Goal: Information Seeking & Learning: Learn about a topic

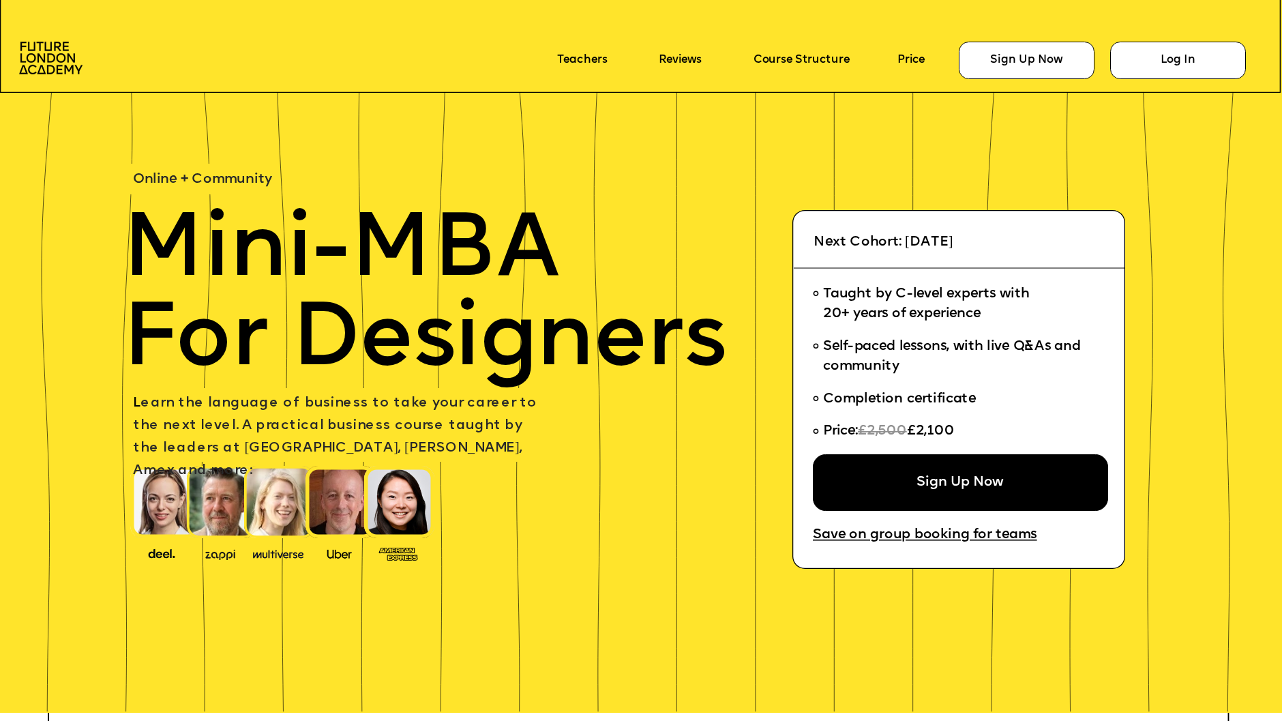
scroll to position [2521, 0]
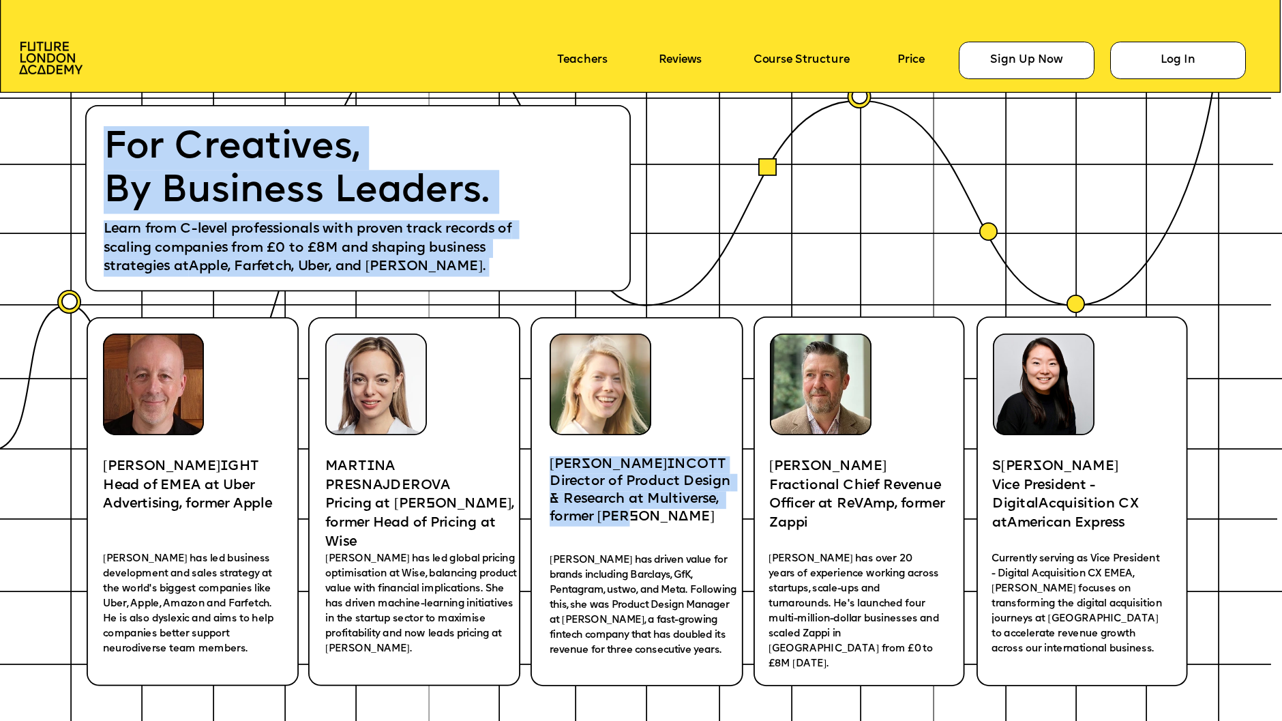
drag, startPoint x: 635, startPoint y: 515, endPoint x: 548, endPoint y: 476, distance: 95.0
click at [568, 487] on p "Director of Product Design & Research at Multiverse, former [PERSON_NAME]" at bounding box center [647, 499] width 194 height 53
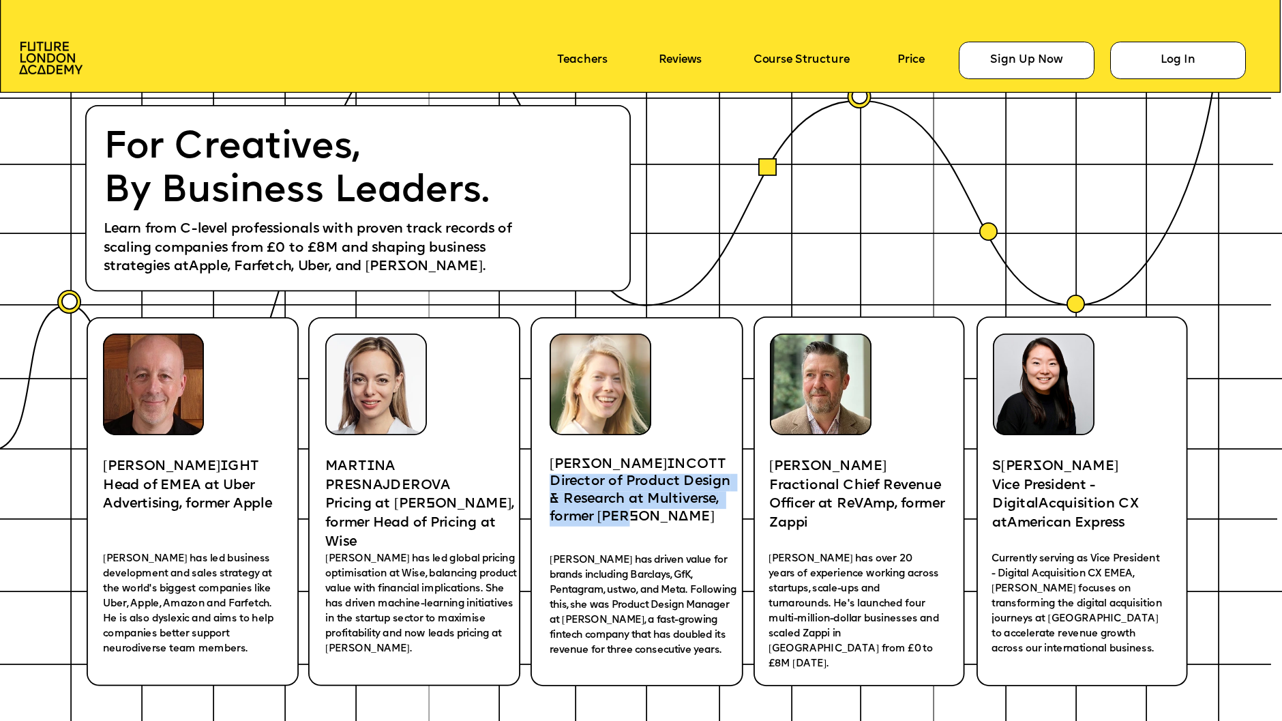
drag, startPoint x: 613, startPoint y: 508, endPoint x: 552, endPoint y: 484, distance: 65.9
click at [551, 484] on p "Director of Product Design & Research at Multiverse, former [PERSON_NAME]" at bounding box center [647, 499] width 194 height 53
copy p "Director of Product Design & Research at Multiverse, former [PERSON_NAME]"
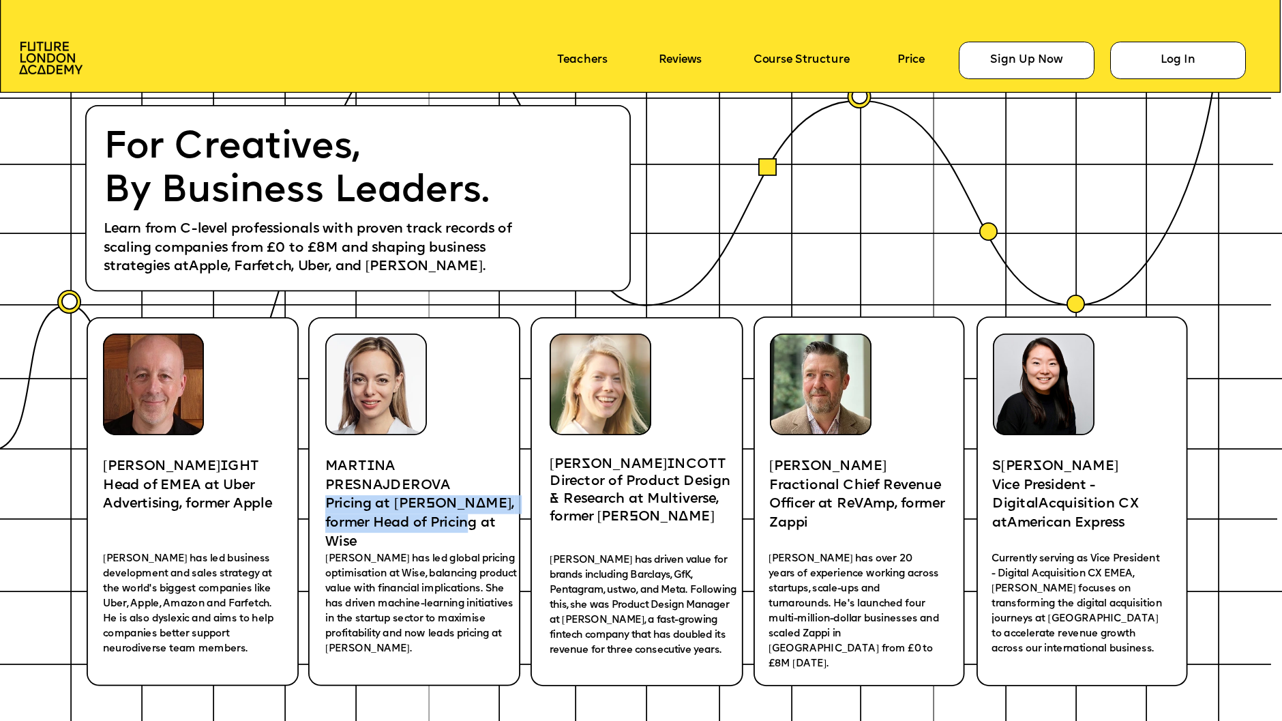
drag, startPoint x: 489, startPoint y: 515, endPoint x: 325, endPoint y: 499, distance: 164.5
click at [325, 499] on p "Pricing at [PERSON_NAME], former Head of Pricing at Wise" at bounding box center [420, 523] width 190 height 57
copy p "Pricing at [PERSON_NAME], former Head of Pricing at Wise"
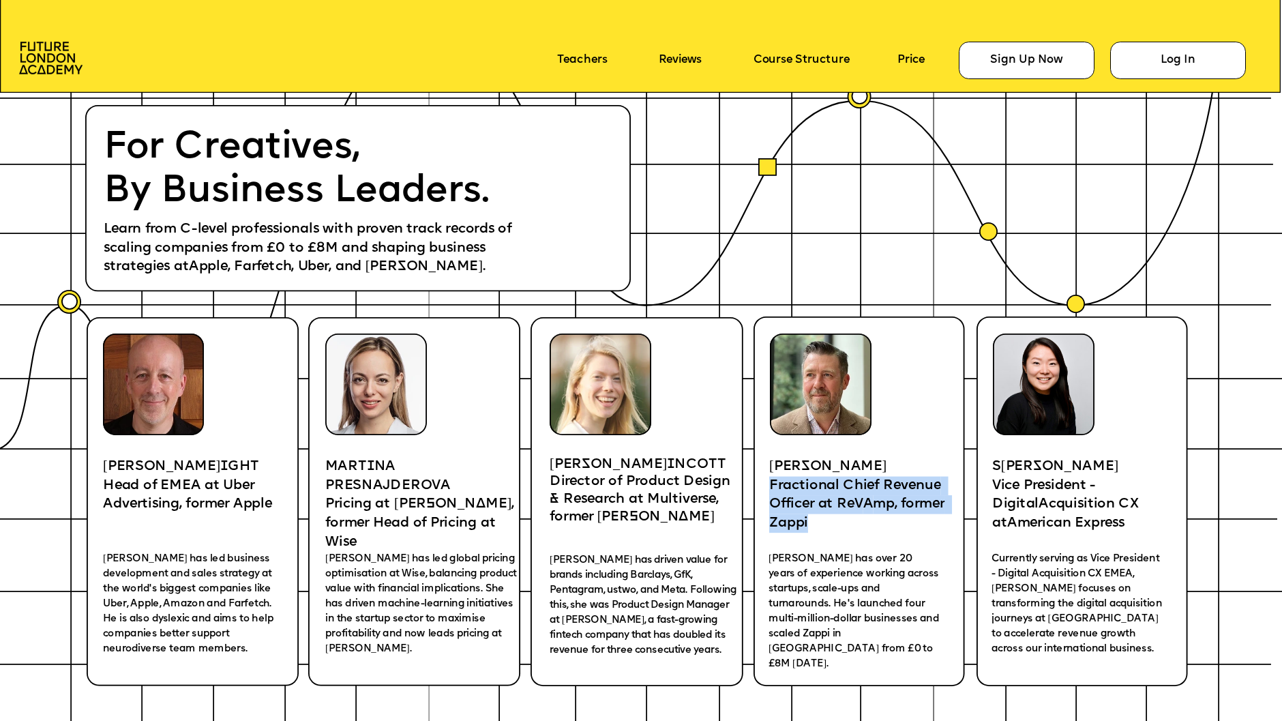
drag, startPoint x: 840, startPoint y: 510, endPoint x: 772, endPoint y: 480, distance: 74.5
click at [772, 480] on p "Fractional Chief Revenue Officer at ReV A mp, former Zappi" at bounding box center [859, 504] width 180 height 57
copy p "Fractional Chief Revenue Officer at ReV A mp, former Zappi"
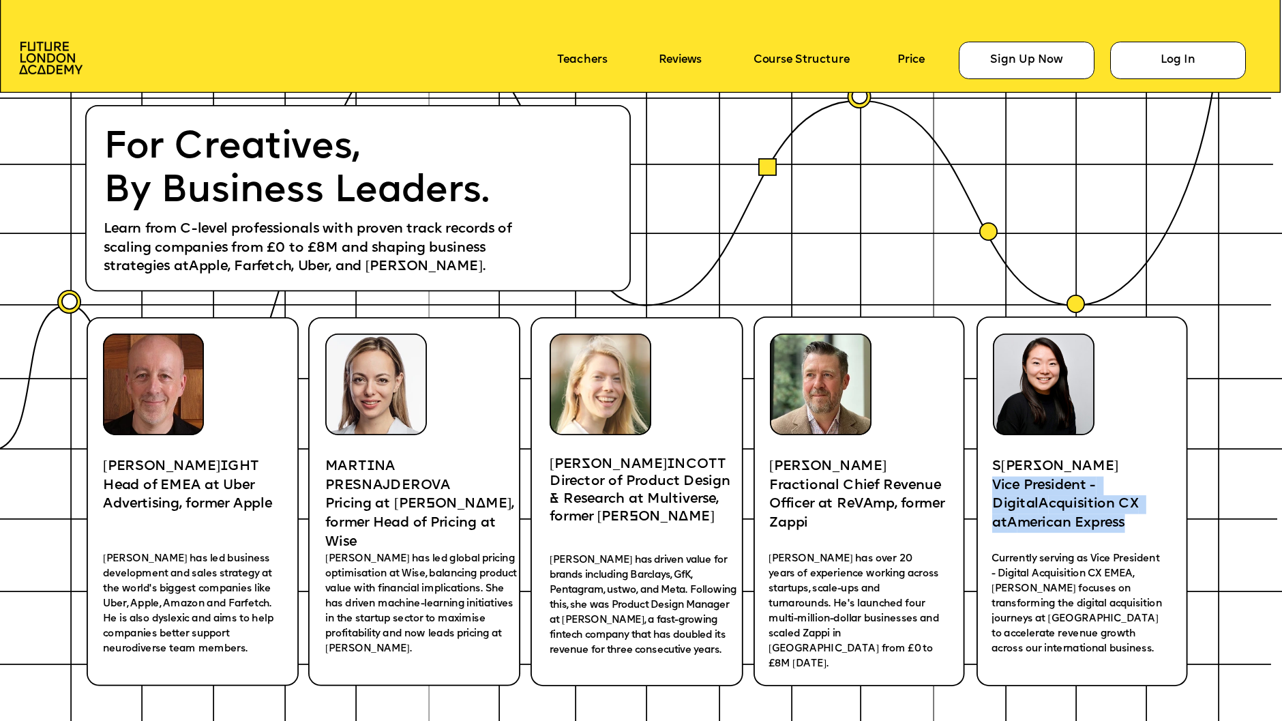
drag, startPoint x: 1122, startPoint y: 518, endPoint x: 992, endPoint y: 485, distance: 134.3
click at [993, 485] on p "Vice President - Digital A cquisition CX at A merican Express" at bounding box center [1085, 504] width 184 height 57
copy p "Vice President - Digital A cquisition CX at A merican Express"
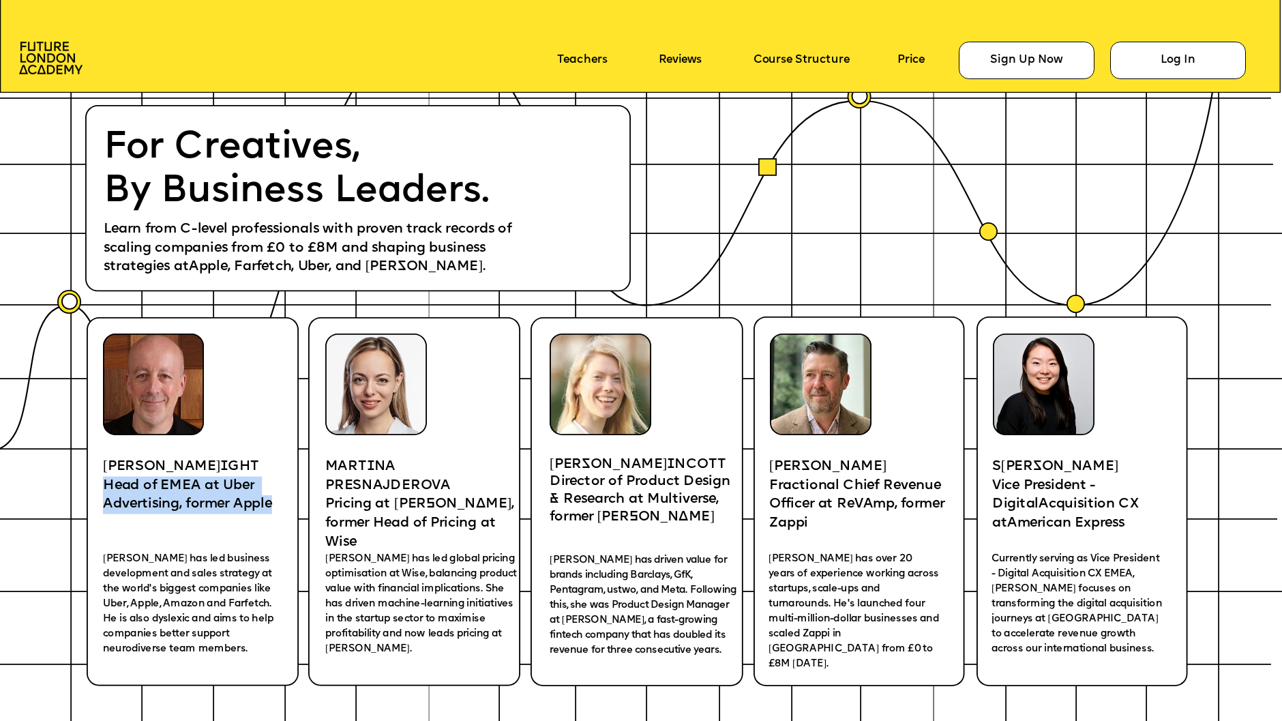
drag, startPoint x: 217, startPoint y: 493, endPoint x: 106, endPoint y: 479, distance: 112.0
click at [106, 479] on p "Head of EMEA at Uber Advertising, former Apple" at bounding box center [198, 495] width 190 height 38
copy span "Head of EMEA at Uber Advertising, former Apple"
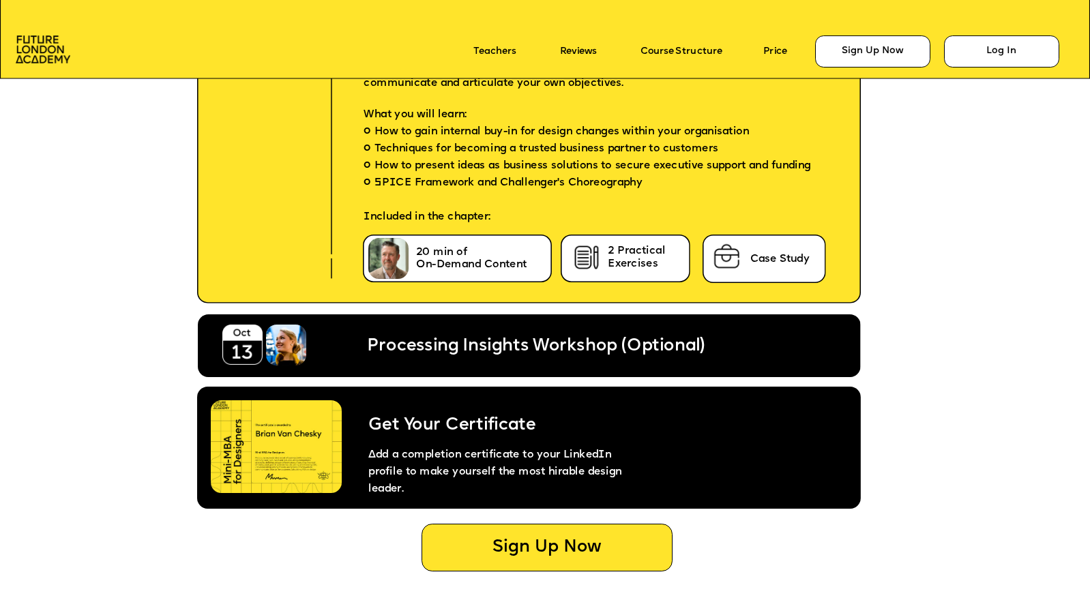
scroll to position [5864, 0]
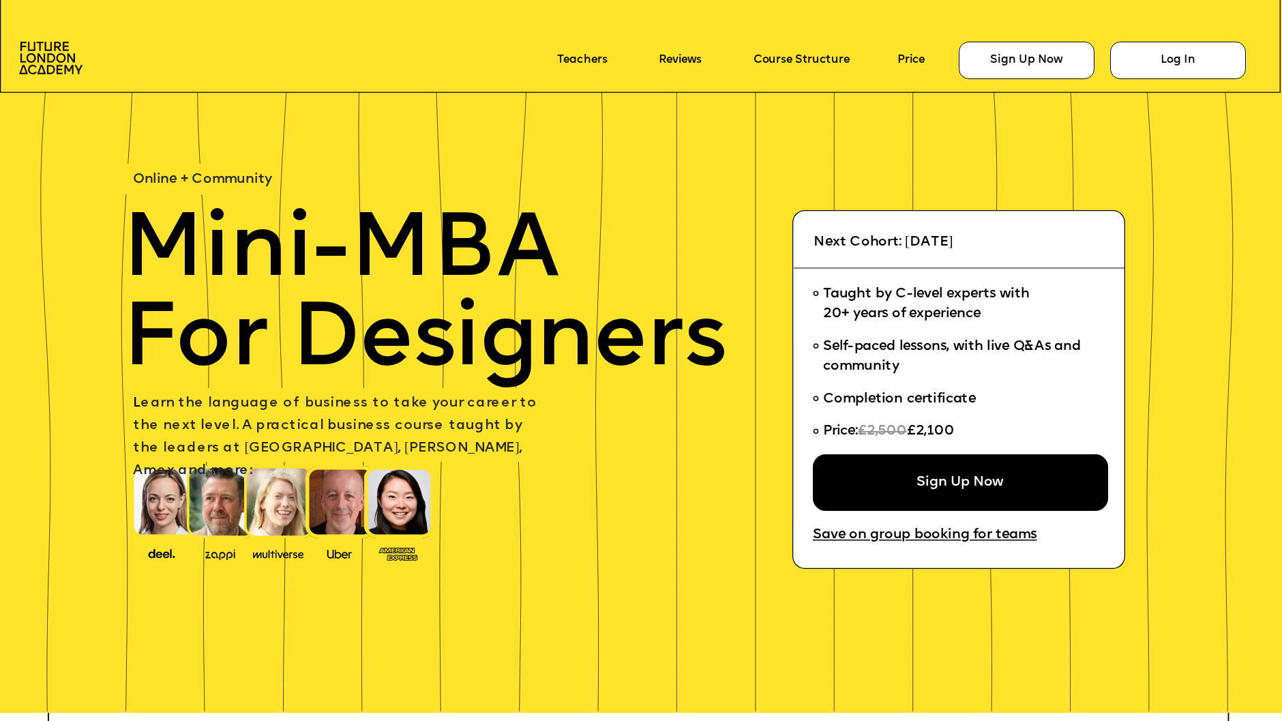
scroll to position [2521, 0]
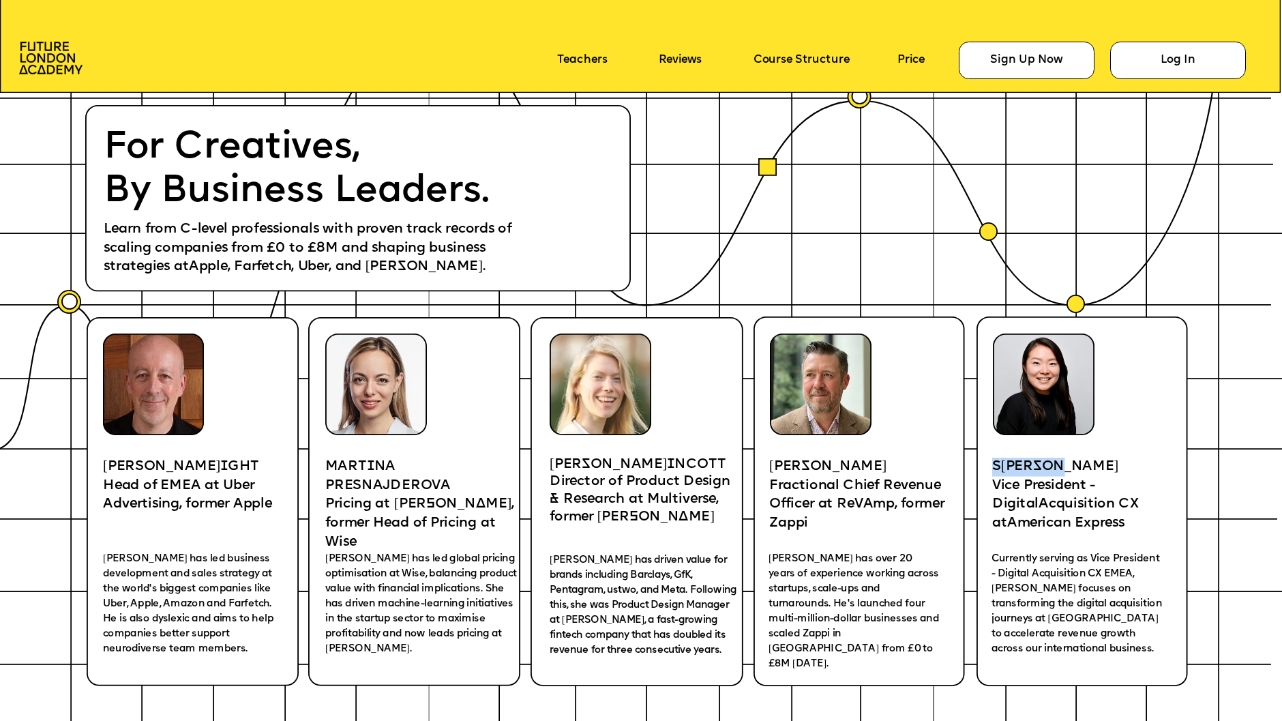
click at [993, 463] on p "S iya Liu" at bounding box center [1085, 467] width 184 height 19
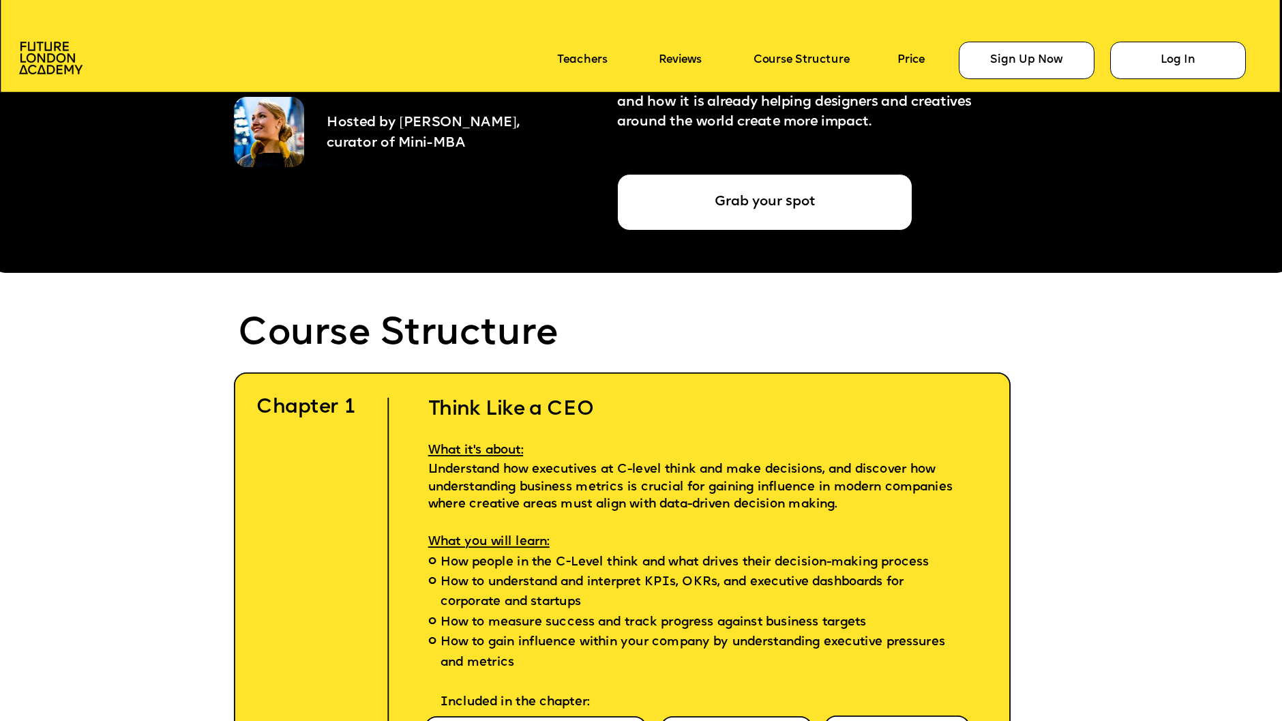
scroll to position [3719, 0]
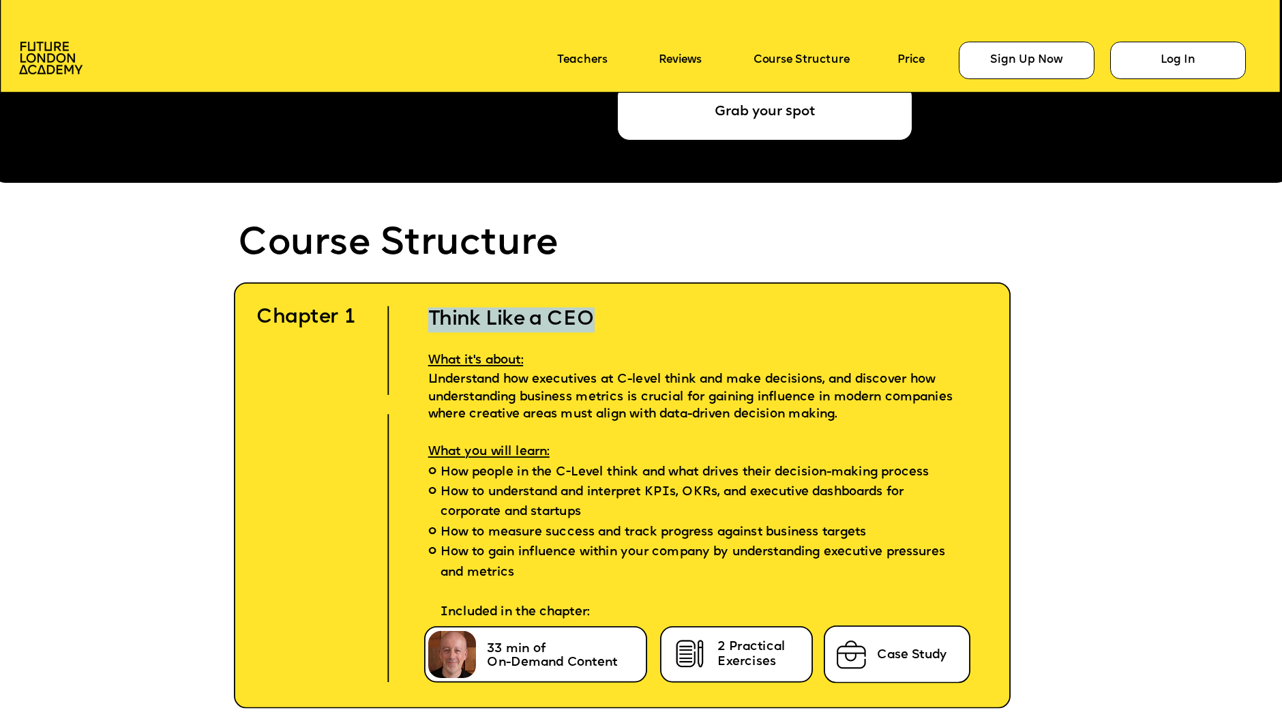
drag, startPoint x: 524, startPoint y: 317, endPoint x: 422, endPoint y: 316, distance: 102.3
click at [422, 316] on h2 "Think Like a CEO" at bounding box center [701, 307] width 596 height 50
copy h2 "Think Like a CEO"
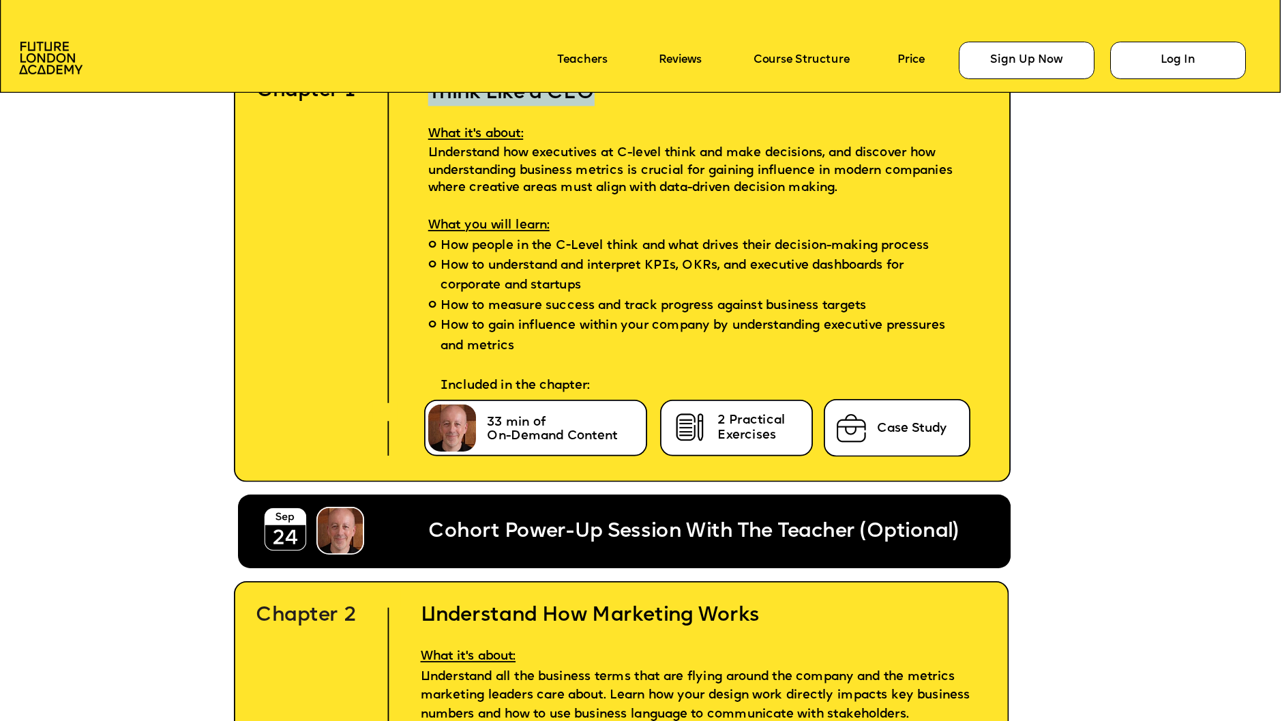
scroll to position [3998, 0]
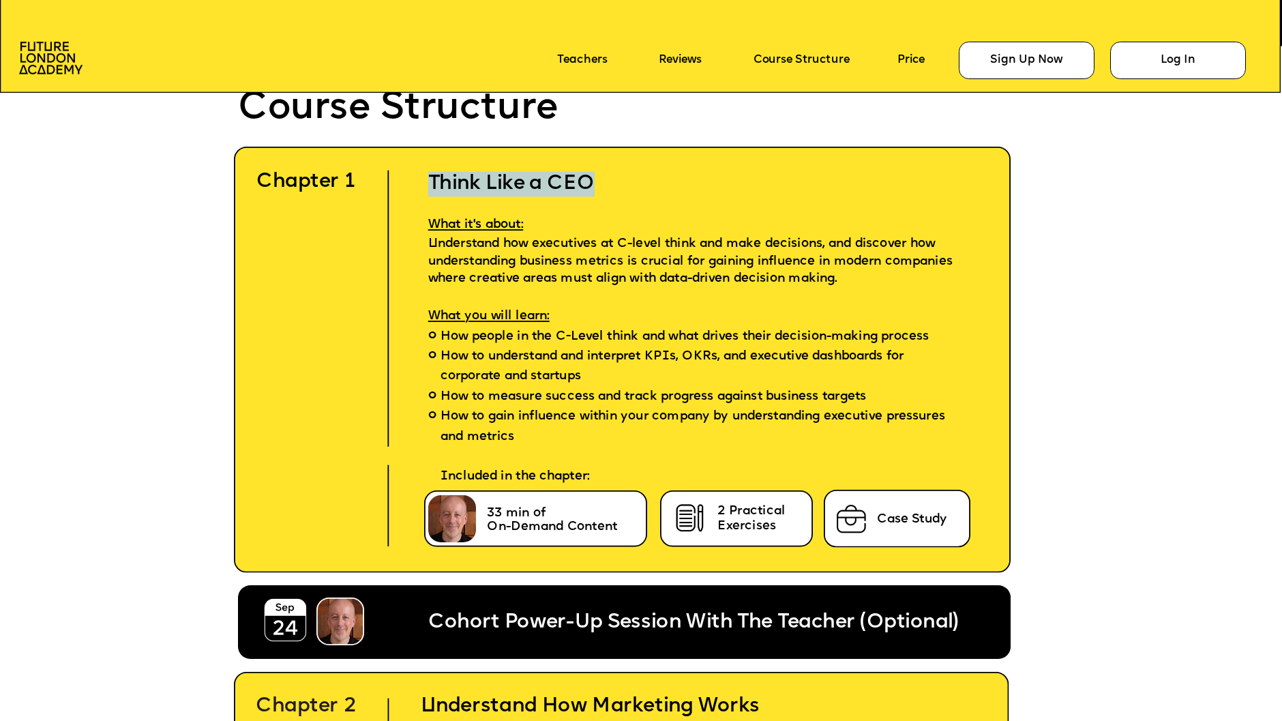
scroll to position [3827, 0]
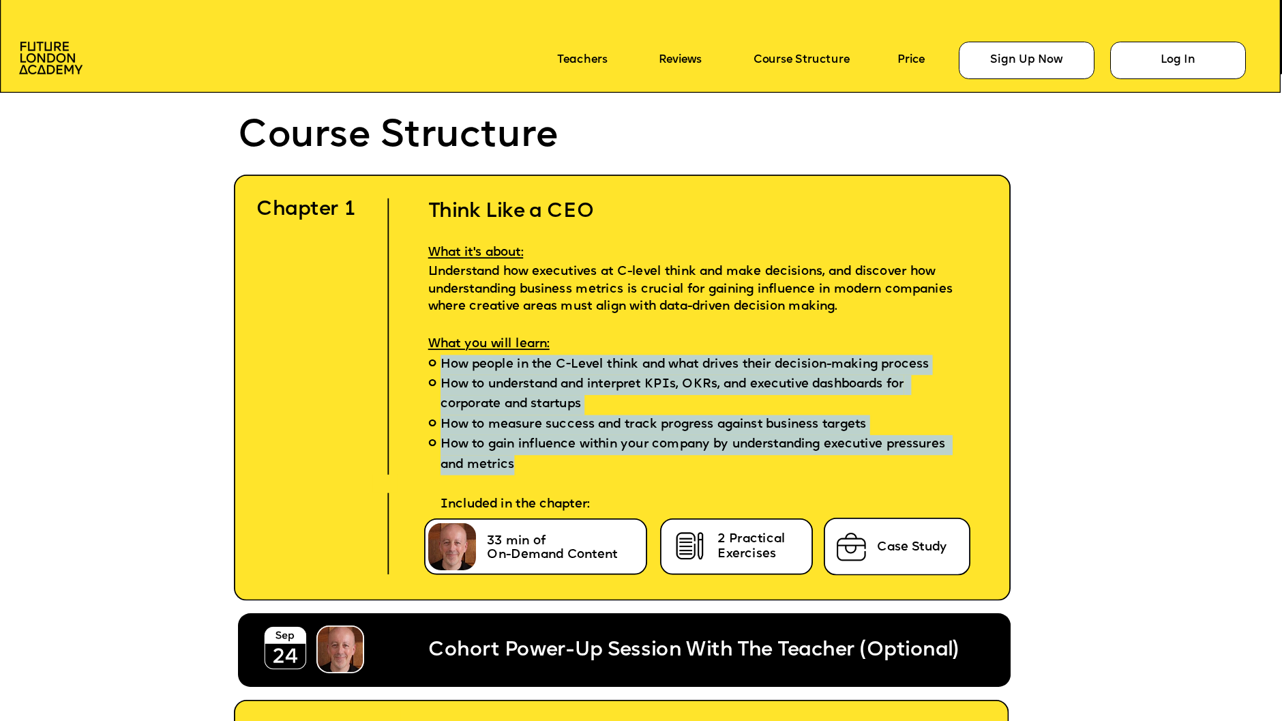
drag, startPoint x: 592, startPoint y: 454, endPoint x: 437, endPoint y: 357, distance: 182.7
click at [437, 357] on ul "How people in the C-Level think and what drives their decision-making process H…" at bounding box center [701, 435] width 596 height 160
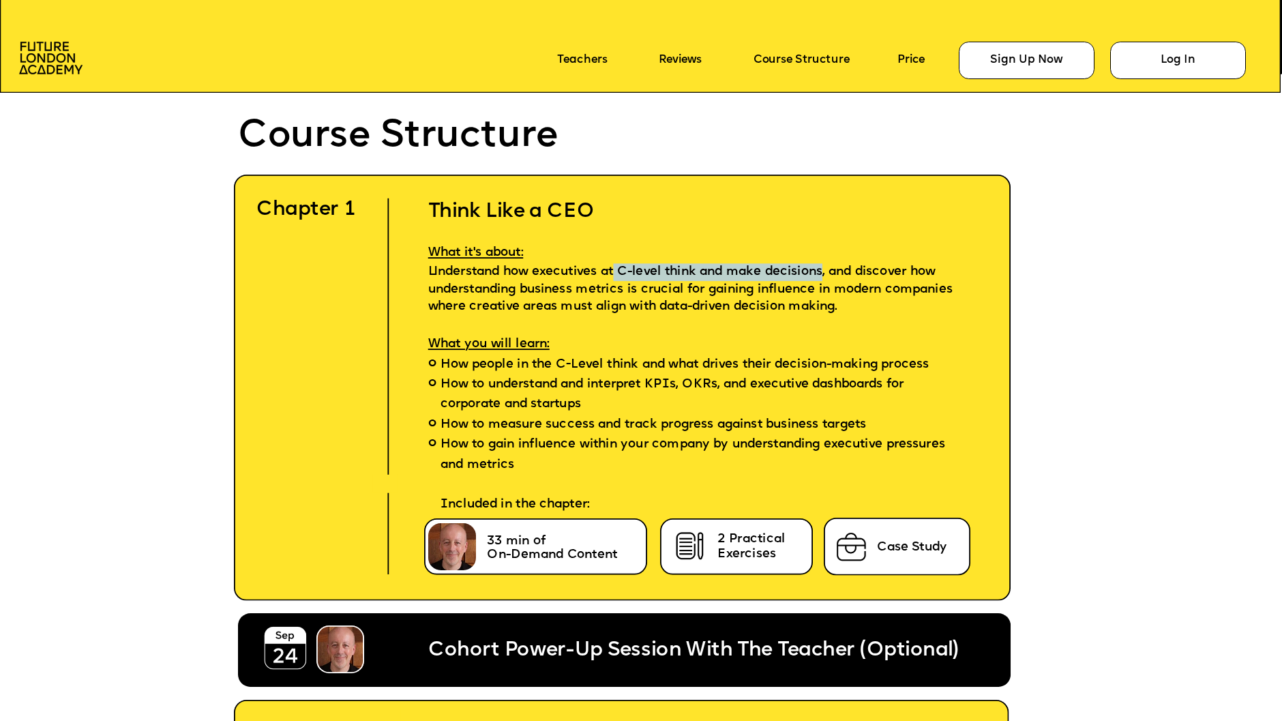
drag, startPoint x: 844, startPoint y: 269, endPoint x: 629, endPoint y: 269, distance: 214.9
click at [629, 269] on span "Understand how executives at C-level think and make decisions, and discover how…" at bounding box center [692, 289] width 529 height 49
copy span "C-level think and make decisions"
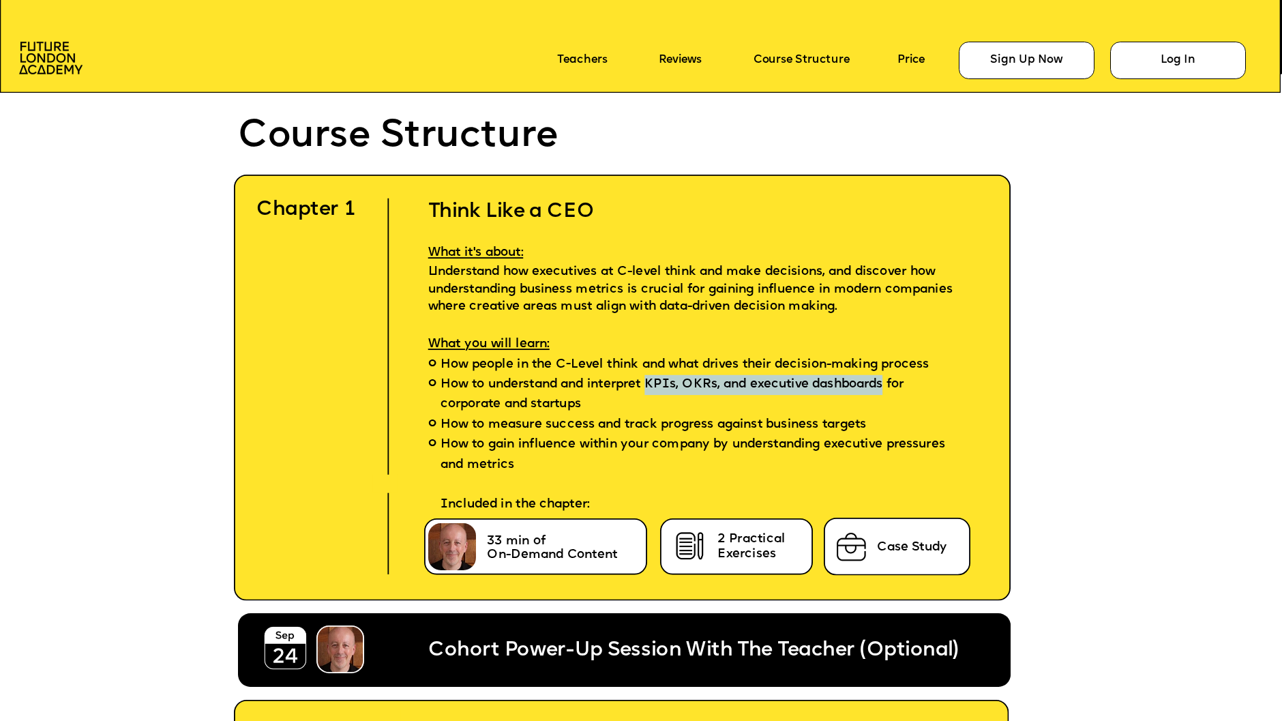
drag, startPoint x: 662, startPoint y: 375, endPoint x: 913, endPoint y: 368, distance: 251.1
click at [913, 375] on span "How to understand and interpret KPIs, OKRs, and executive dashboards for corpor…" at bounding box center [701, 395] width 520 height 40
copy span "KPIs, OKRs, and executive dashboards"
click at [537, 415] on span "How to measure success and track progress against business targets" at bounding box center [654, 425] width 426 height 20
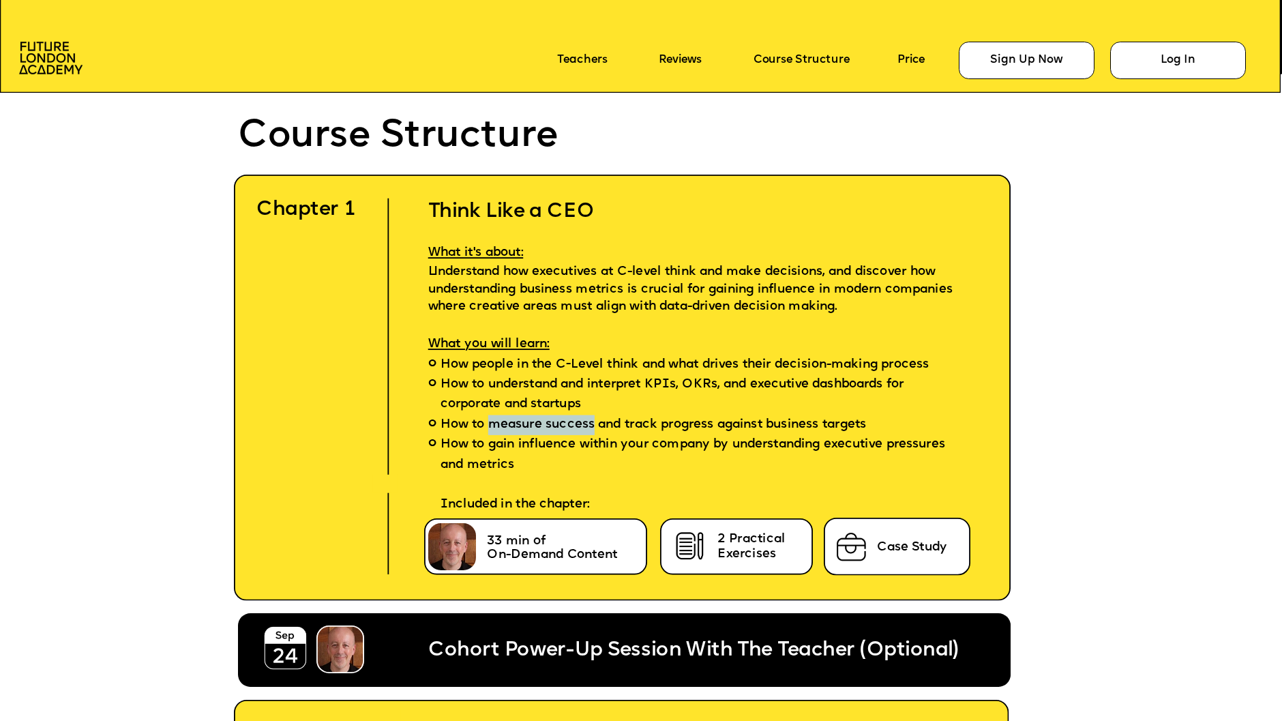
drag, startPoint x: 602, startPoint y: 411, endPoint x: 493, endPoint y: 411, distance: 109.1
click at [493, 415] on span "How to measure success and track progress against business targets" at bounding box center [654, 425] width 426 height 20
copy span "measure success"
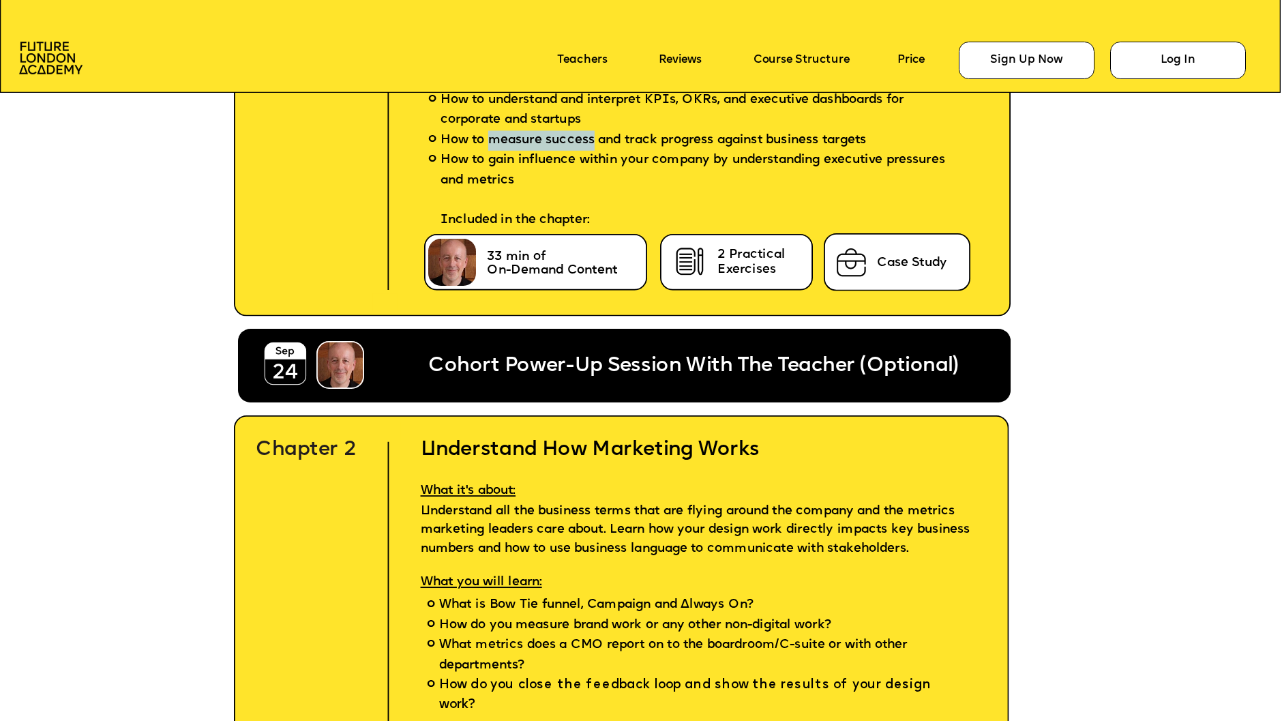
scroll to position [4128, 0]
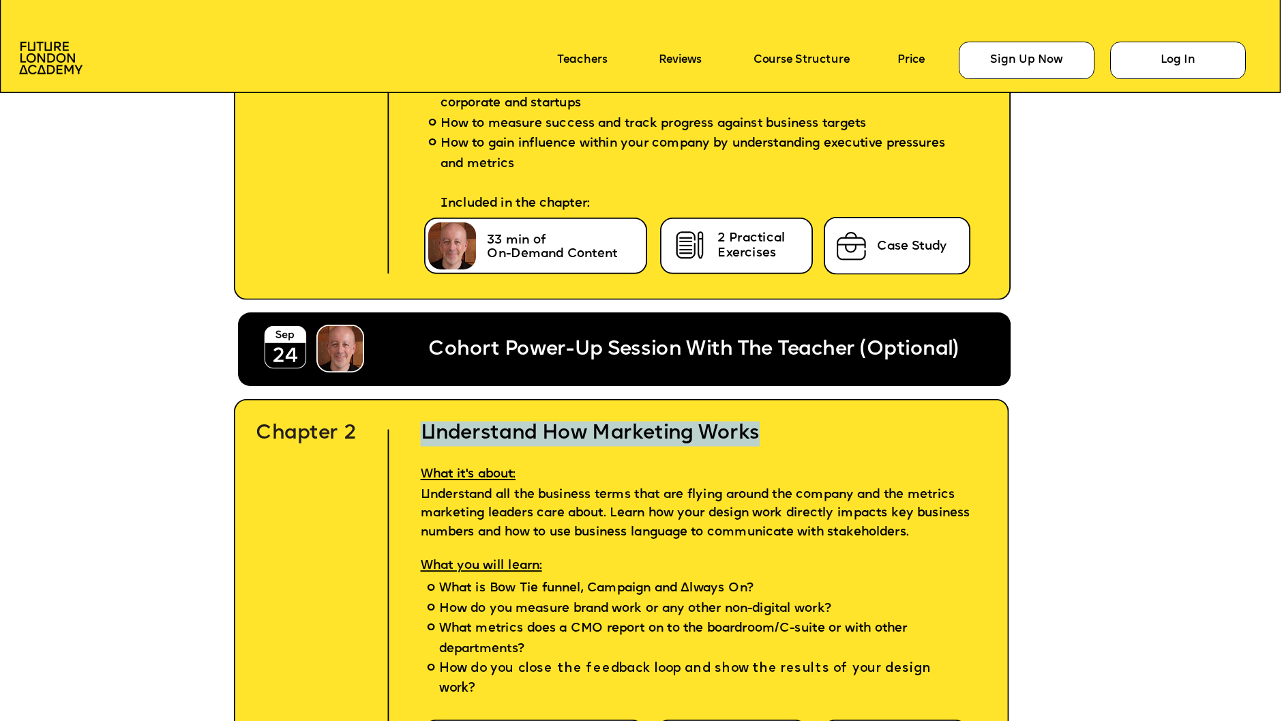
drag, startPoint x: 762, startPoint y: 426, endPoint x: 419, endPoint y: 428, distance: 343.1
click at [419, 428] on h2 "Understand How Marketing Works" at bounding box center [704, 421] width 605 height 50
copy h2 "Understand How Marketing Works"
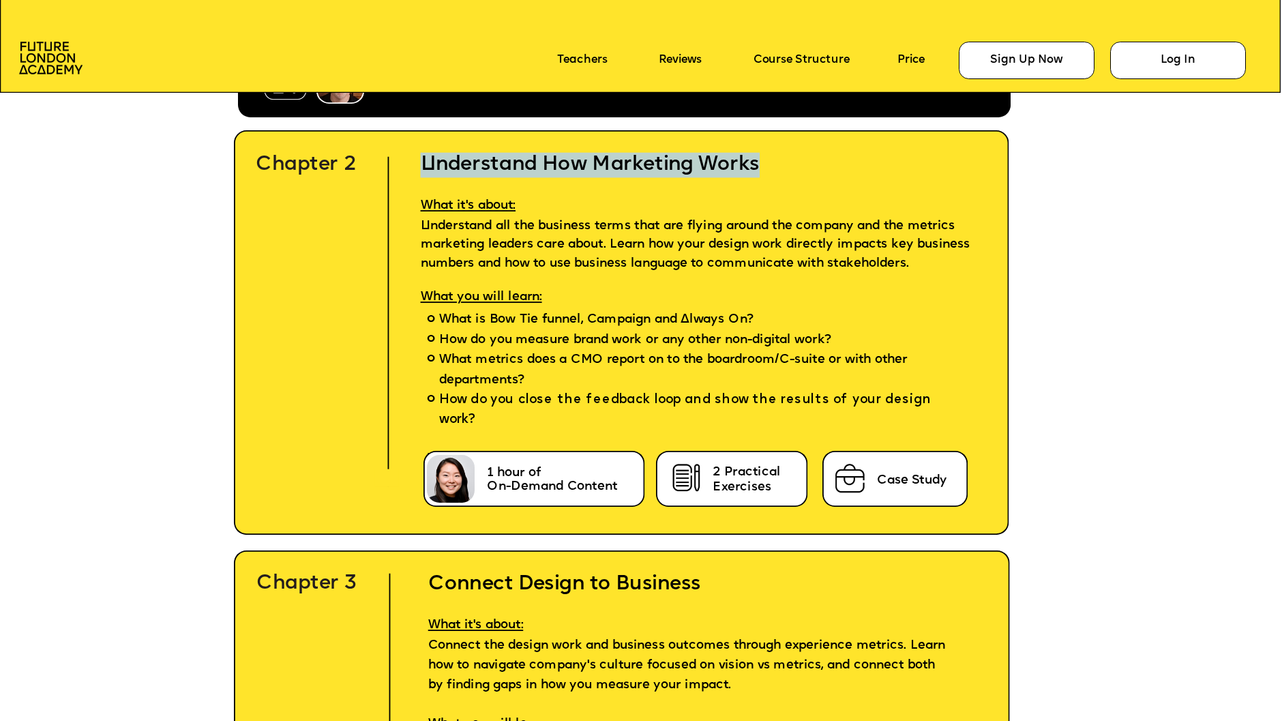
scroll to position [4393, 0]
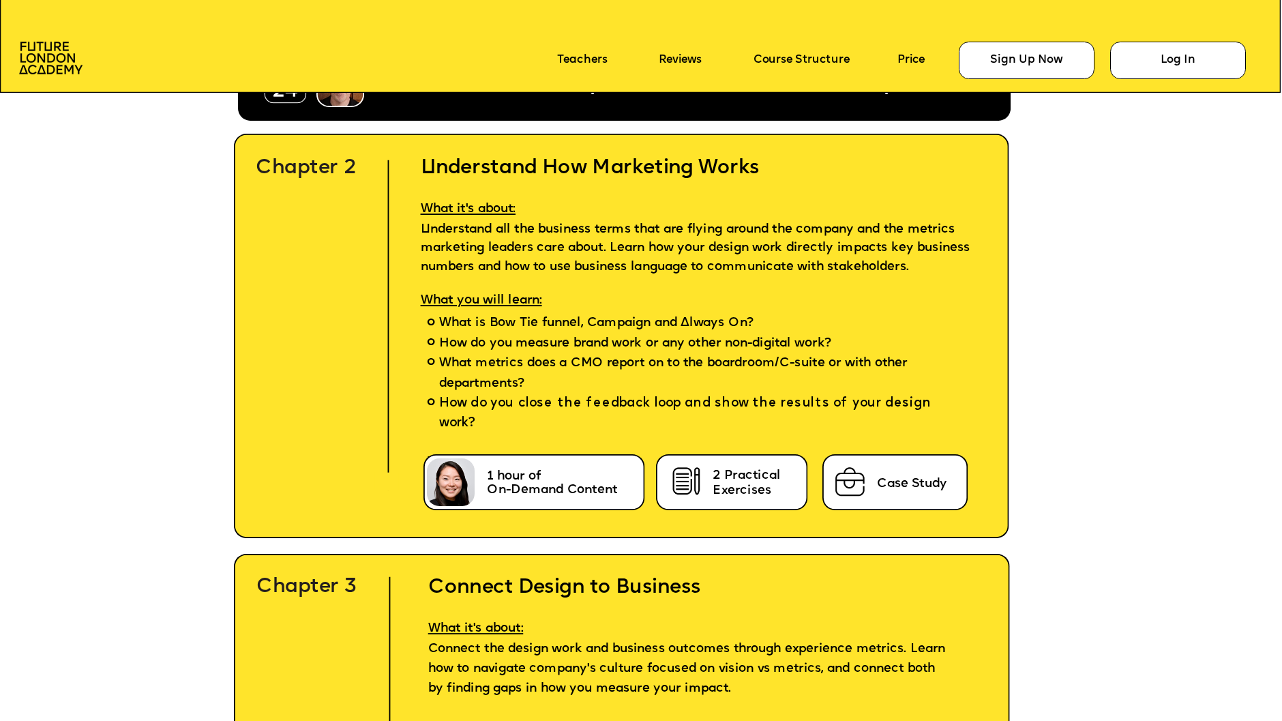
click at [529, 334] on span "What is Bow Tie funnel, Campaign and Always On?" at bounding box center [596, 324] width 314 height 20
drag, startPoint x: 495, startPoint y: 335, endPoint x: 766, endPoint y: 332, distance: 271.5
click at [754, 332] on span "What is Bow Tie funnel, Campaign and Always On?" at bounding box center [596, 324] width 314 height 20
copy span "Bow Tie funnel, Campaign and Always On"
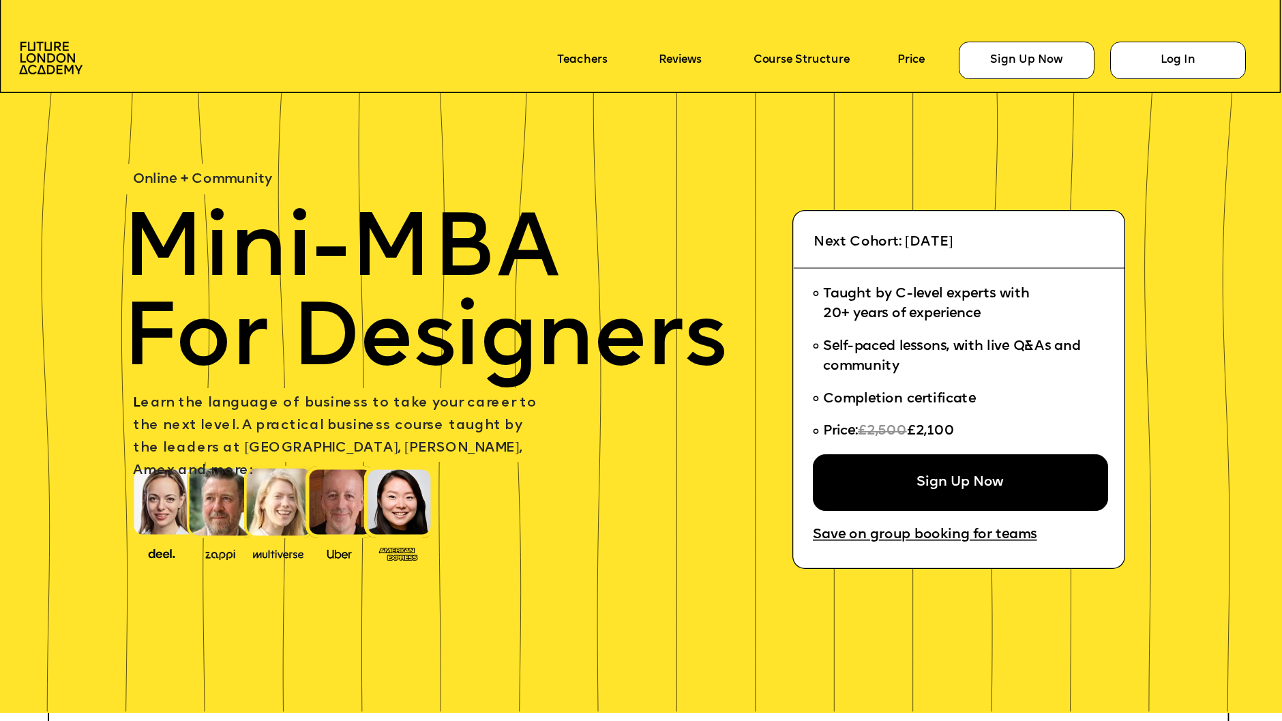
scroll to position [4393, 0]
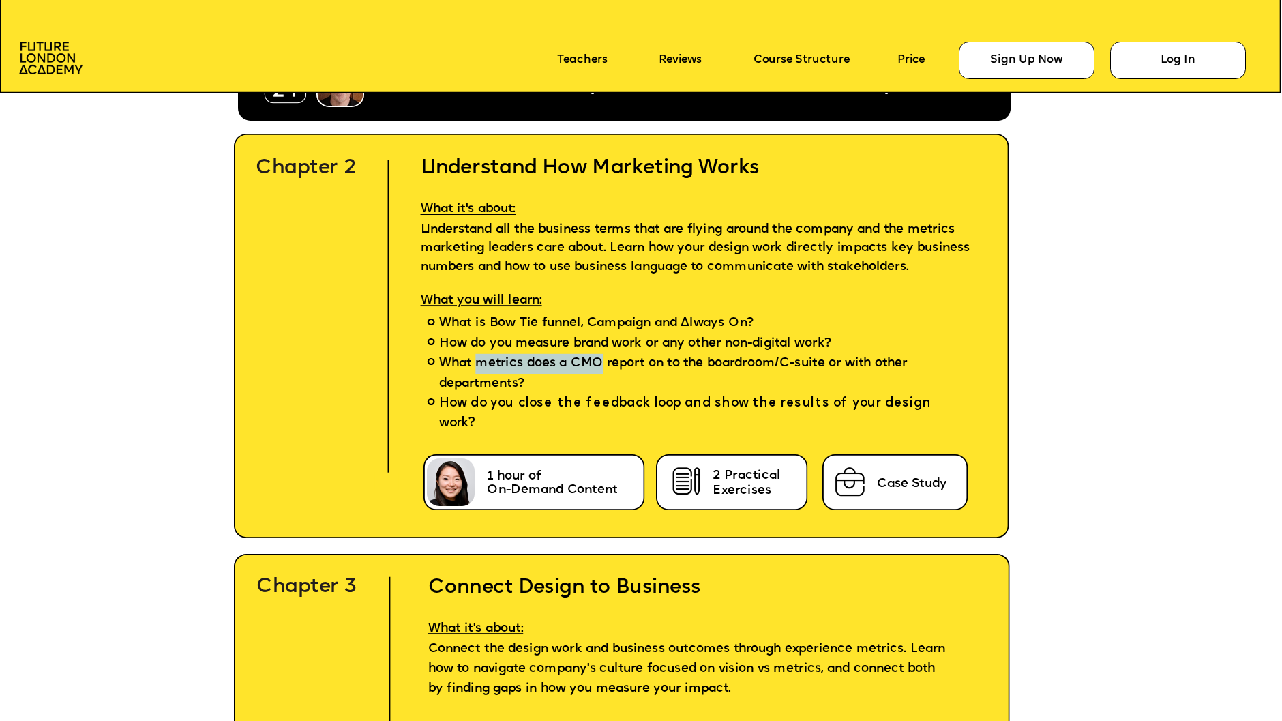
drag, startPoint x: 612, startPoint y: 374, endPoint x: 480, endPoint y: 379, distance: 131.7
click at [480, 379] on span "What metrics does a CMO report on to the boardroom/C-suite or with other depart…" at bounding box center [704, 374] width 530 height 40
copy span "metrics does a CMO"
drag, startPoint x: 542, startPoint y: 241, endPoint x: 420, endPoint y: 241, distance: 122.1
click at [421, 241] on span "Understand all the business terms that are flying around the company and the me…" at bounding box center [697, 247] width 553 height 51
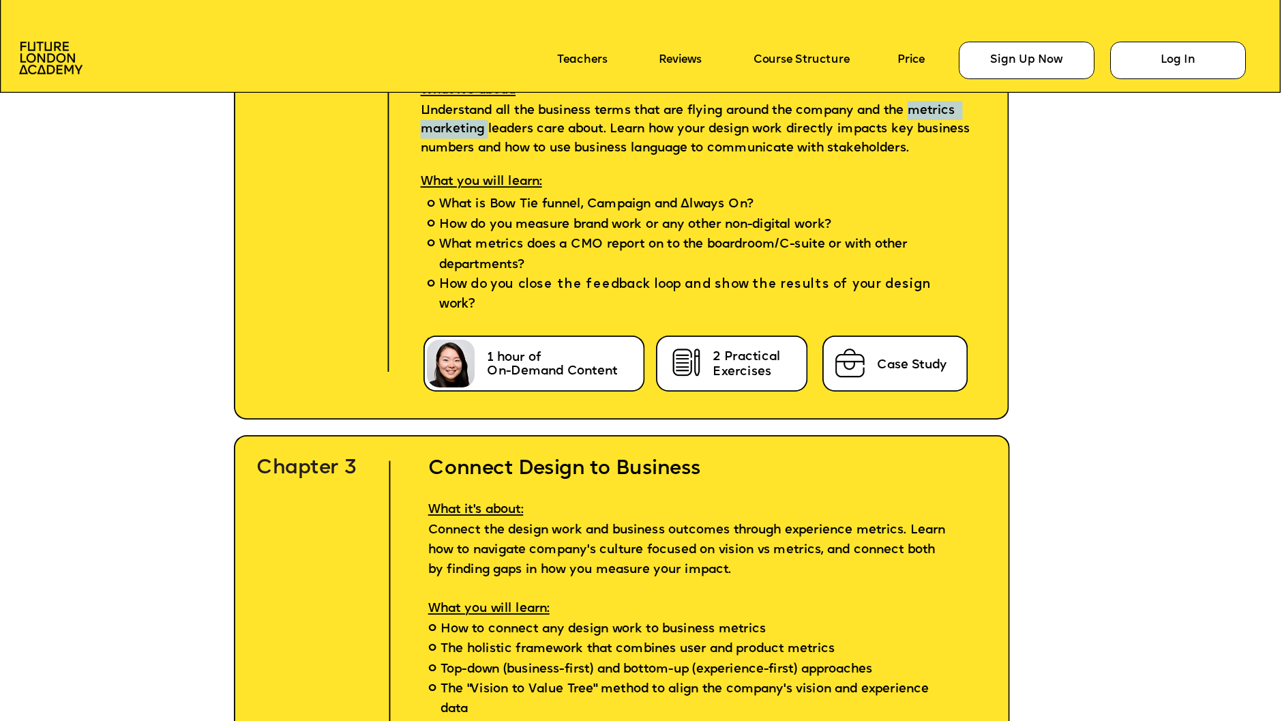
scroll to position [4667, 0]
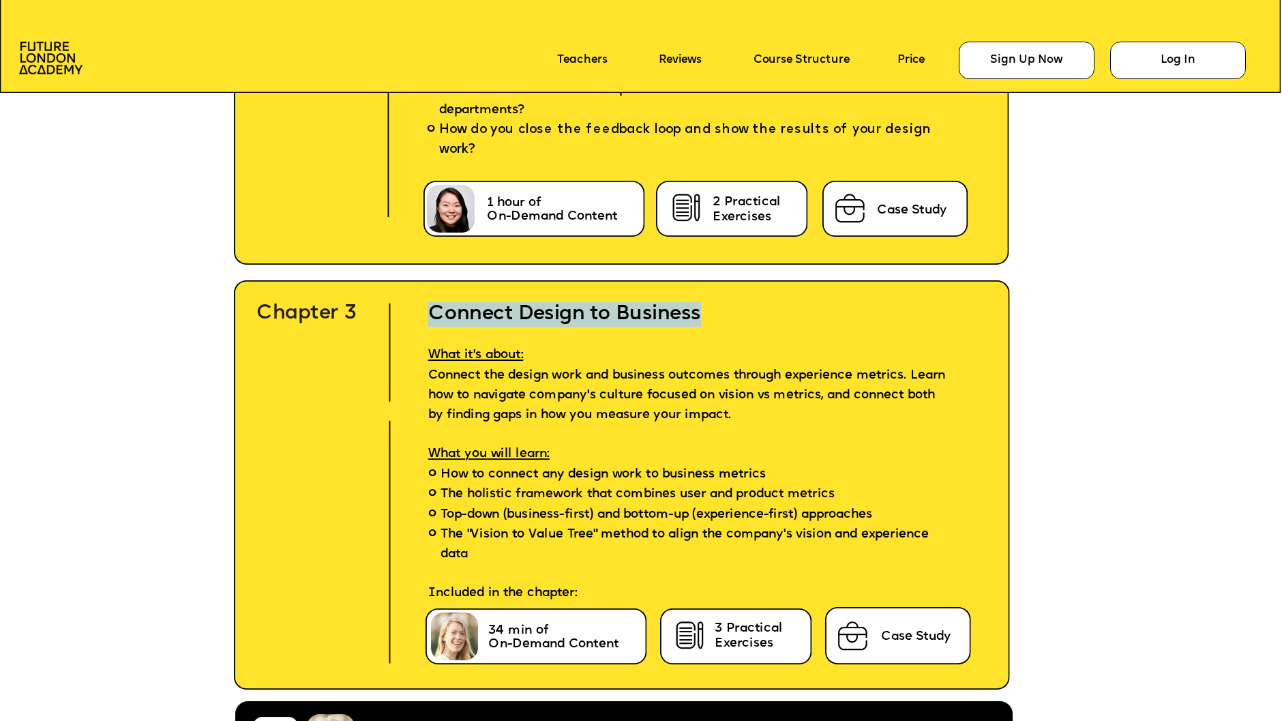
drag, startPoint x: 707, startPoint y: 316, endPoint x: 425, endPoint y: 314, distance: 281.7
click at [425, 314] on h2 "Connect Design to Business" at bounding box center [693, 302] width 580 height 50
copy h2 "Connect Design to Business"
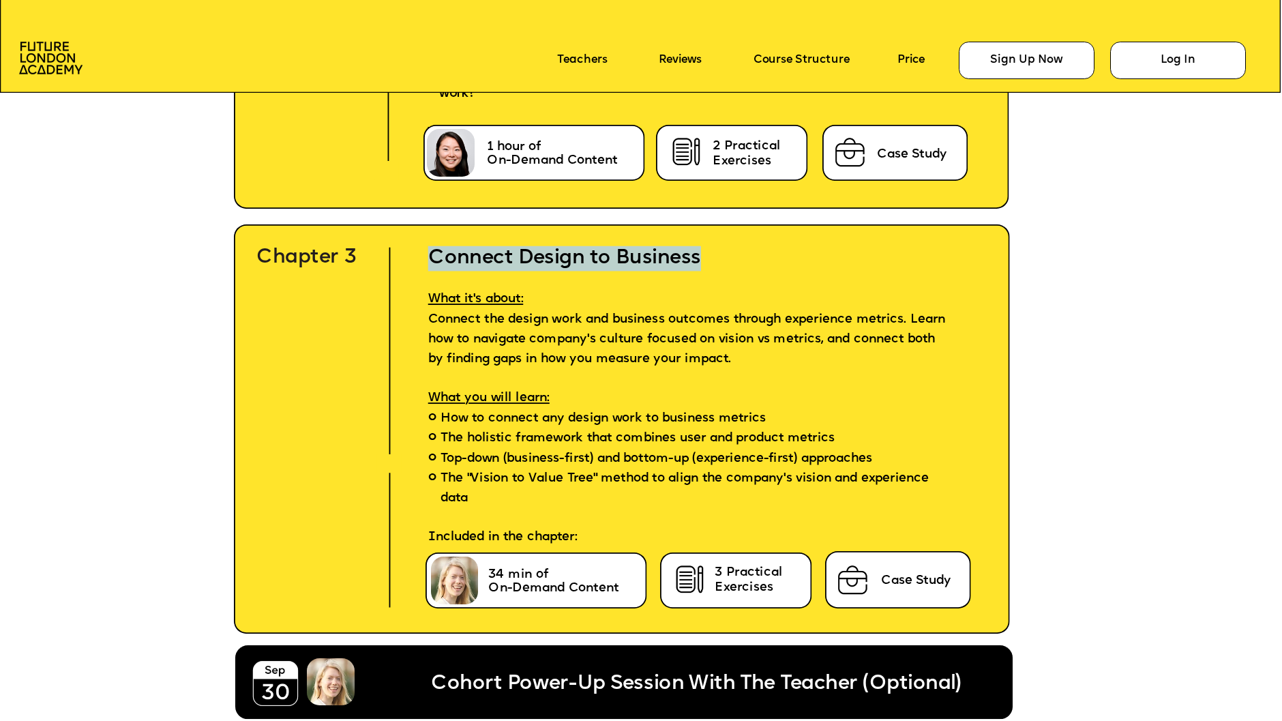
scroll to position [4727, 0]
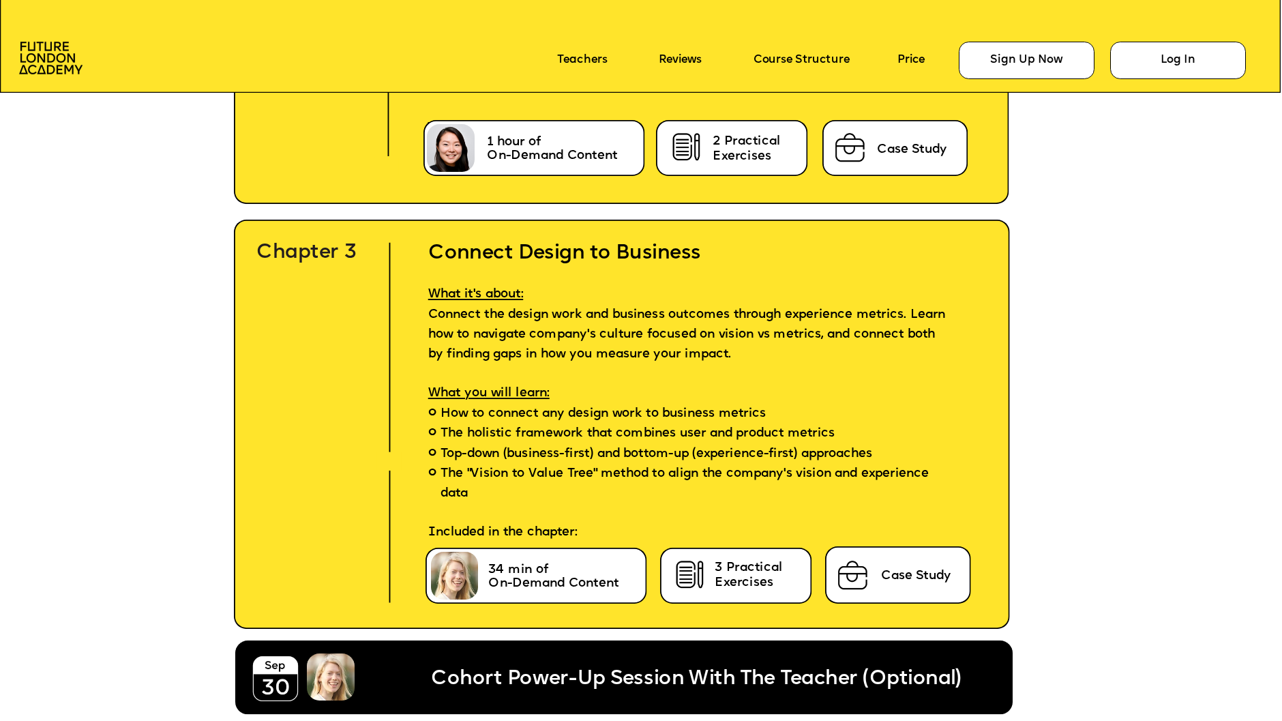
click at [909, 445] on li "Top-down (business-first) and bottom-up (experience-first) approaches" at bounding box center [693, 454] width 580 height 20
click at [598, 465] on span "The "Vision to Value Tree" method to align the company's vision and experience …" at bounding box center [693, 484] width 505 height 40
click at [600, 465] on span "The "Vision to Value Tree" method to align the company's vision and experience …" at bounding box center [693, 484] width 505 height 40
drag, startPoint x: 600, startPoint y: 465, endPoint x: 475, endPoint y: 462, distance: 124.9
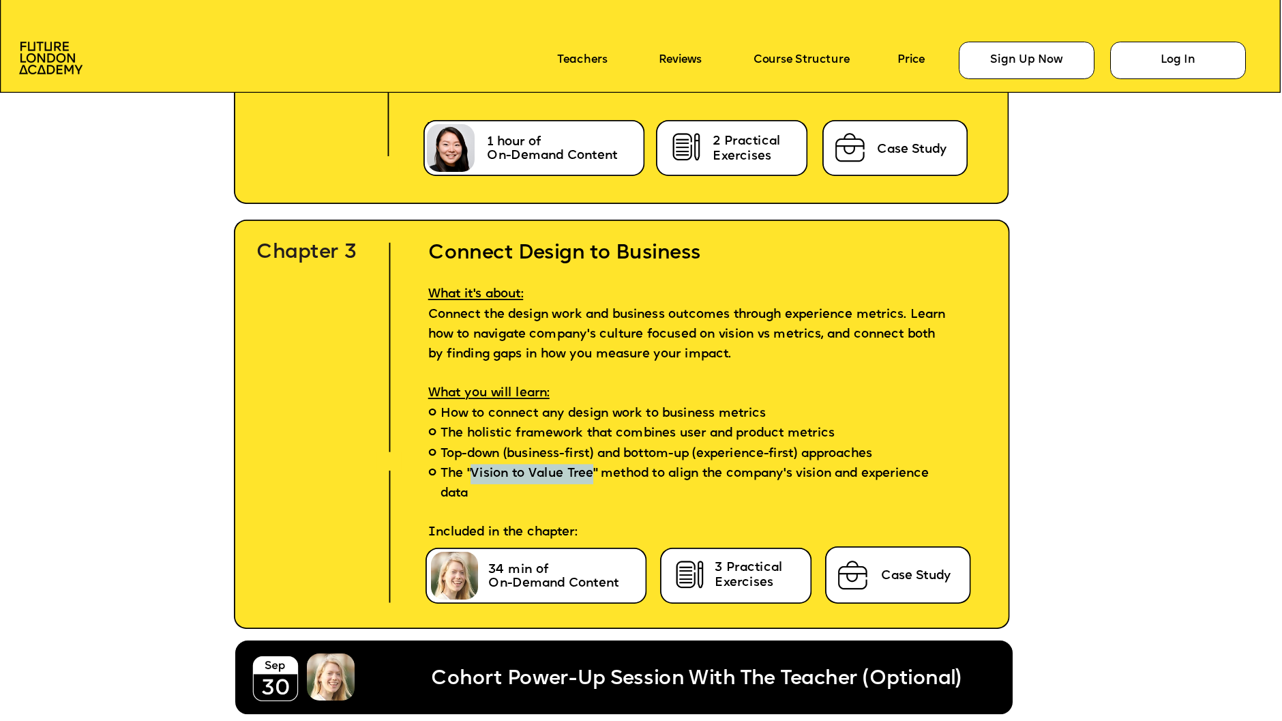
click at [474, 464] on span "The "Vision to Value Tree" method to align the company's vision and experience …" at bounding box center [693, 484] width 505 height 40
copy span "Vision to Value Tree"
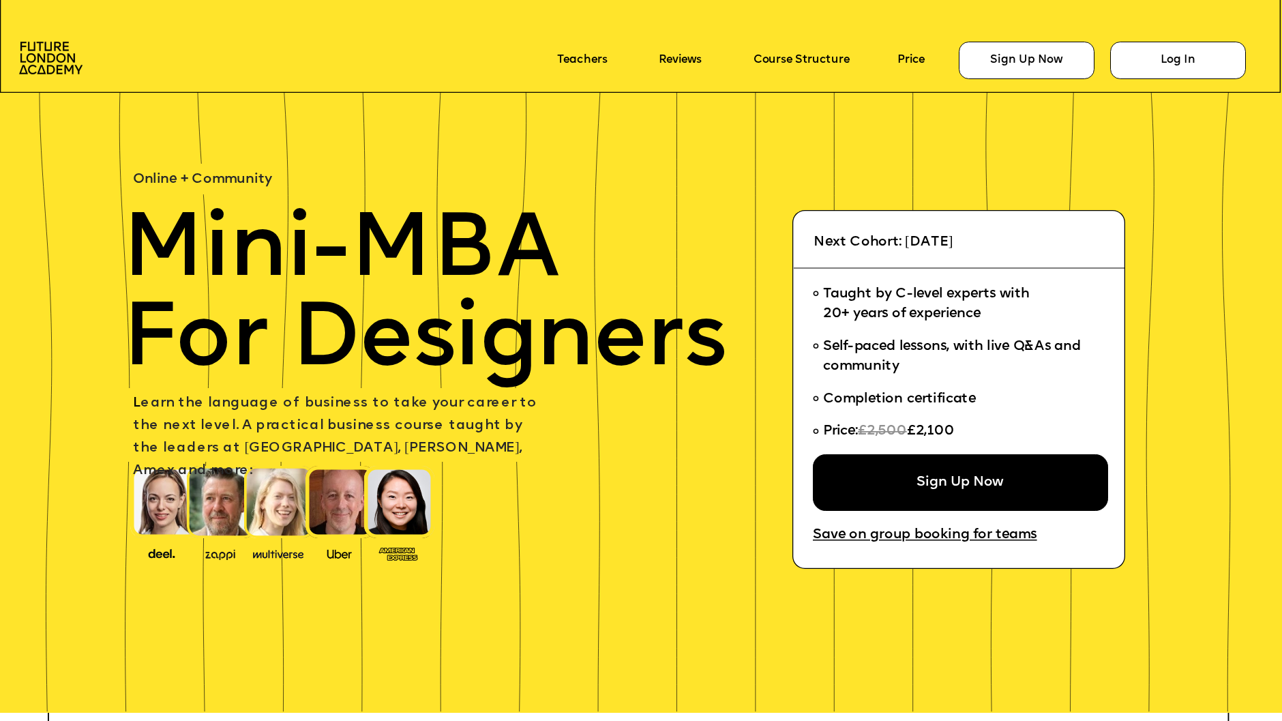
scroll to position [4727, 0]
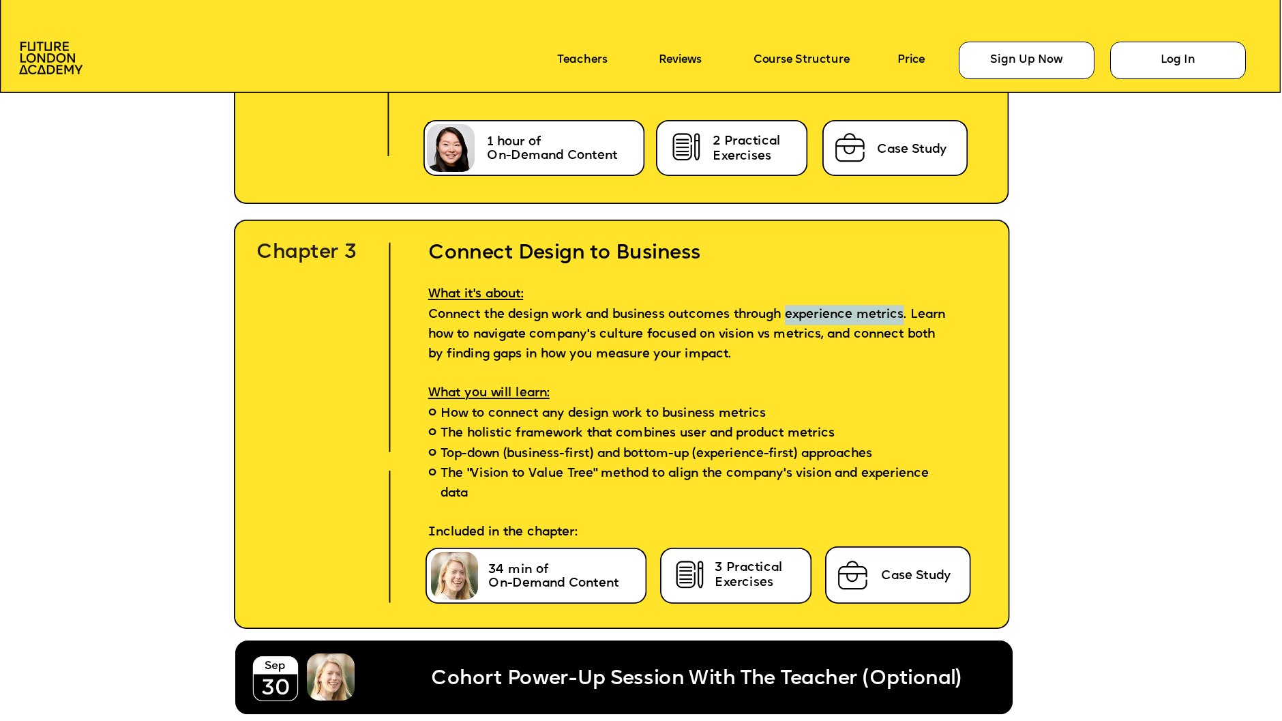
drag, startPoint x: 933, startPoint y: 310, endPoint x: 811, endPoint y: 310, distance: 122.1
click at [810, 310] on p "What it's about: Connect the design work and business outcomes through experien…" at bounding box center [693, 315] width 580 height 99
copy p "experience metrics"
drag, startPoint x: 838, startPoint y: 349, endPoint x: 703, endPoint y: 349, distance: 135.1
click at [701, 349] on p "What it's about: Connect the design work and business outcomes through experien…" at bounding box center [693, 315] width 580 height 99
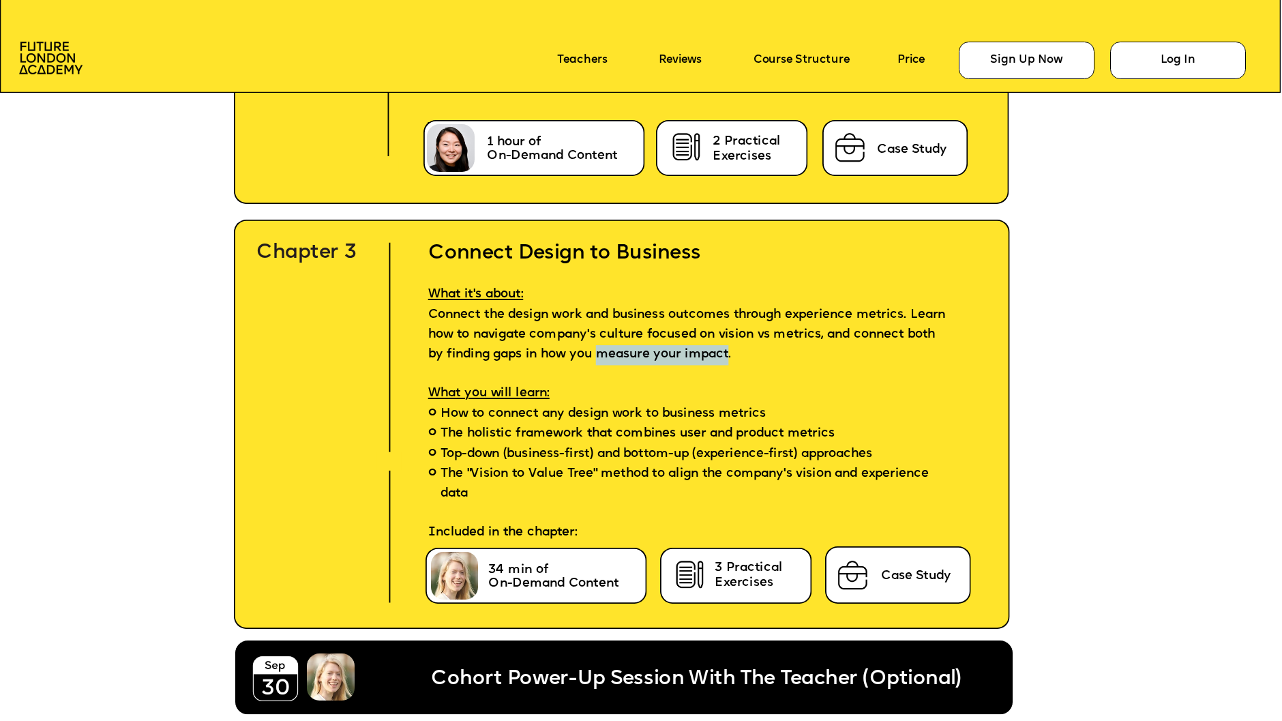
copy p "measure your impact"
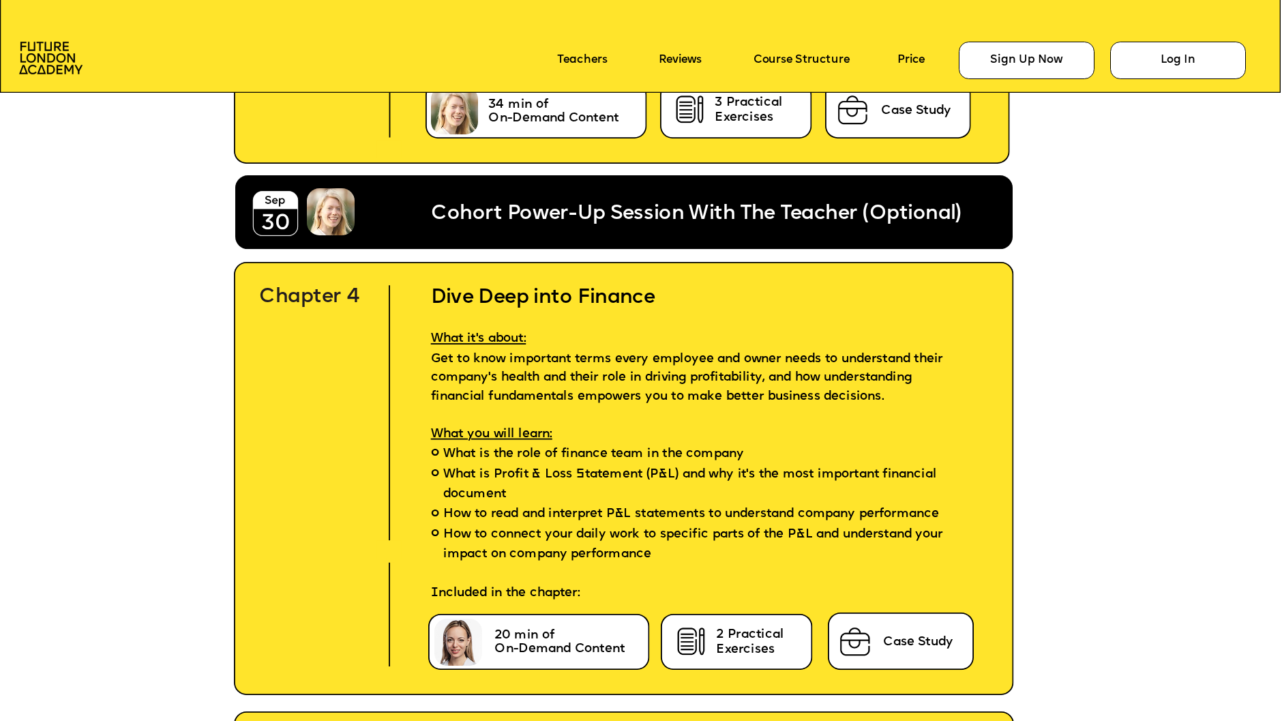
scroll to position [5267, 0]
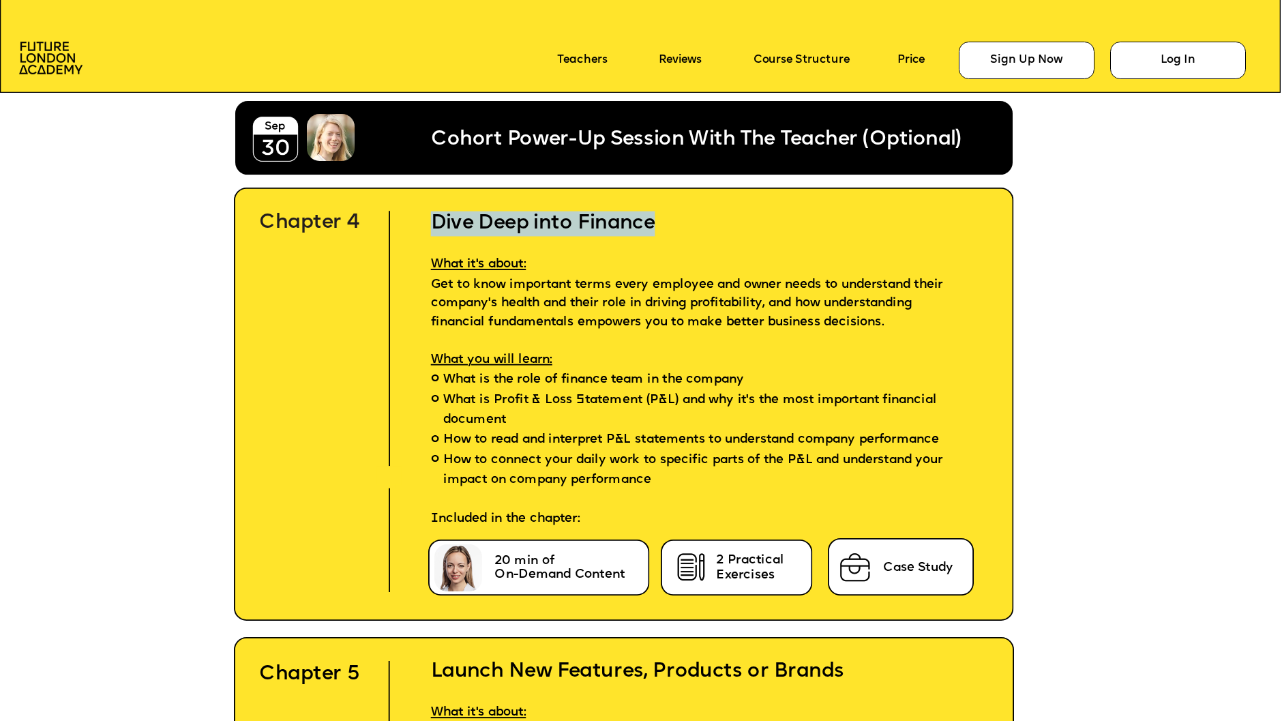
drag, startPoint x: 671, startPoint y: 225, endPoint x: 433, endPoint y: 220, distance: 238.1
click at [432, 221] on h2 "Dive Deep into Finance" at bounding box center [705, 211] width 598 height 50
copy h2 "Dive Deep into Finance"
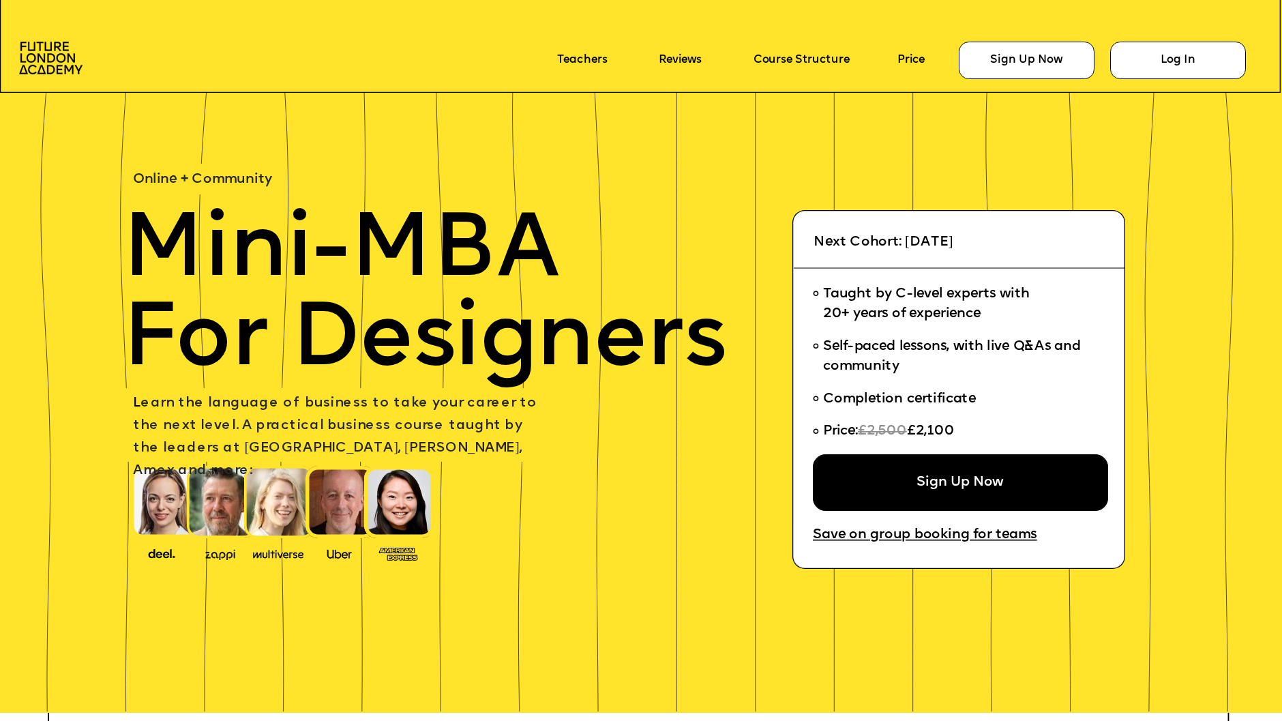
scroll to position [5267, 0]
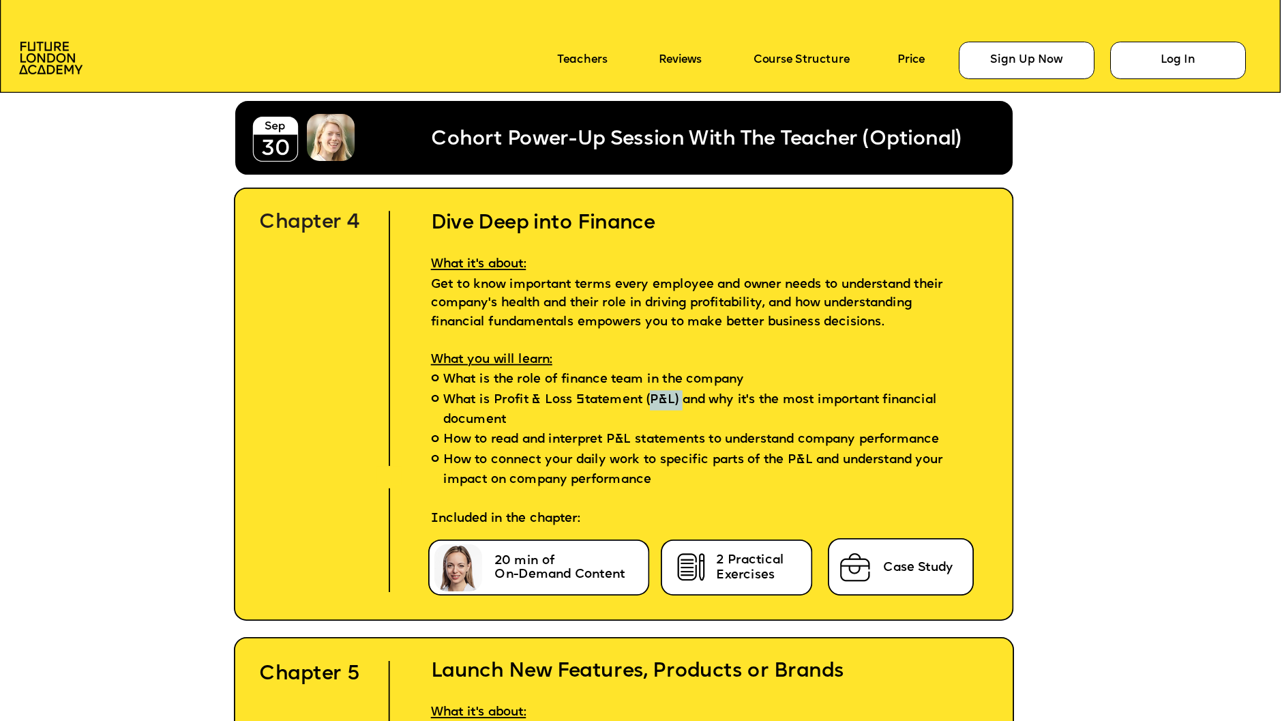
click at [690, 415] on span "What is Profit & Loss Statement (P&L) and why it's the most important financial…" at bounding box center [704, 410] width 523 height 40
drag, startPoint x: 685, startPoint y: 411, endPoint x: 662, endPoint y: 410, distance: 22.5
click at [662, 410] on span "What is Profit & Loss Statement (P&L) and why it's the most important financial…" at bounding box center [704, 410] width 523 height 40
copy span "P&L"
drag, startPoint x: 819, startPoint y: 299, endPoint x: 694, endPoint y: 302, distance: 124.9
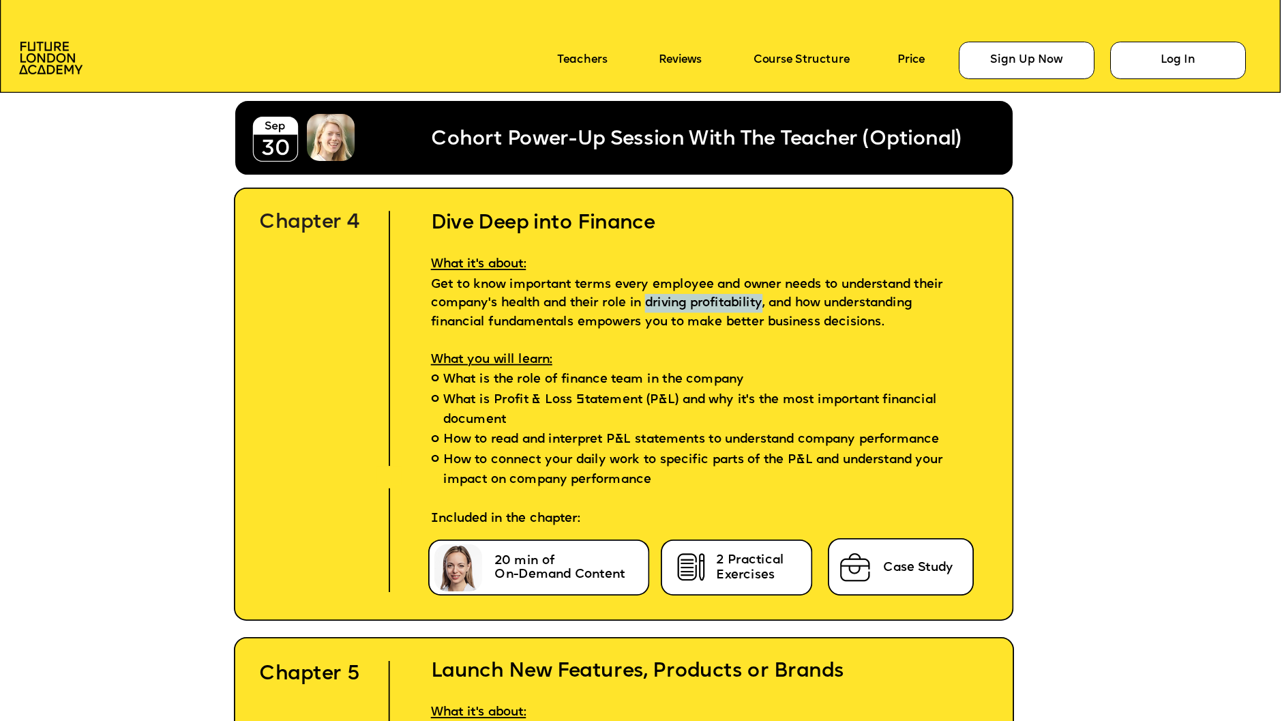
click at [694, 302] on span "Get to know important terms every employee and owner needs to understand their …" at bounding box center [689, 303] width 516 height 51
copy span "driving profitability"
drag, startPoint x: 684, startPoint y: 317, endPoint x: 533, endPoint y: 319, distance: 150.8
click at [533, 319] on span "Get to know important terms every employee and owner needs to understand their …" at bounding box center [689, 303] width 516 height 51
copy span "financial fundamentals"
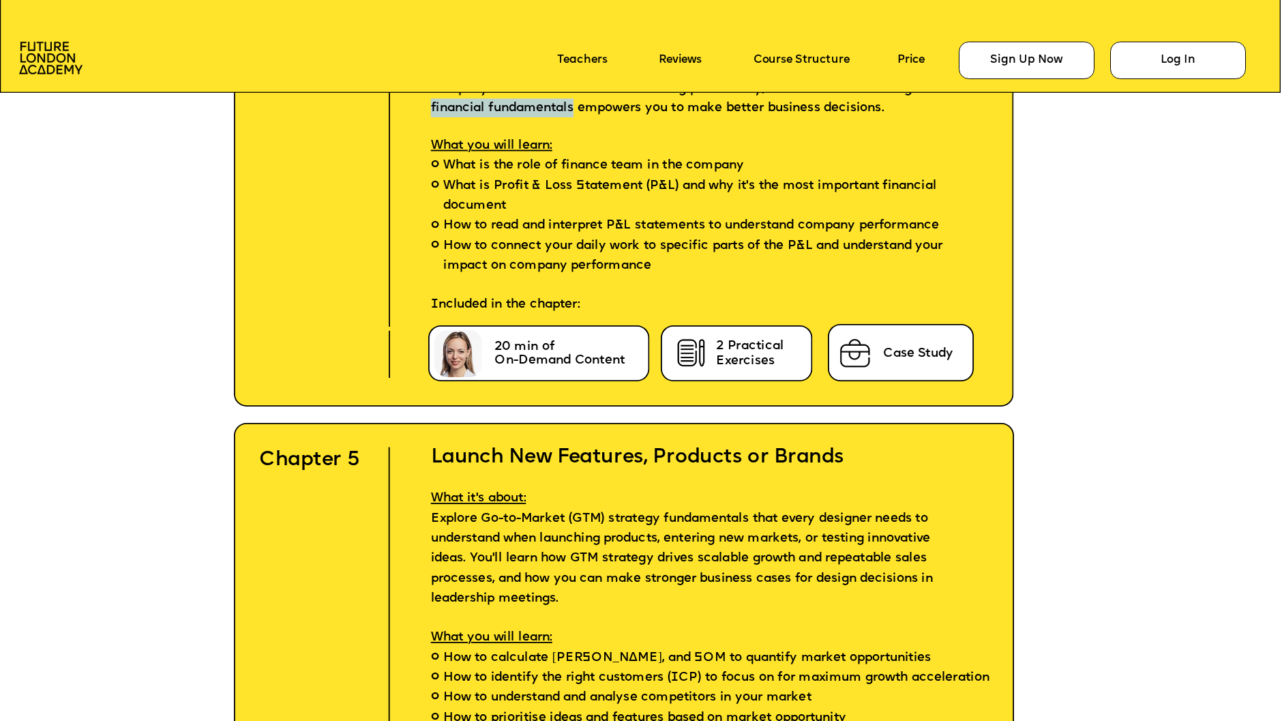
scroll to position [5446, 0]
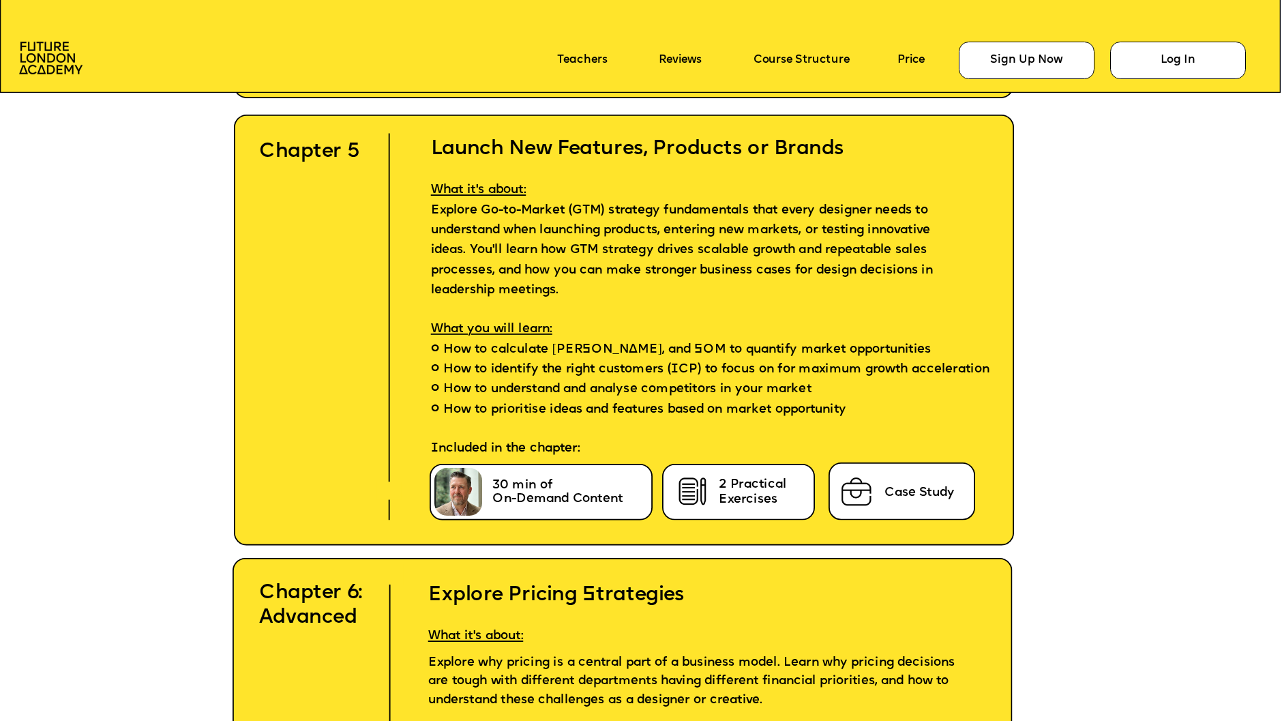
scroll to position [5787, 0]
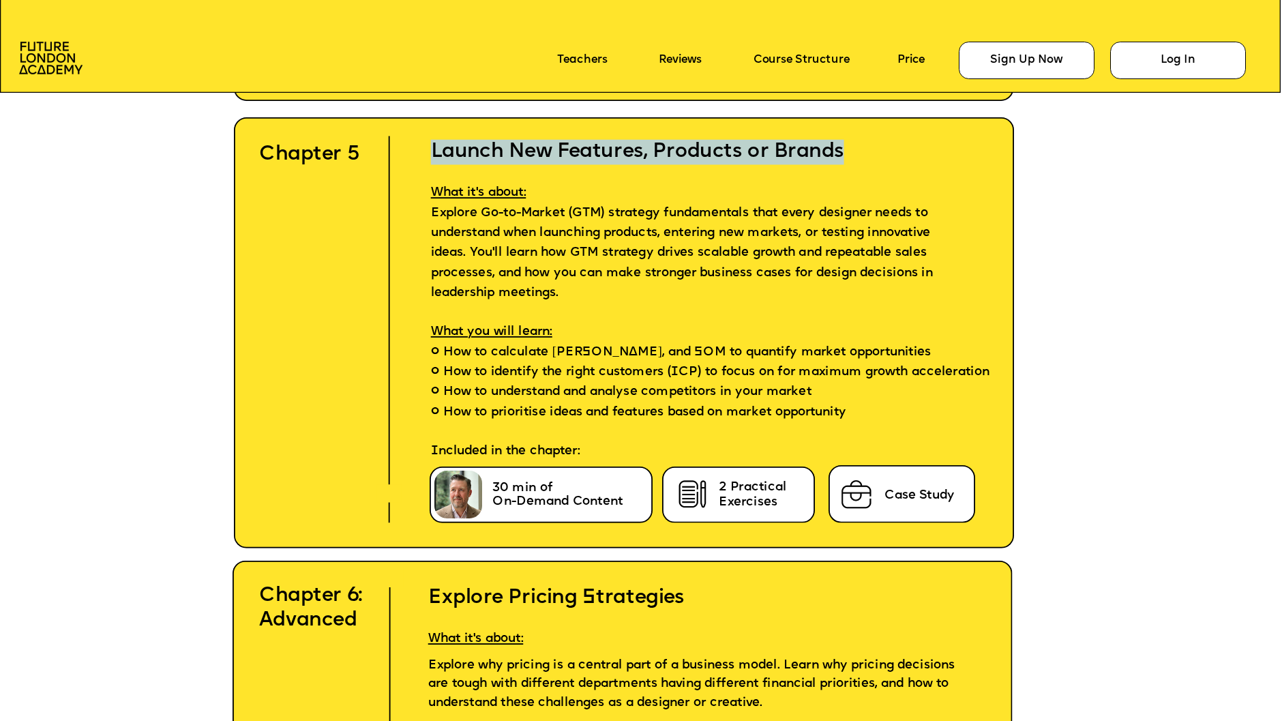
drag, startPoint x: 845, startPoint y: 149, endPoint x: 431, endPoint y: 143, distance: 413.4
click at [431, 143] on h2 "Launch New Features, Products or Brands" at bounding box center [700, 140] width 589 height 50
copy h2 "Launch New Features, Products or Brands"
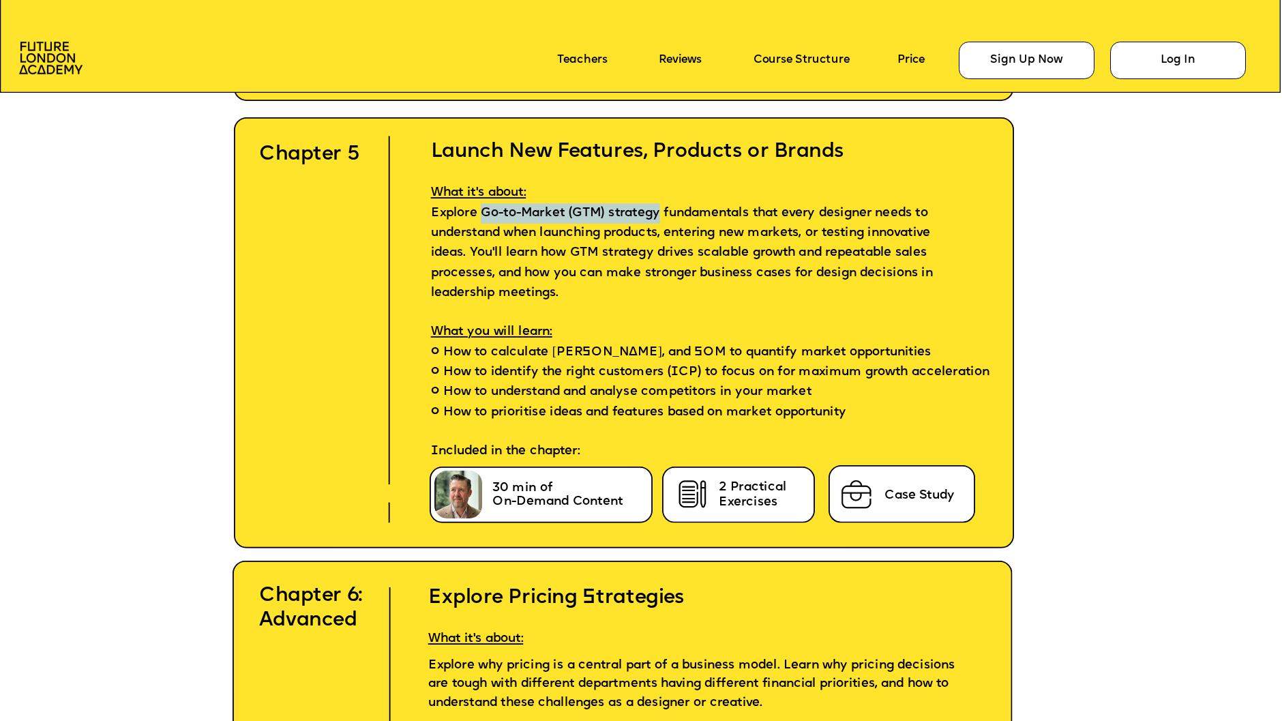
drag, startPoint x: 675, startPoint y: 210, endPoint x: 487, endPoint y: 208, distance: 187.6
click at [487, 208] on span "Explore Go-to-Market (GTM) strategy fundamentals that every designer needs to u…" at bounding box center [684, 253] width 506 height 94
copy span "Go-to-Market (GTM) strategy"
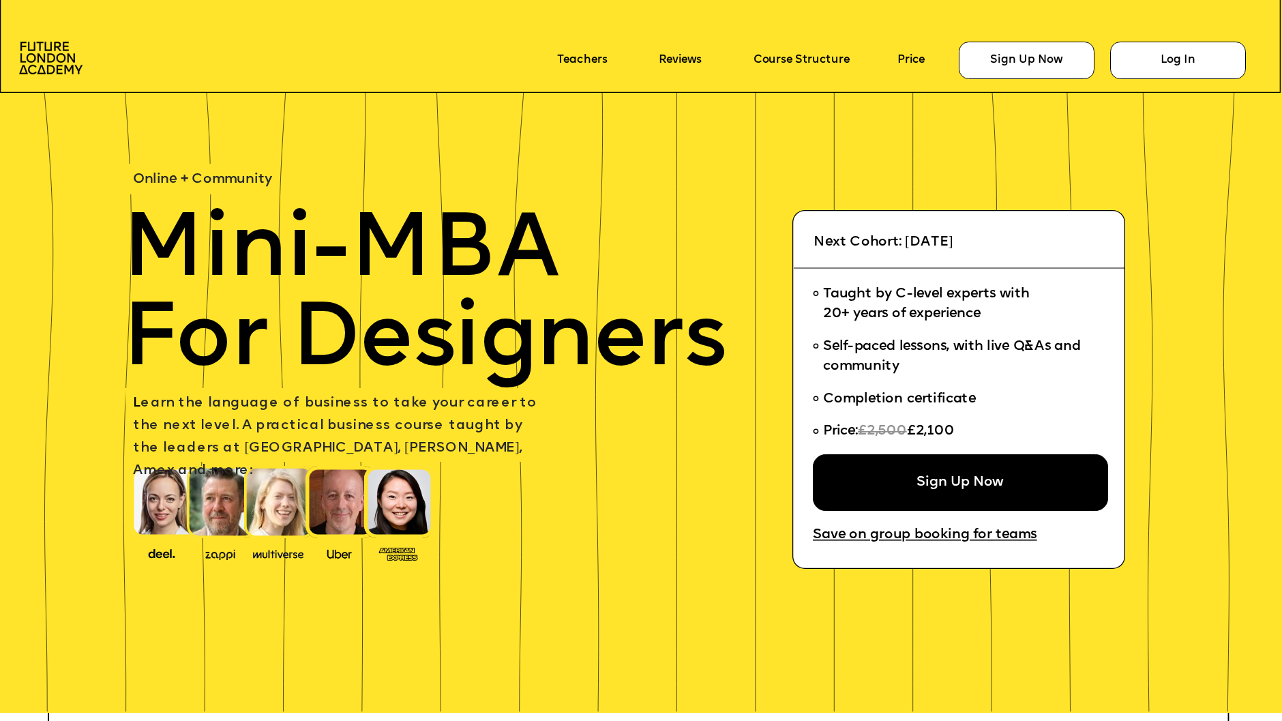
scroll to position [5787, 0]
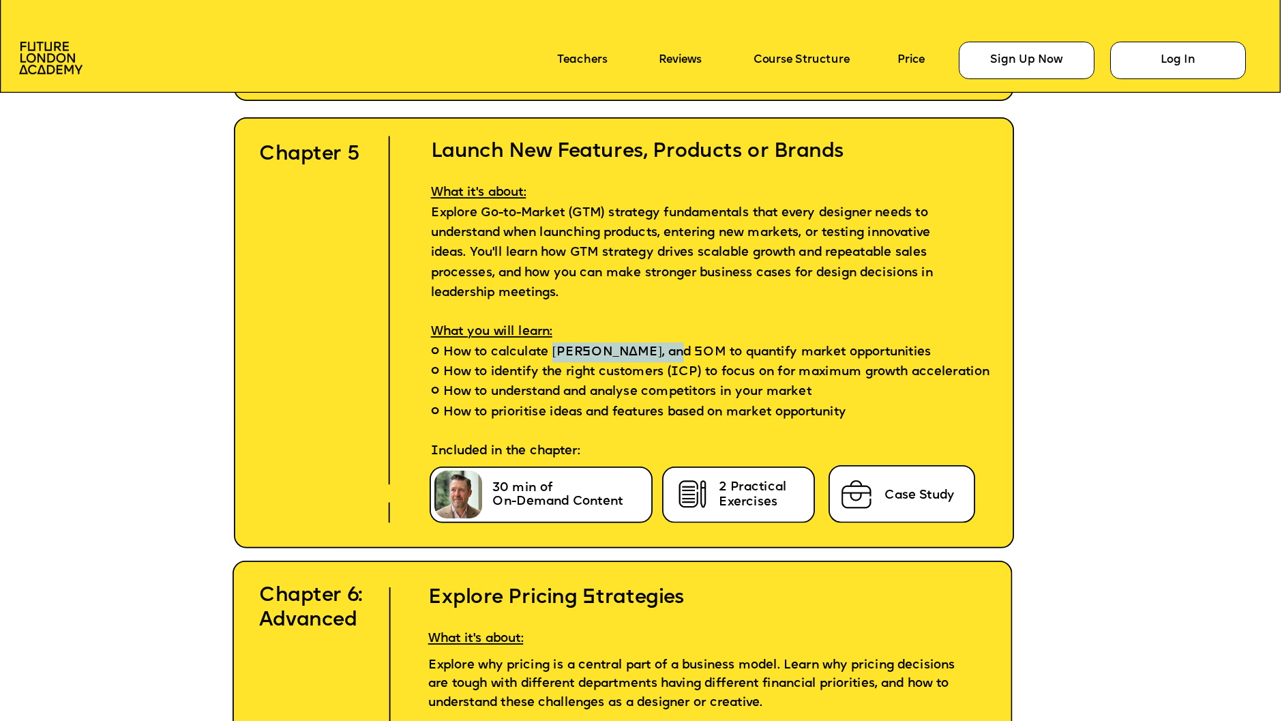
click at [690, 343] on span "How to calculate [PERSON_NAME], and SOM to quantify market opportunities" at bounding box center [687, 353] width 488 height 20
click at [711, 363] on span "How to identify the right customers (ICP) to focus on for maximum growth accele…" at bounding box center [716, 373] width 546 height 20
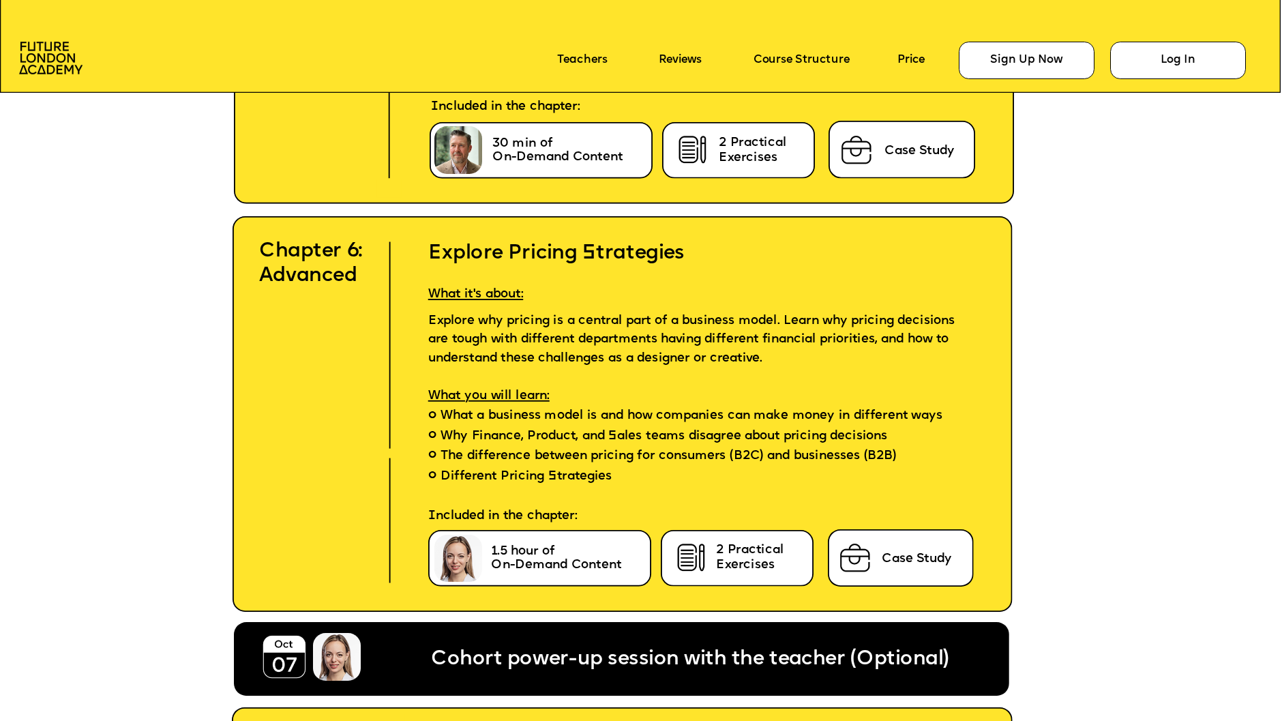
scroll to position [6114, 0]
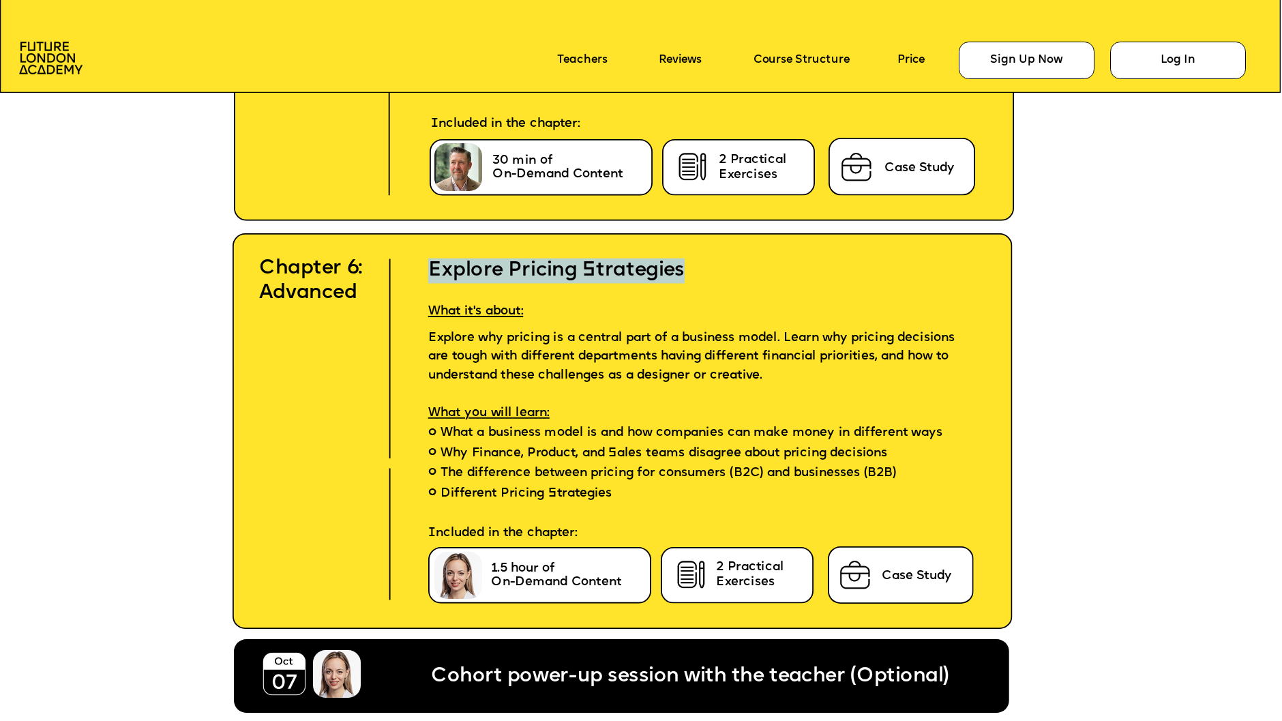
drag, startPoint x: 697, startPoint y: 272, endPoint x: 428, endPoint y: 267, distance: 269.5
click at [428, 267] on h2 "Explore Pricing Strategies" at bounding box center [682, 258] width 559 height 50
copy h2 "Explore Pricing Strategies"
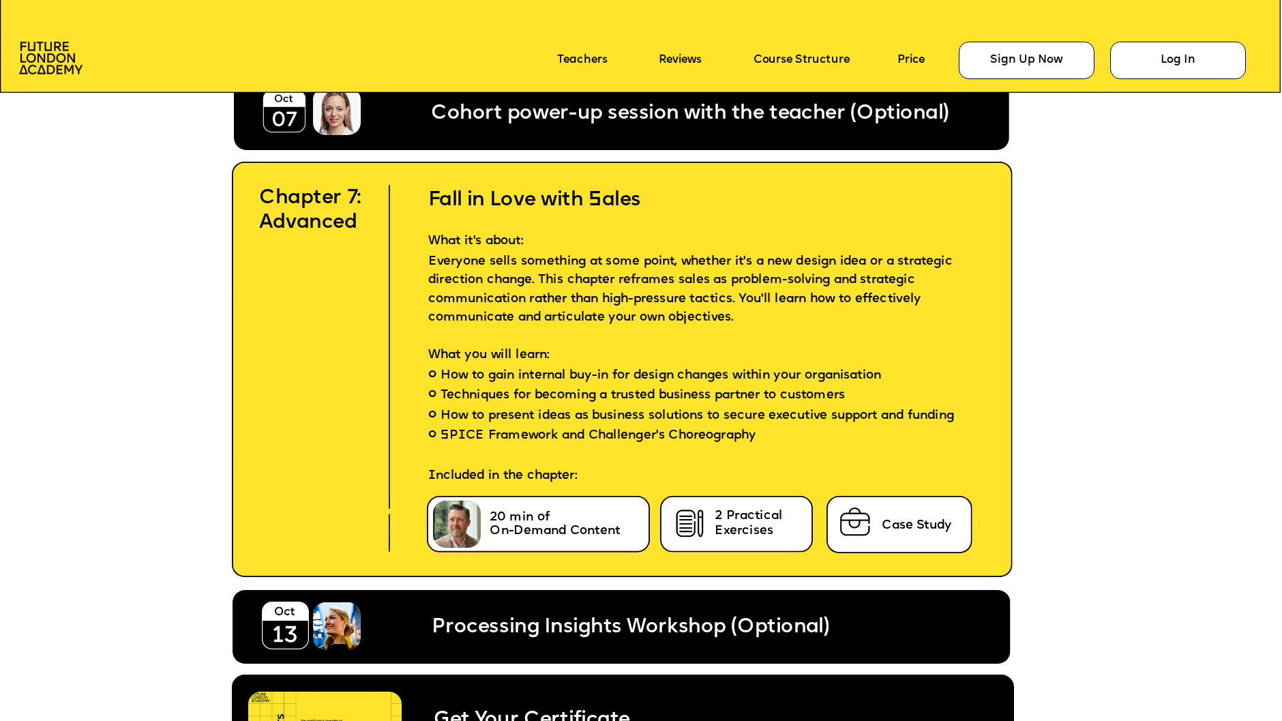
scroll to position [6711, 0]
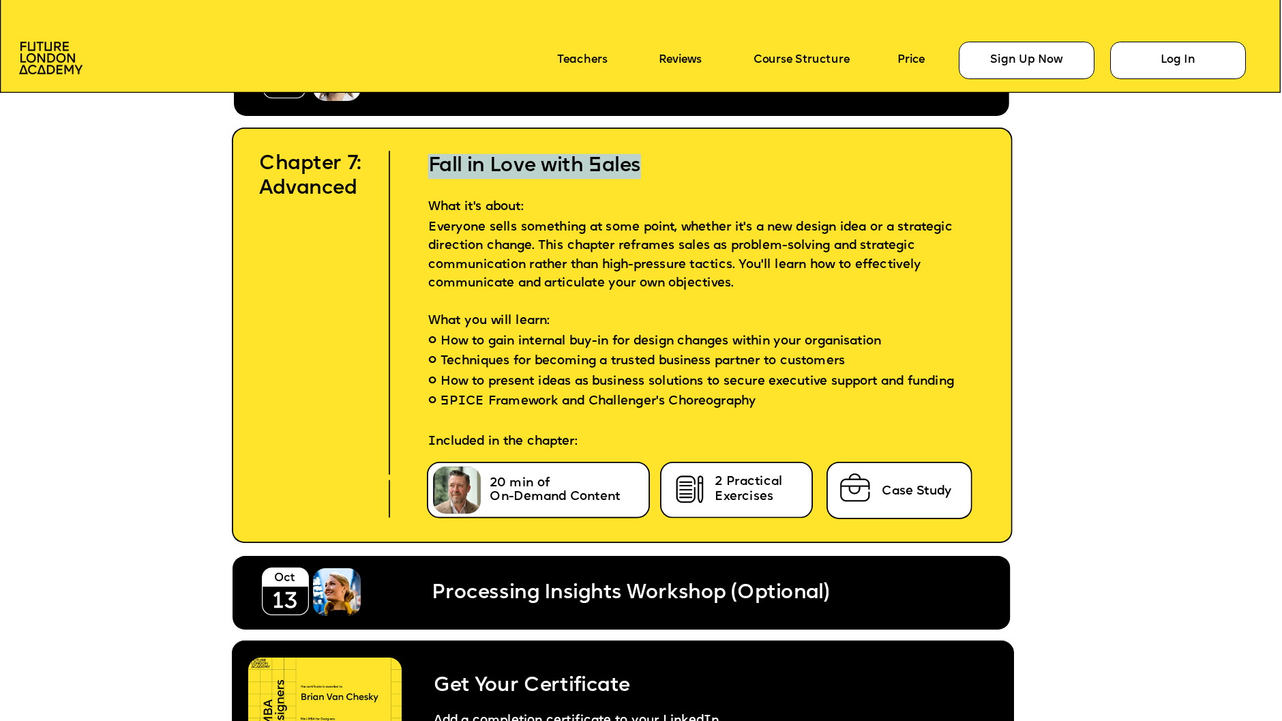
drag, startPoint x: 649, startPoint y: 163, endPoint x: 432, endPoint y: 163, distance: 216.9
click at [432, 163] on h2 "Fall in Love with Sales" at bounding box center [687, 154] width 568 height 50
copy h2 "Fall in Love with Sales"
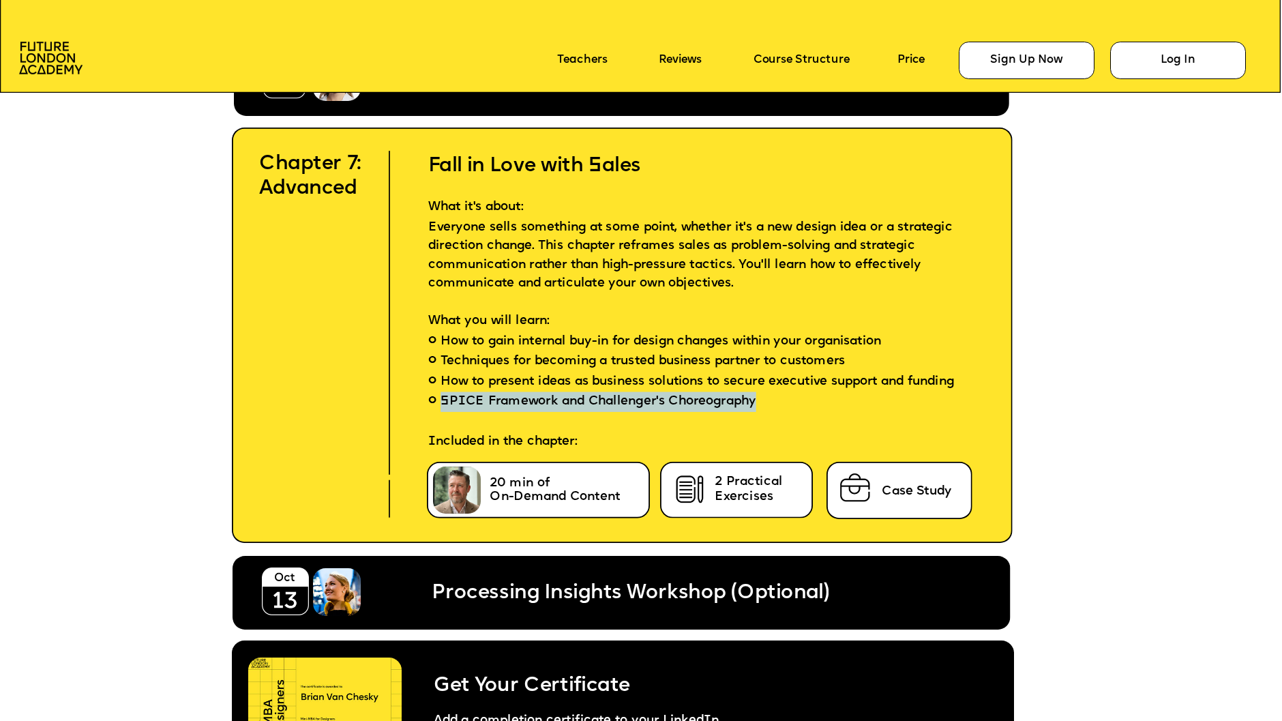
drag, startPoint x: 786, startPoint y: 413, endPoint x: 444, endPoint y: 412, distance: 341.8
click at [444, 411] on li "SPICE Framework and Challenger's Choreography" at bounding box center [687, 402] width 568 height 20
copy span "SPICE Framework and Challenger's Choreography"
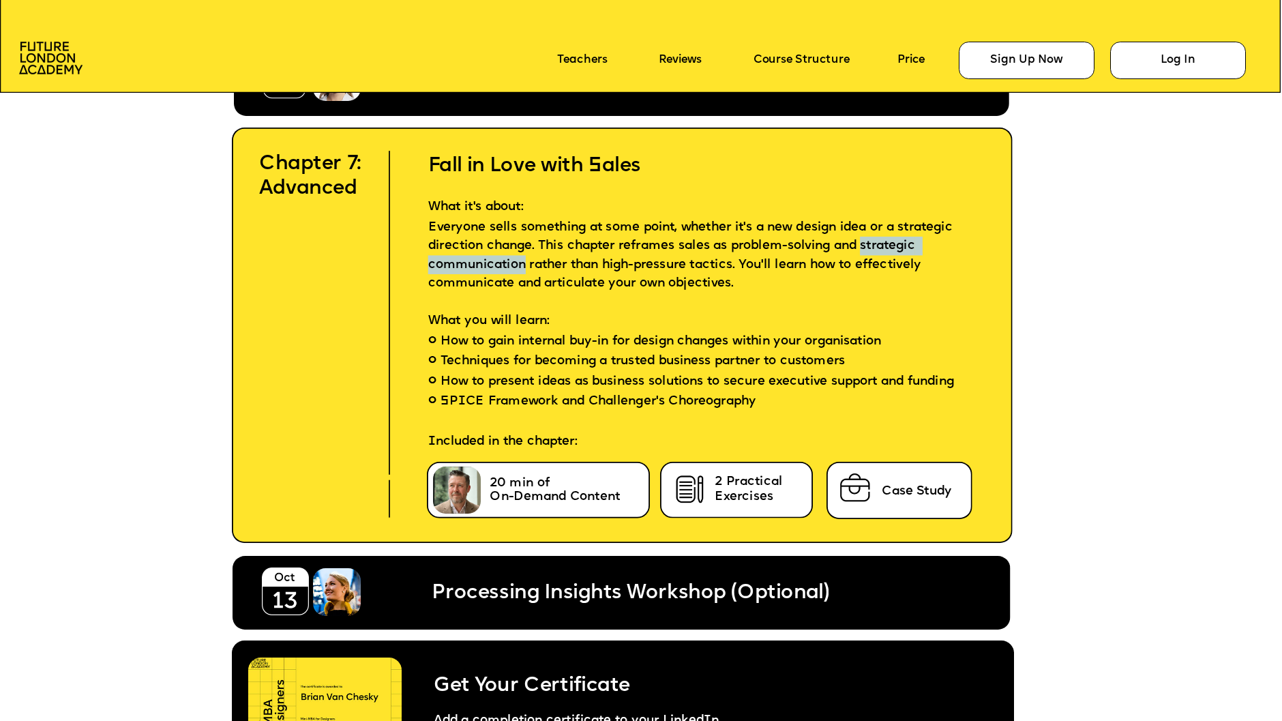
drag, startPoint x: 592, startPoint y: 259, endPoint x: 425, endPoint y: 259, distance: 167.1
click at [425, 259] on p "Everyone sells something at some point, whether it's a new design idea or a str…" at bounding box center [687, 255] width 568 height 75
copy p "strategic communication"
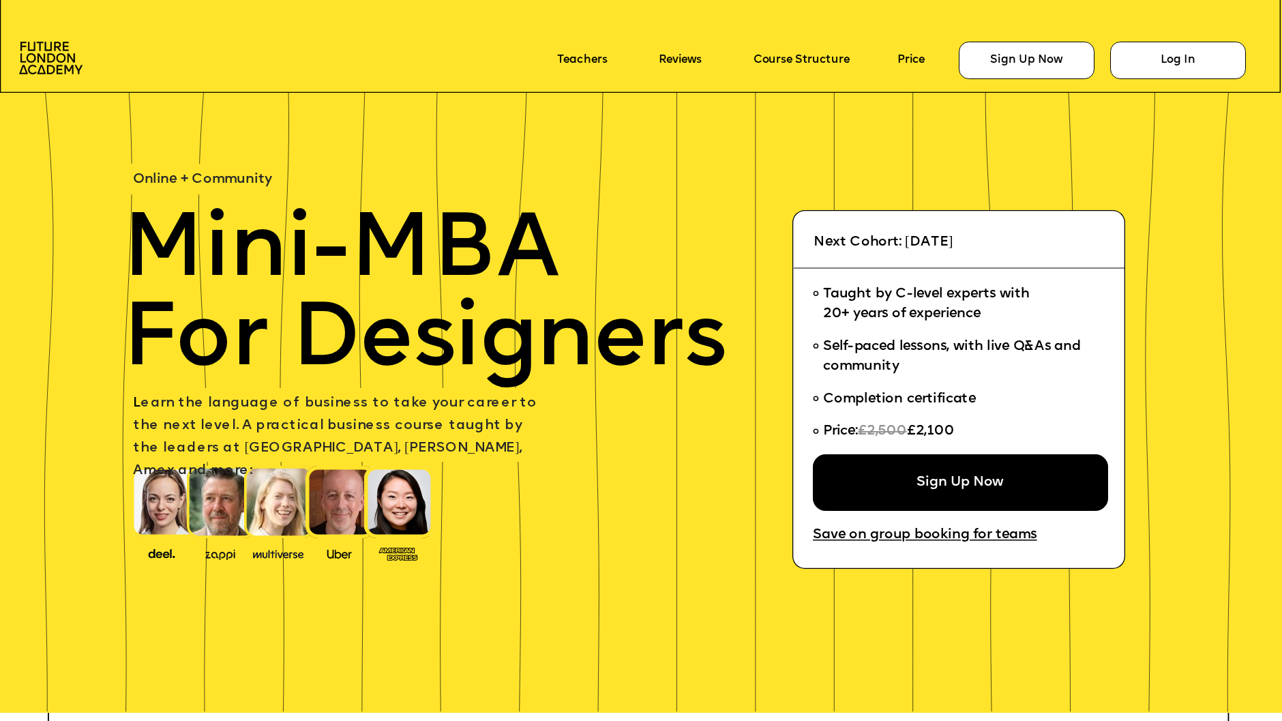
scroll to position [6711, 0]
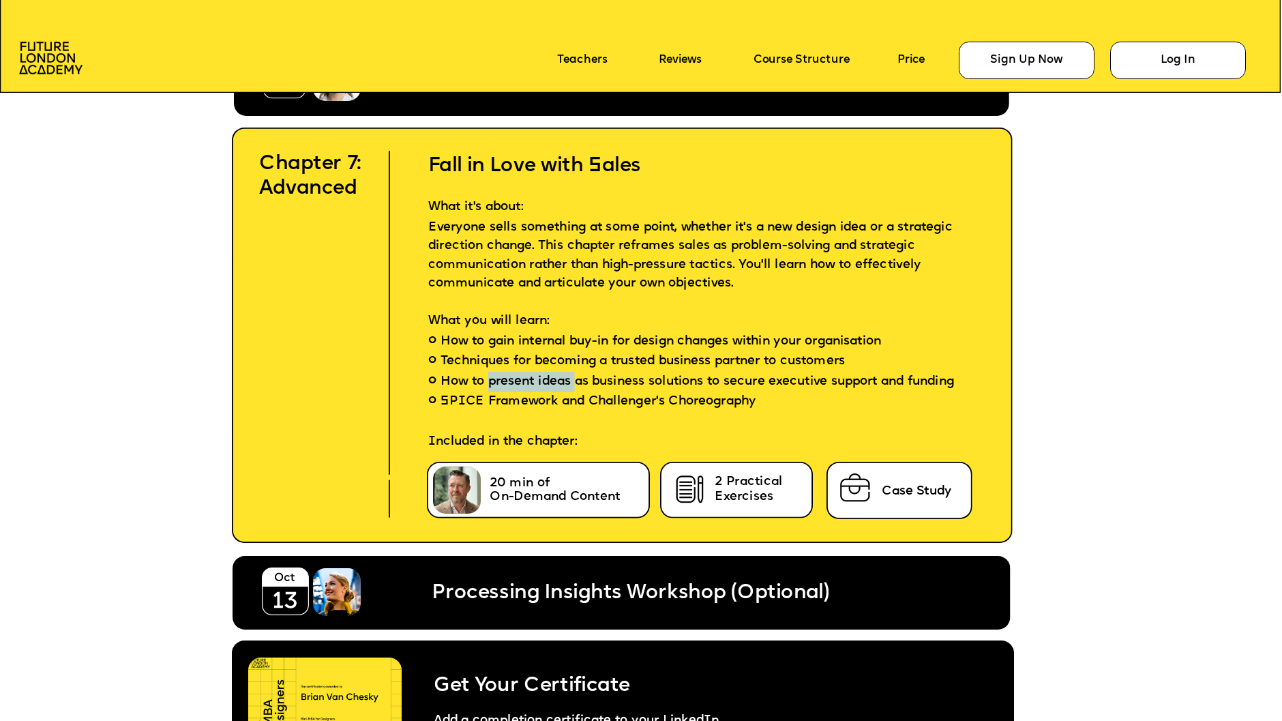
drag, startPoint x: 581, startPoint y: 374, endPoint x: 492, endPoint y: 373, distance: 89.4
click at [492, 373] on span "How to present ideas as business solutions to secure executive support and fund…" at bounding box center [698, 382] width 514 height 20
copy span "present ideas"
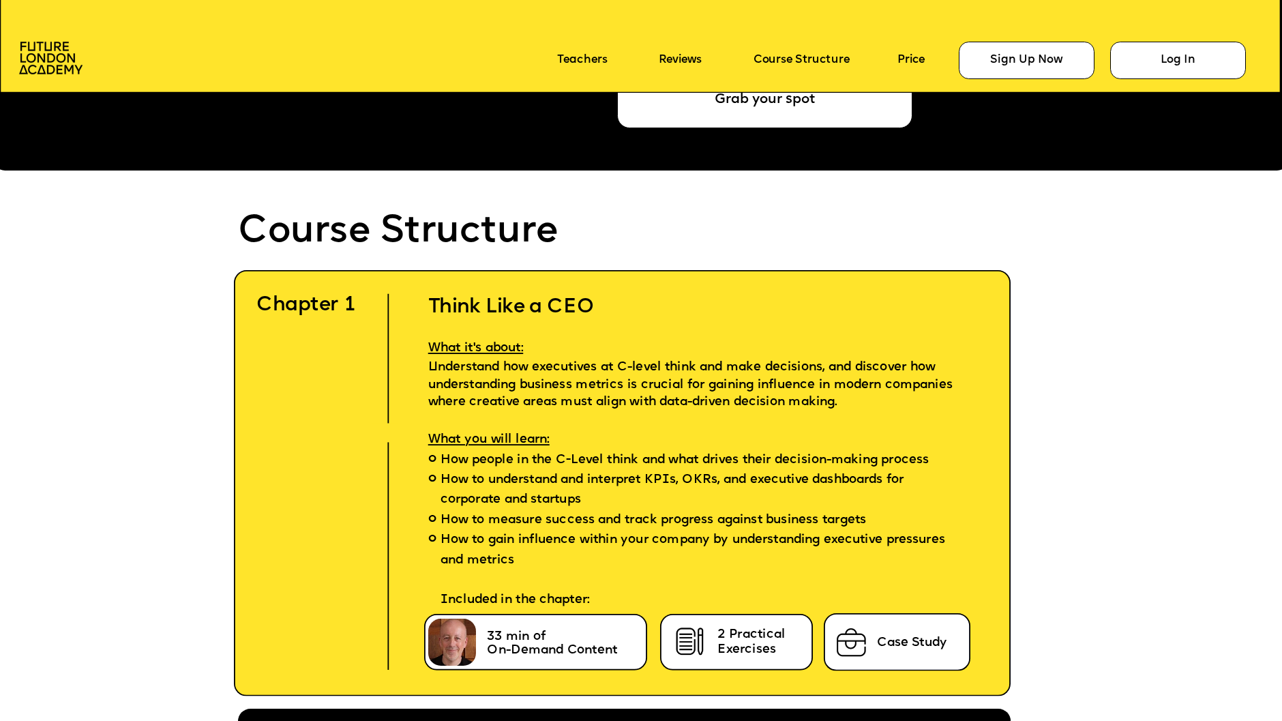
scroll to position [3748, 0]
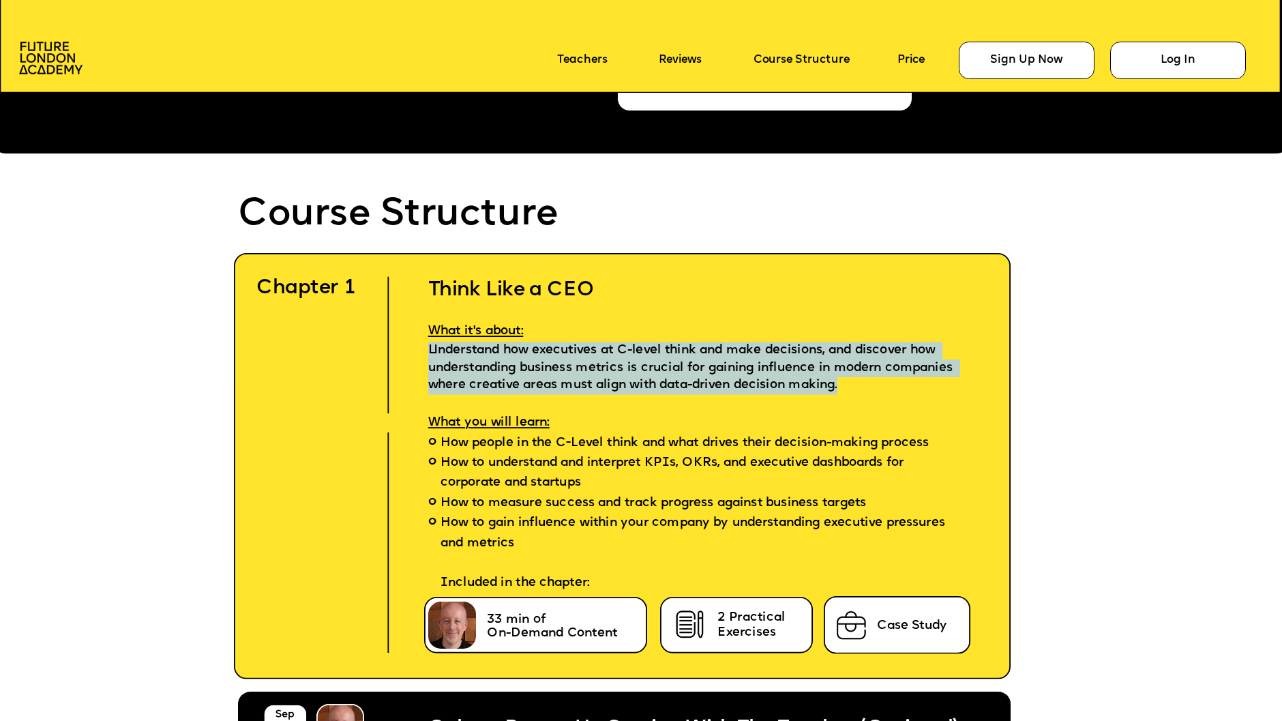
drag, startPoint x: 874, startPoint y: 385, endPoint x: 415, endPoint y: 351, distance: 459.7
click at [415, 351] on p "Understand how executives at C-level think and make decisions, and discover how…" at bounding box center [701, 368] width 596 height 53
copy span "Understand how executives at C-level think and make decisions, and discover how…"
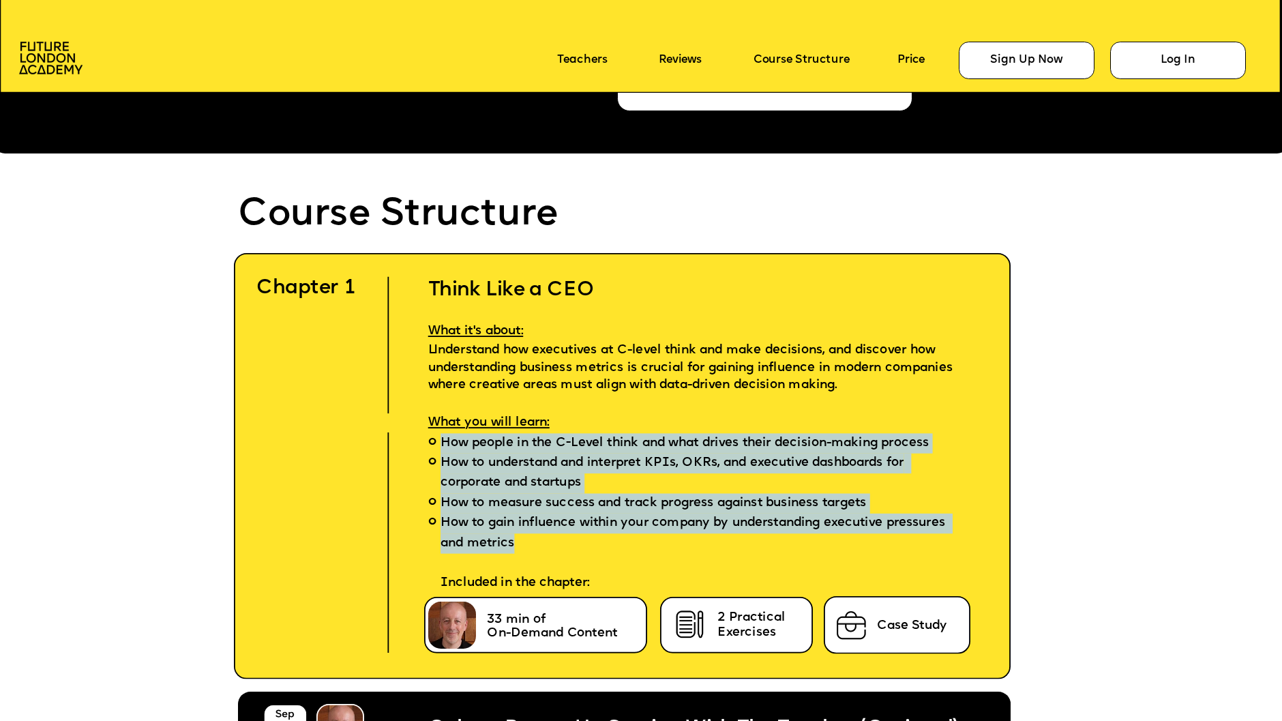
drag, startPoint x: 594, startPoint y: 531, endPoint x: 435, endPoint y: 428, distance: 189.4
click at [435, 433] on ul "How people in the C-Level think and what drives their decision-making process H…" at bounding box center [701, 513] width 596 height 160
copy ul "How people in the C-Level think and what drives their decision-making process H…"
click at [529, 514] on span "How to gain influence within your company by understanding executive pressures …" at bounding box center [701, 554] width 520 height 80
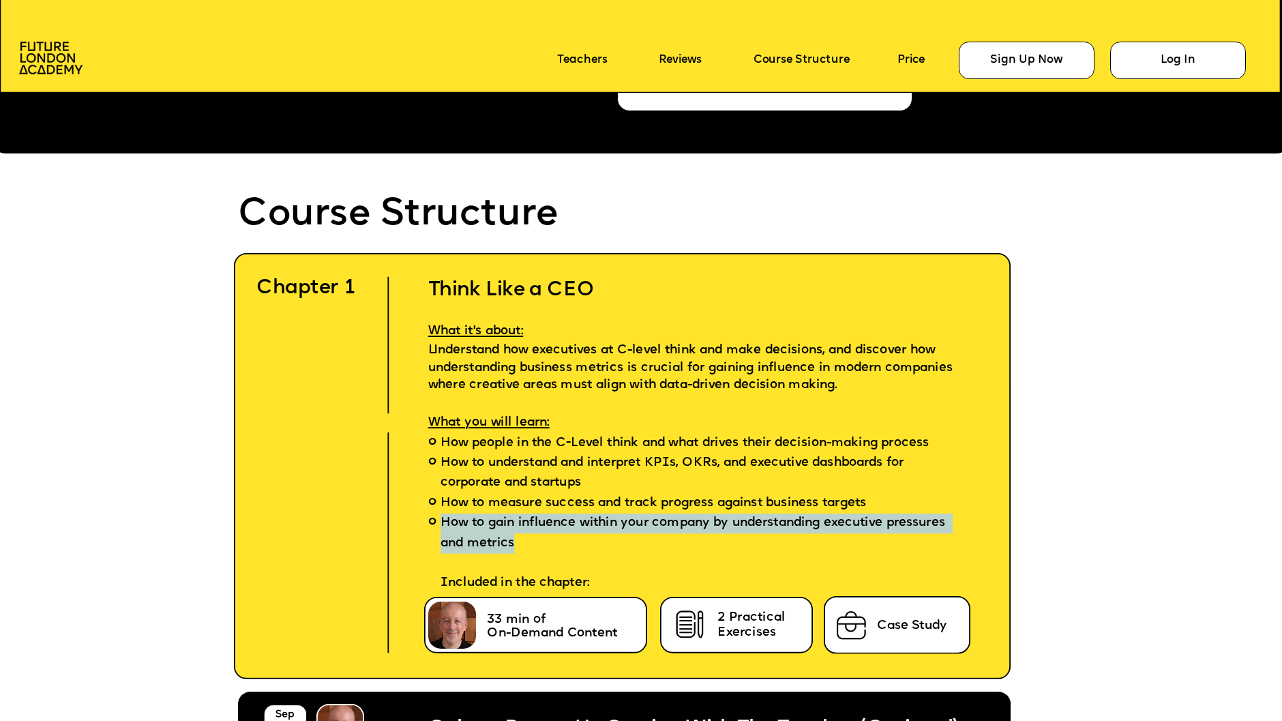
drag, startPoint x: 597, startPoint y: 533, endPoint x: 443, endPoint y: 515, distance: 155.2
click at [443, 515] on span "How to gain influence within your company by understanding executive pressures …" at bounding box center [701, 554] width 520 height 80
copy span "How to gain influence within your company by understanding executive pressures …"
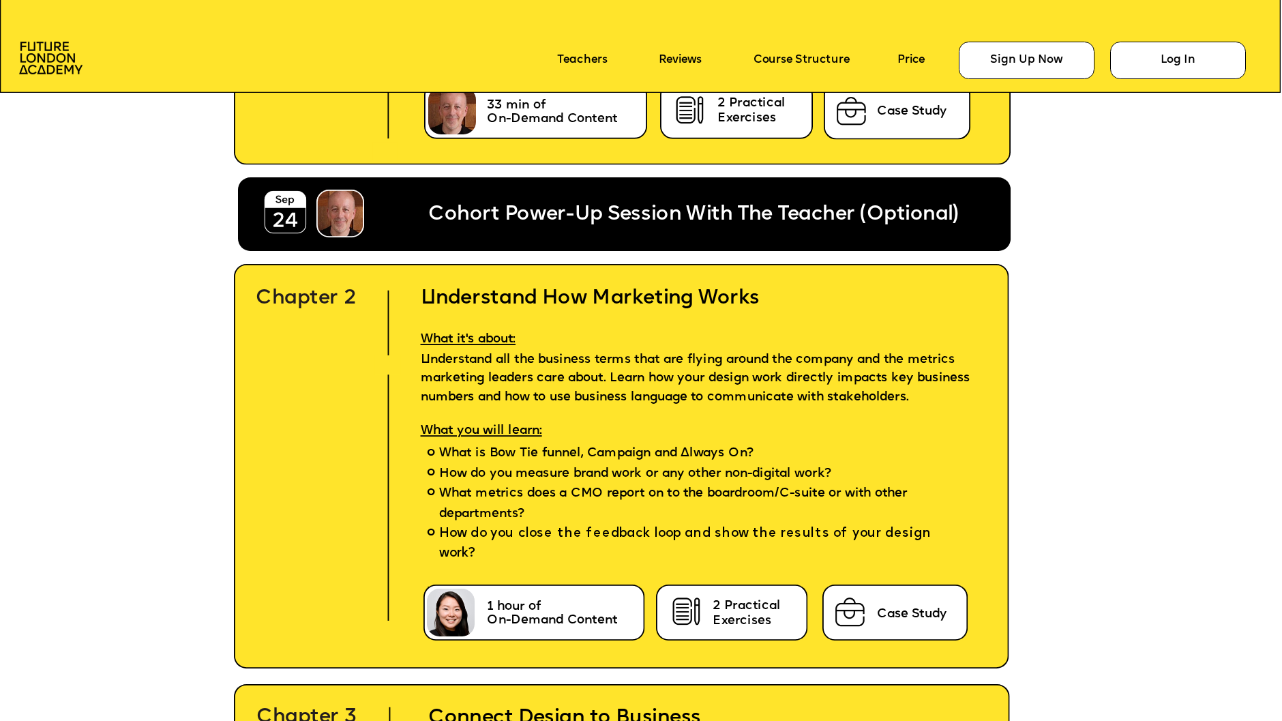
scroll to position [4294, 0]
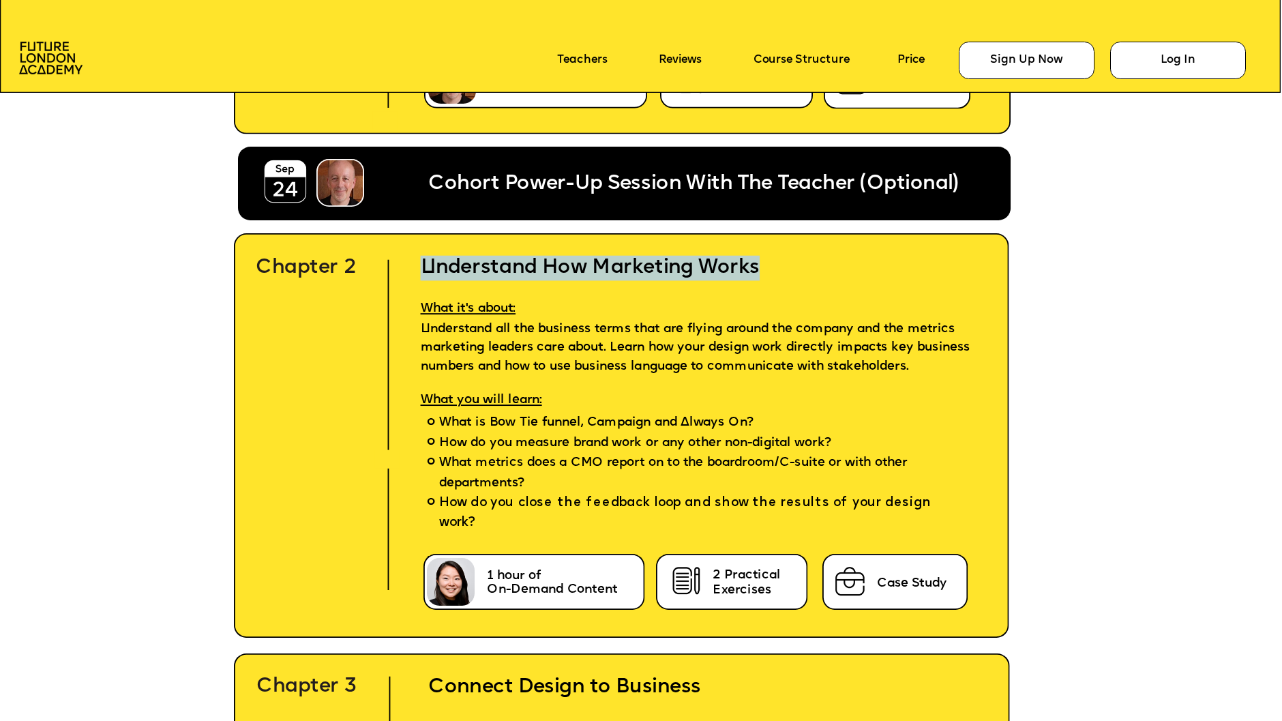
drag, startPoint x: 769, startPoint y: 266, endPoint x: 426, endPoint y: 274, distance: 343.2
click at [426, 274] on h2 "Understand How Marketing Works" at bounding box center [704, 256] width 605 height 50
copy h2 "Understand How Marketing Works"
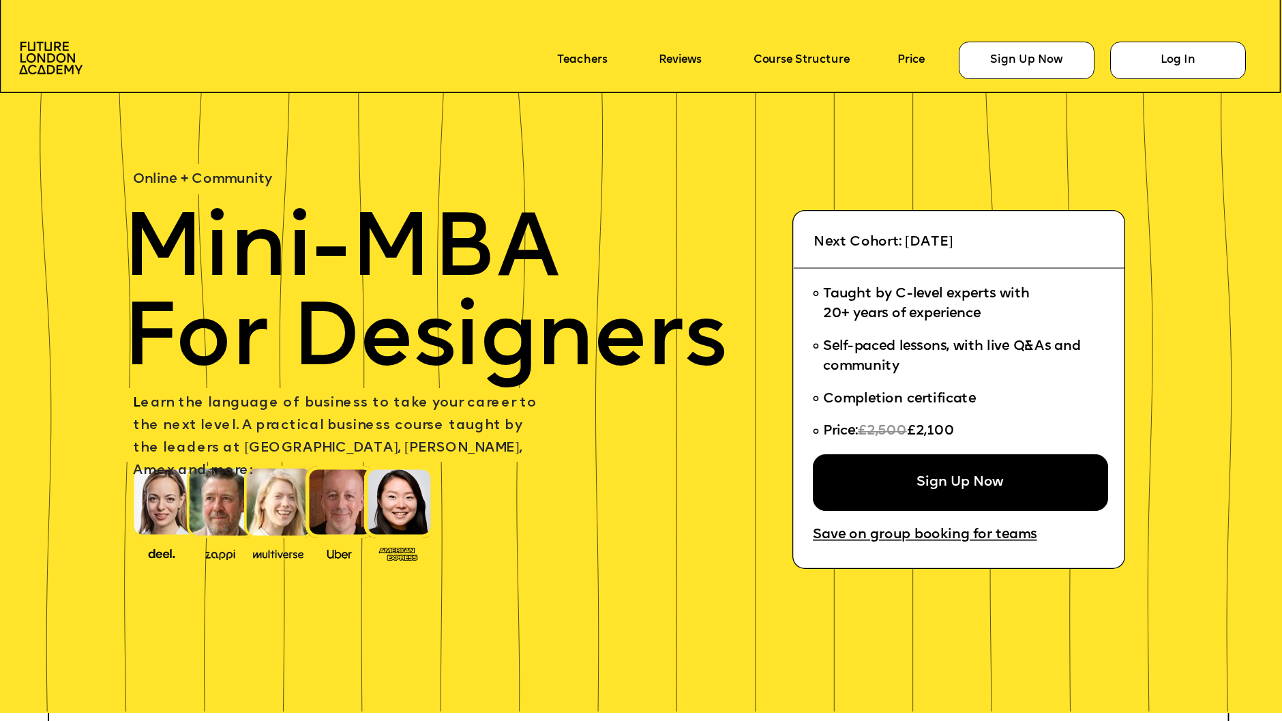
scroll to position [4294, 0]
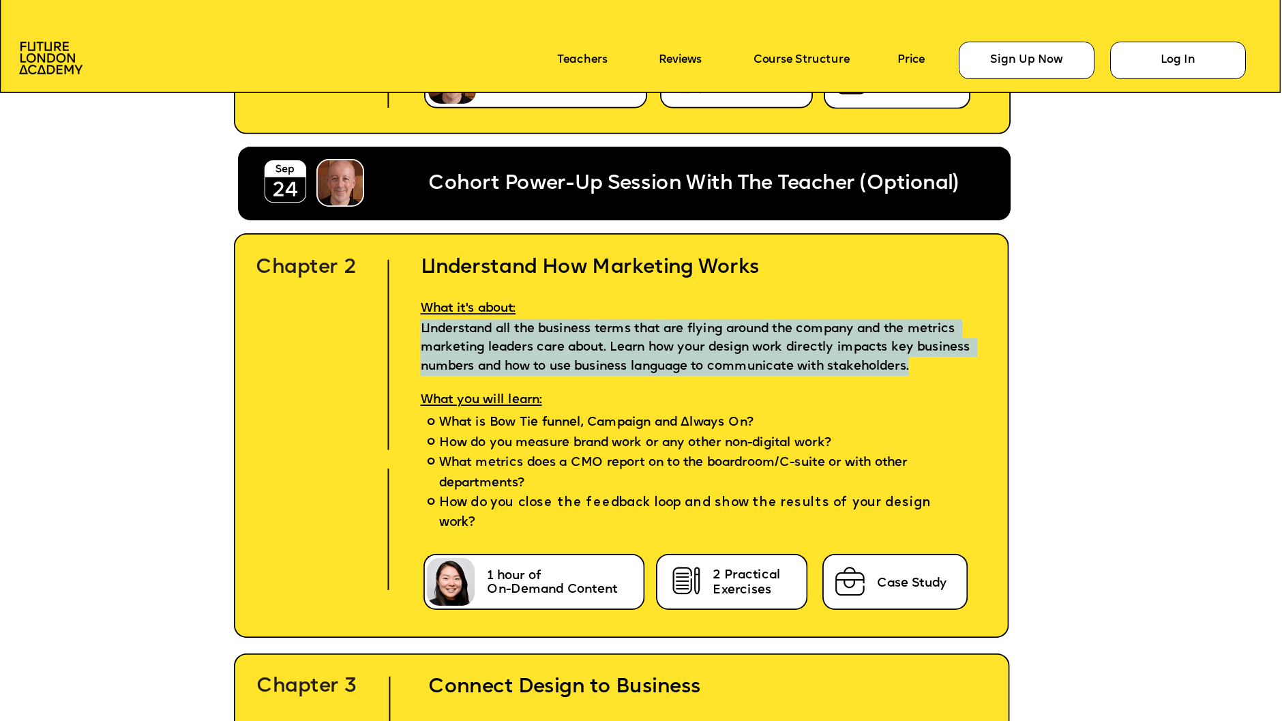
drag, startPoint x: 515, startPoint y: 379, endPoint x: 411, endPoint y: 329, distance: 115.6
click at [410, 329] on p "Understand all the business terms that are flying around the company and the me…" at bounding box center [704, 347] width 605 height 57
copy span "Understand all the business terms that are flying around the company and the me…"
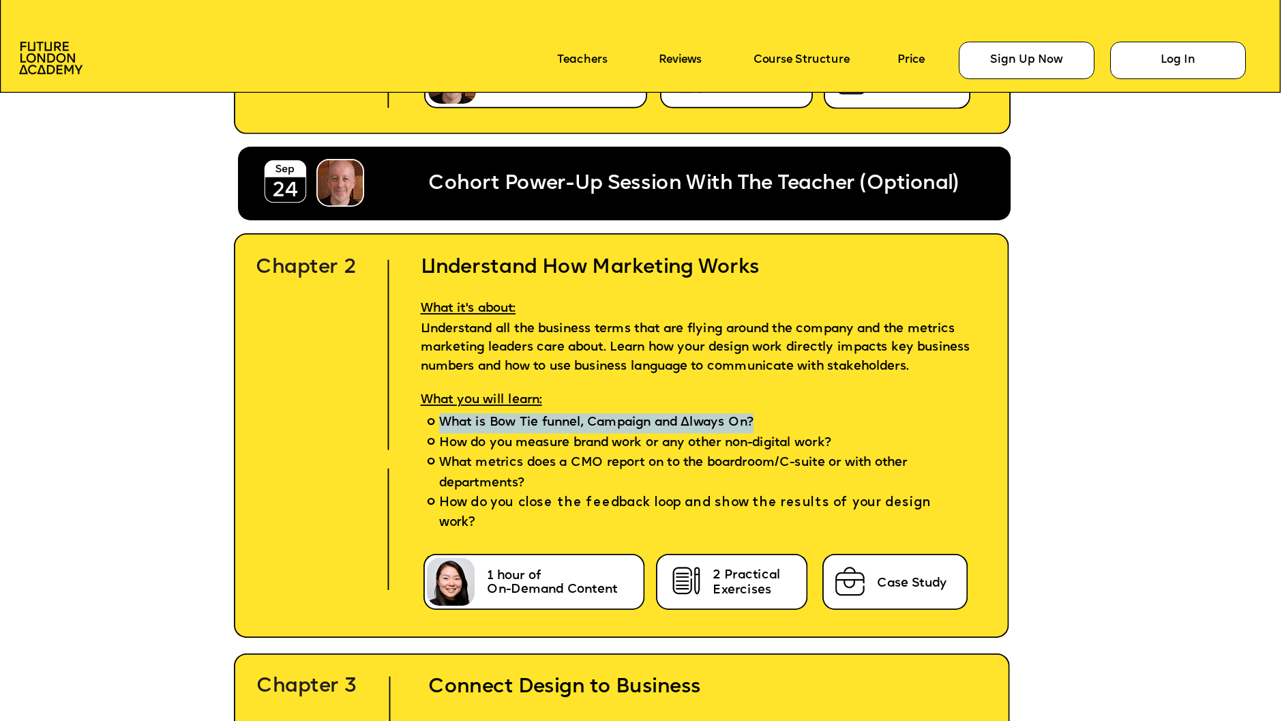
drag, startPoint x: 783, startPoint y: 431, endPoint x: 438, endPoint y: 432, distance: 345.2
click at [438, 432] on li "What is Bow Tie funnel, Campaign and Always On?" at bounding box center [704, 423] width 605 height 20
copy span "What is Bow Tie funnel, Campaign and Always On?"
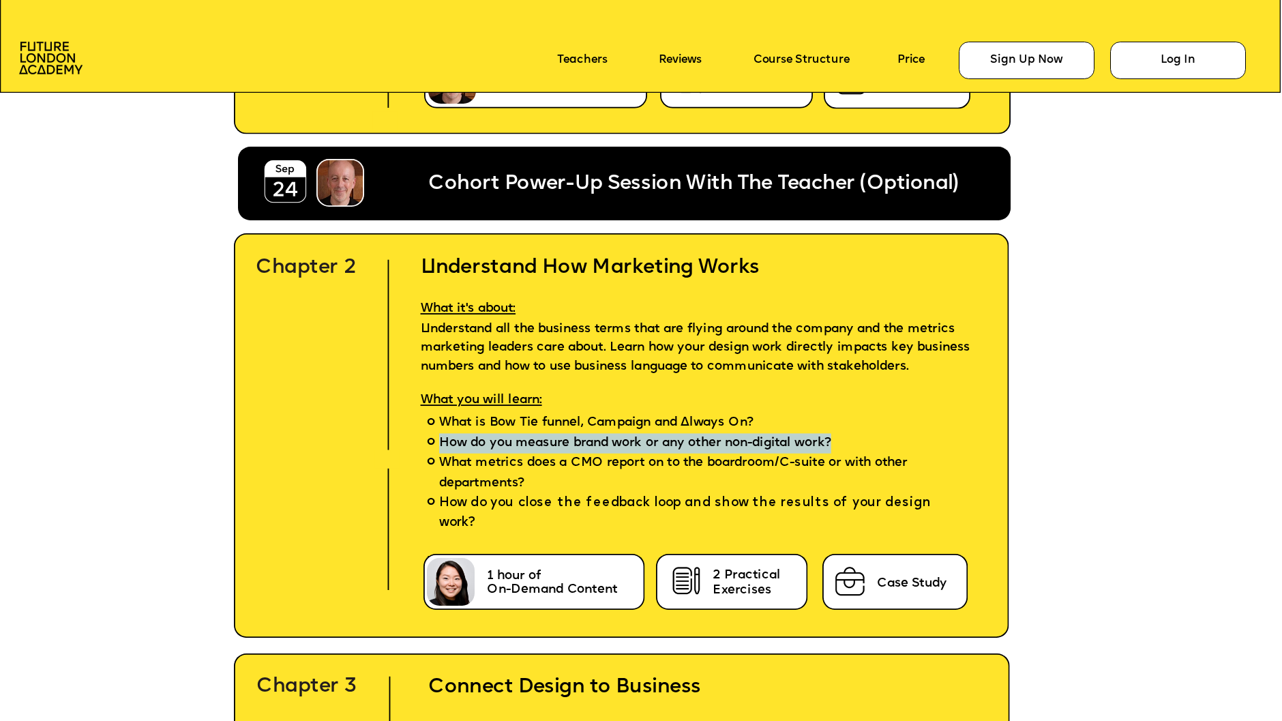
drag, startPoint x: 859, startPoint y: 455, endPoint x: 439, endPoint y: 456, distance: 419.5
click at [439, 453] on li "How do you measure brand work or any other non-digital work?" at bounding box center [704, 443] width 605 height 20
copy span "How do you measure brand work or any other non-digital work?"
drag, startPoint x: 538, startPoint y: 488, endPoint x: 443, endPoint y: 474, distance: 95.9
click at [443, 474] on span "What metrics does a CMO report on to the boardroom/C-suite or with other depart…" at bounding box center [704, 474] width 530 height 40
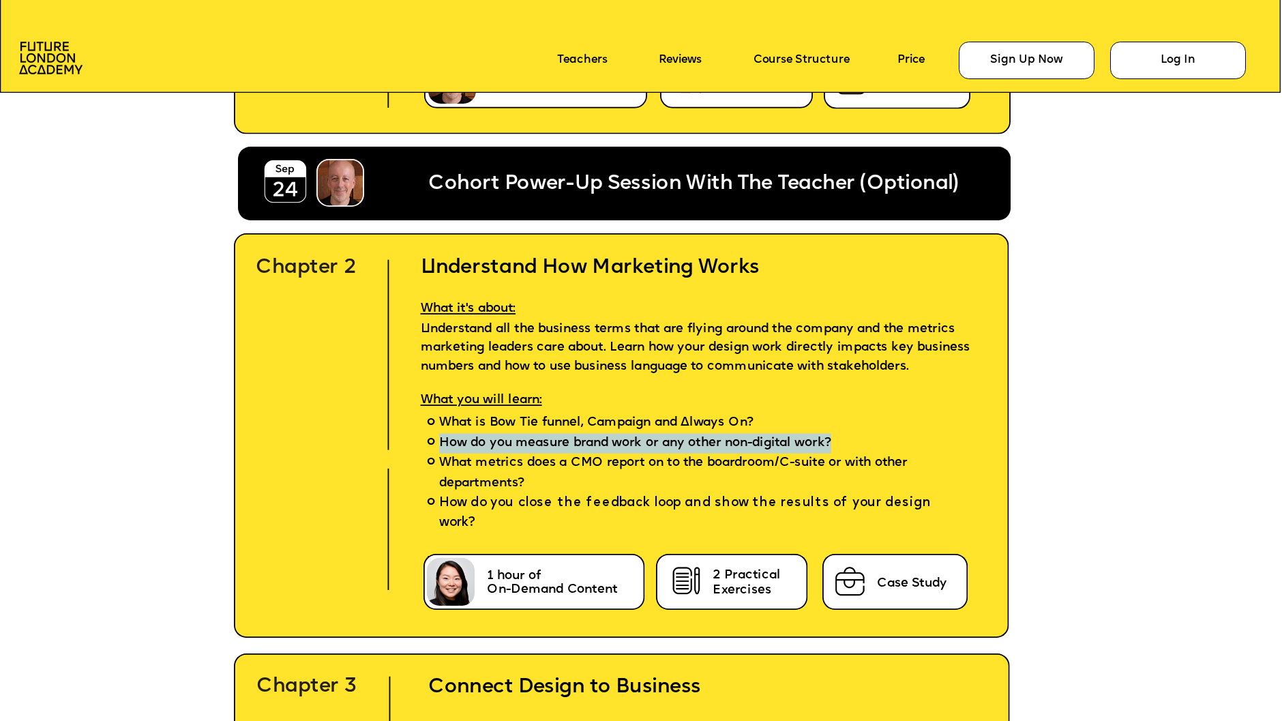
copy span "What metrics does a CMO report on to the boardroom/C-suite or with other depart…"
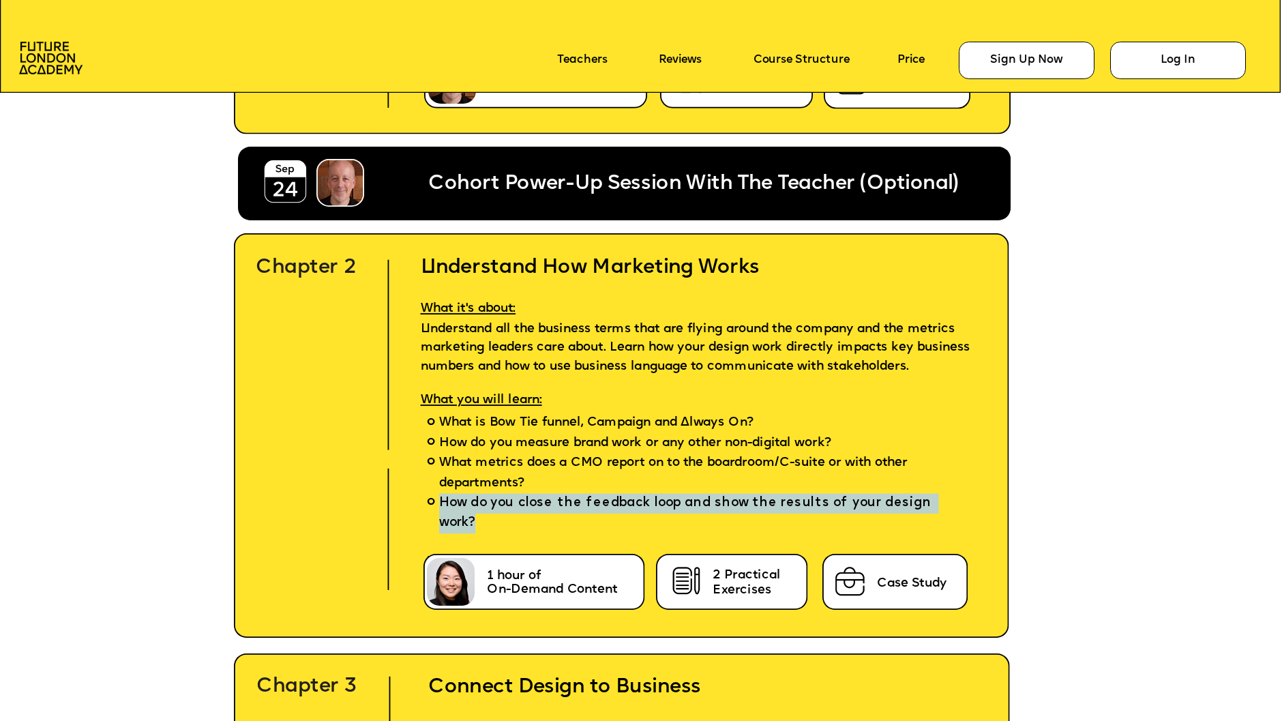
drag, startPoint x: 957, startPoint y: 512, endPoint x: 437, endPoint y: 516, distance: 519.8
click at [437, 516] on li "How do you close the feedback loop and show the results of your design work?" at bounding box center [704, 513] width 605 height 40
copy span "How do you close the feedback loop and show the results of your design work?"
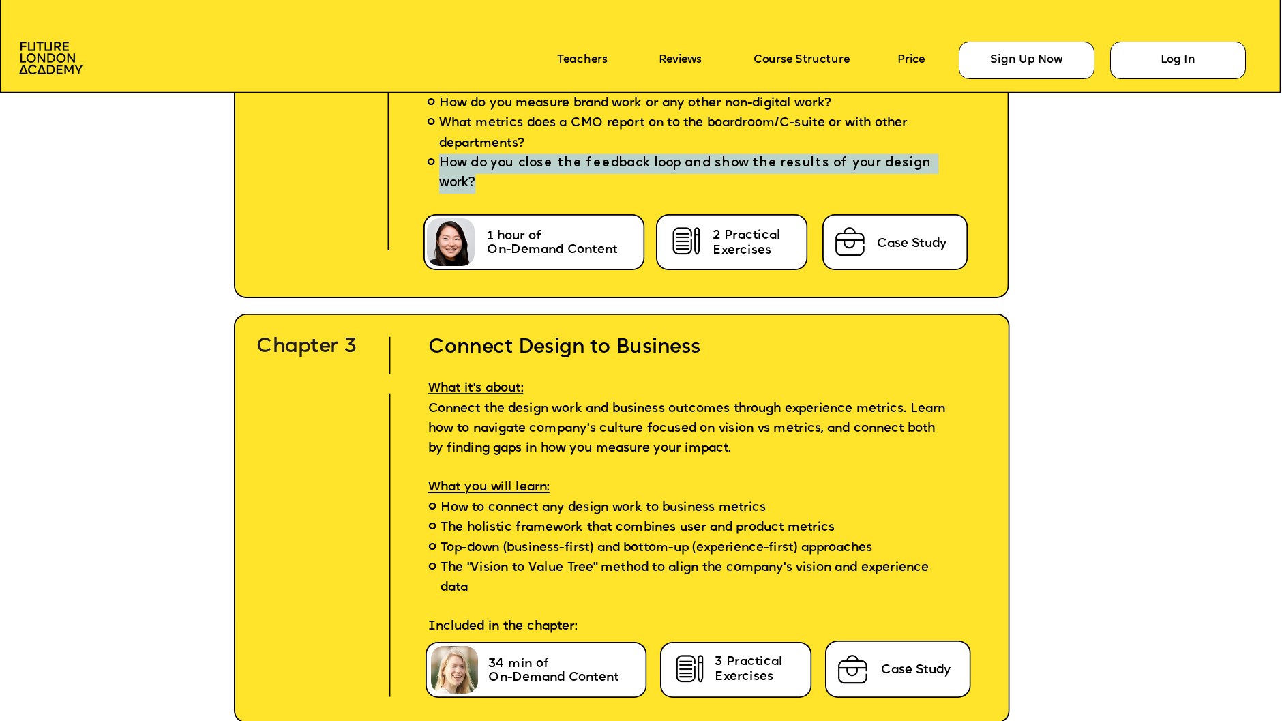
scroll to position [4726, 0]
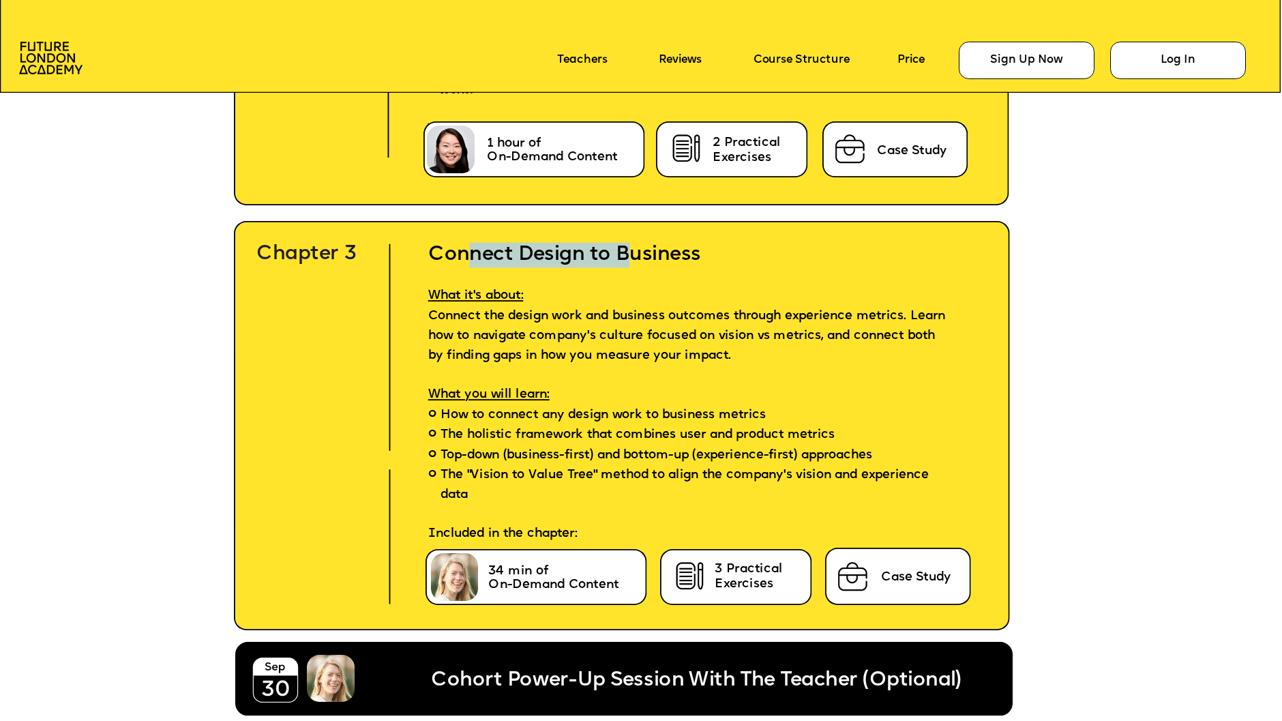
drag, startPoint x: 572, startPoint y: 247, endPoint x: 469, endPoint y: 244, distance: 103.0
click at [469, 245] on h2 "Connect Design to Business" at bounding box center [693, 243] width 580 height 50
drag, startPoint x: 426, startPoint y: 251, endPoint x: 710, endPoint y: 251, distance: 283.8
click at [710, 251] on h2 "Connect Design to Business" at bounding box center [693, 243] width 580 height 50
copy h2 "Connect Design to Business"
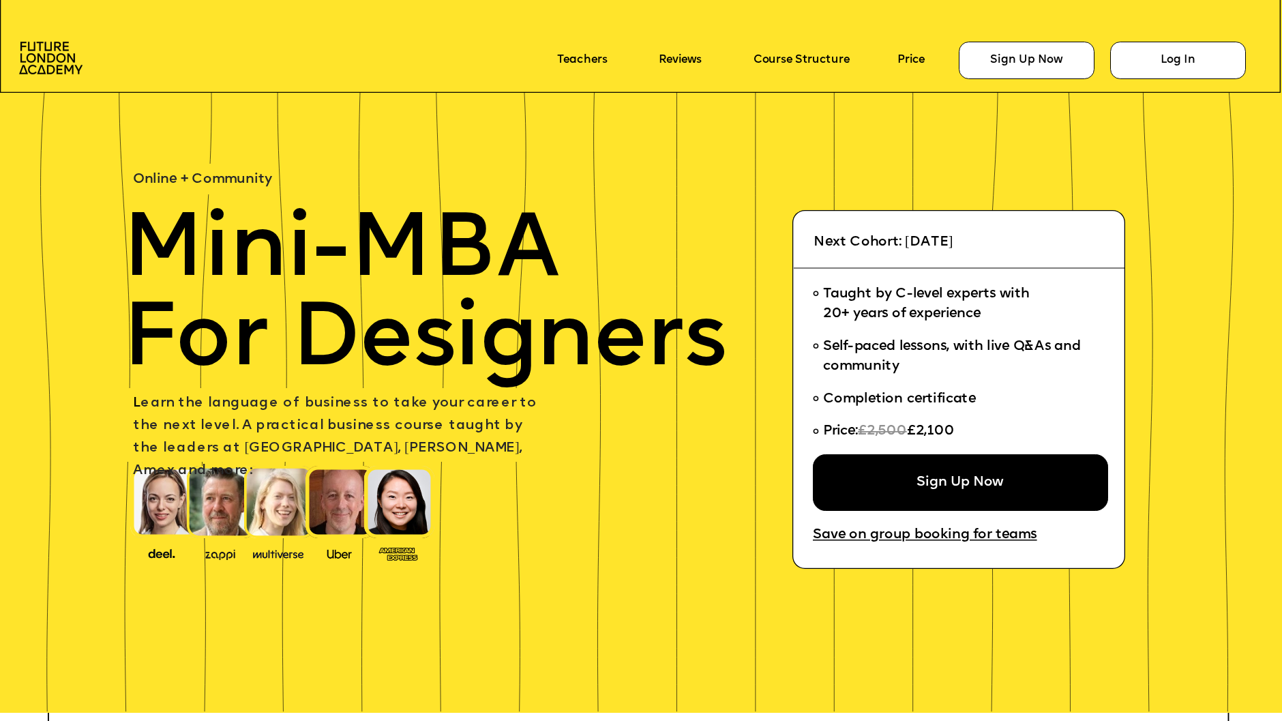
scroll to position [4726, 0]
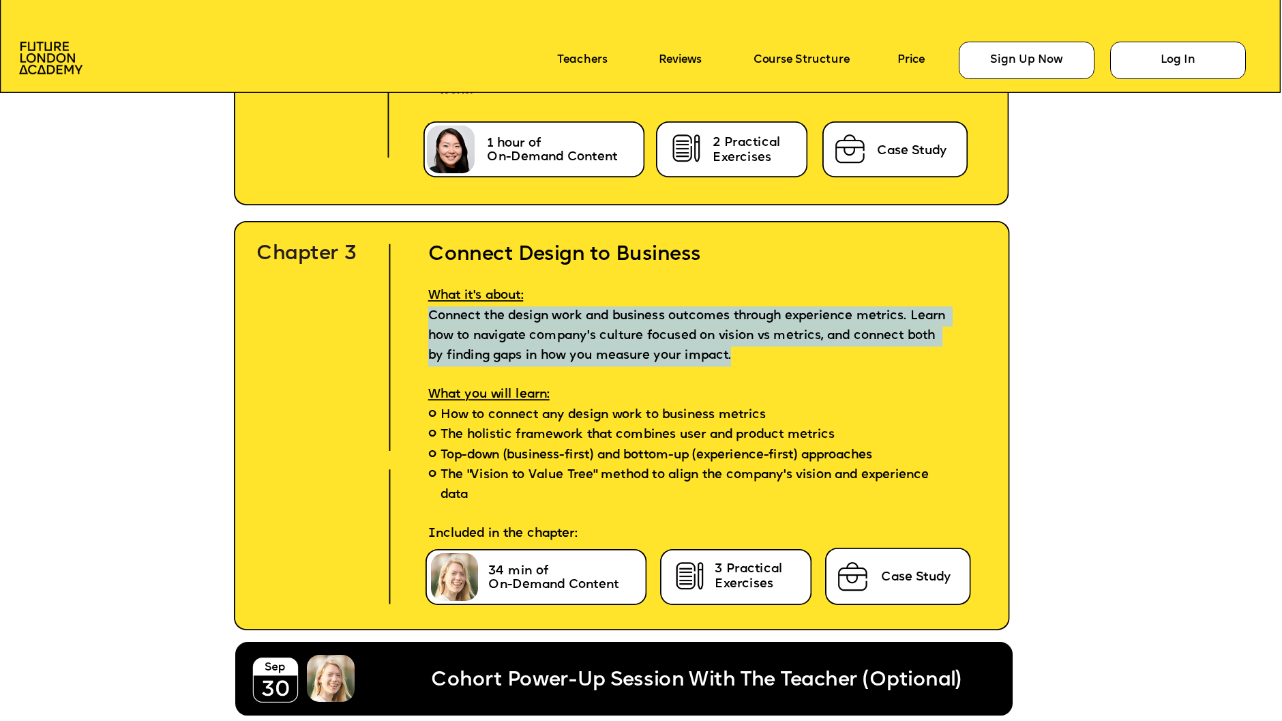
drag, startPoint x: 845, startPoint y: 355, endPoint x: 429, endPoint y: 312, distance: 418.4
click at [428, 311] on p "What it's about: Connect the design work and business outcomes through experien…" at bounding box center [693, 316] width 580 height 99
copy p "Connect the design work and business outcomes through experience metrics. Learn…"
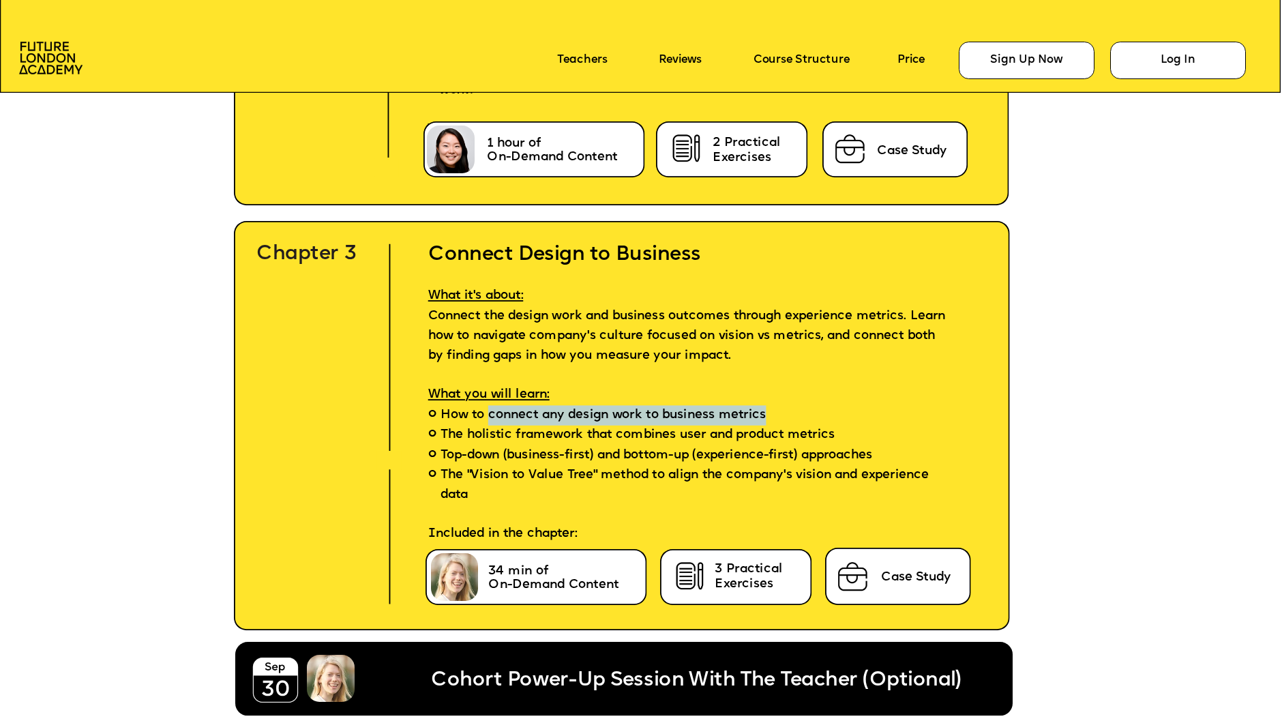
drag, startPoint x: 712, startPoint y: 408, endPoint x: 495, endPoint y: 407, distance: 217.6
click at [494, 407] on li "How to connect any design work to business metrics" at bounding box center [693, 415] width 580 height 20
copy span "connect any design work to business metrics"
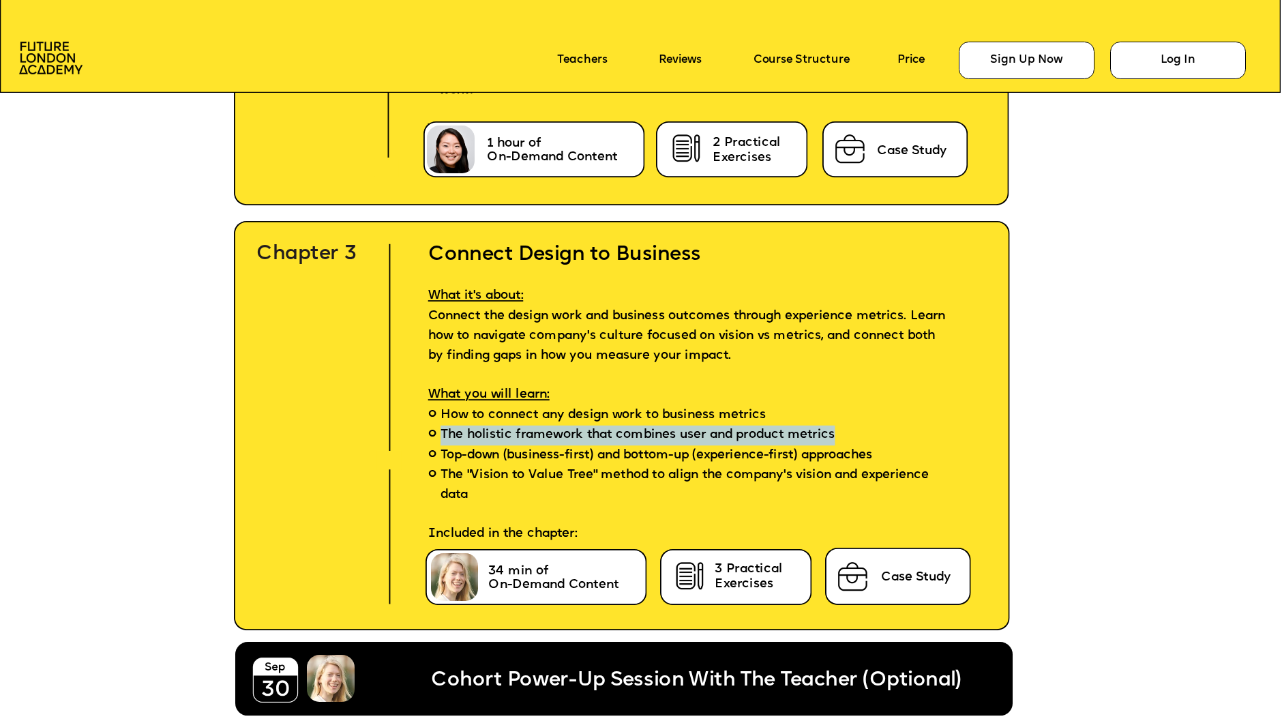
drag, startPoint x: 867, startPoint y: 428, endPoint x: 435, endPoint y: 433, distance: 431.8
click at [435, 433] on li "The holistic framework that combines user and product metrics" at bounding box center [693, 436] width 580 height 20
copy span "The holistic framework that combines user and product metrics"
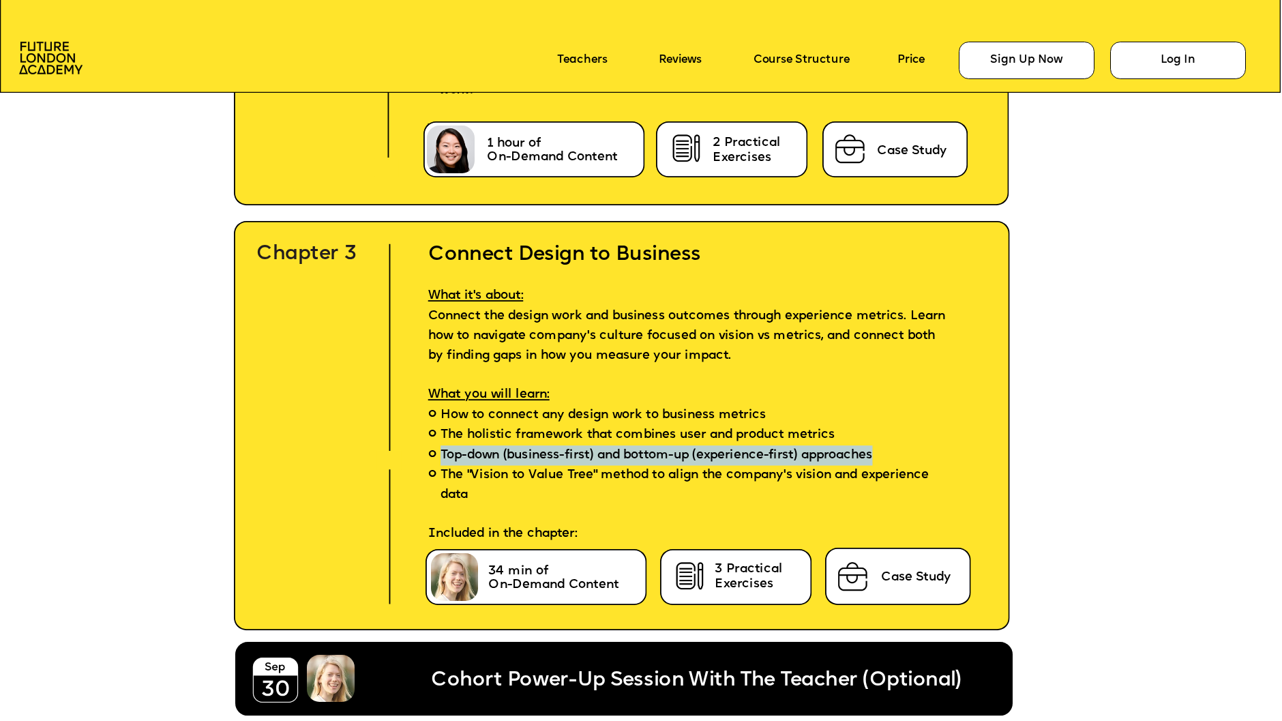
drag, startPoint x: 907, startPoint y: 446, endPoint x: 440, endPoint y: 452, distance: 467.3
click at [440, 452] on li "Top-down (business-first) and bottom-up (experience-first) approaches" at bounding box center [693, 455] width 580 height 20
copy span "Top-down (business-first) and bottom-up (experience-first) approaches"
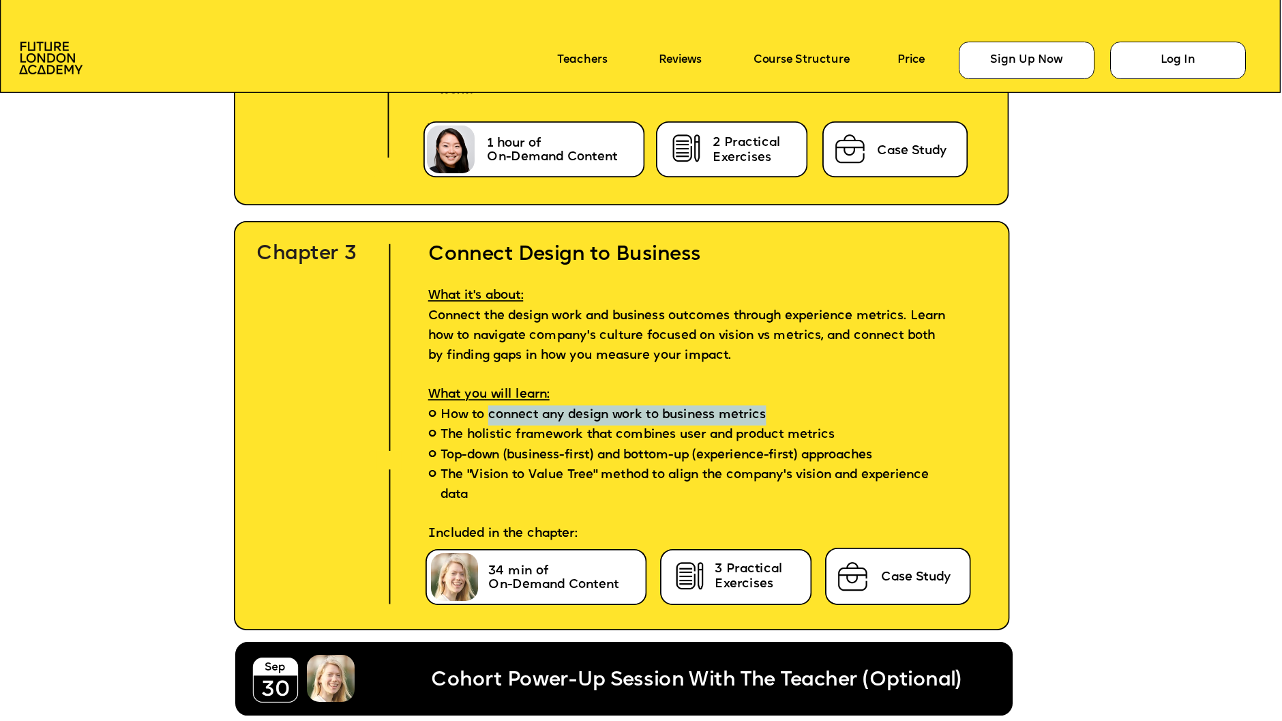
drag, startPoint x: 787, startPoint y: 407, endPoint x: 494, endPoint y: 409, distance: 293.3
click at [494, 409] on li "How to connect any design work to business metrics" at bounding box center [693, 415] width 580 height 20
copy span "connect any design work to business metrics"
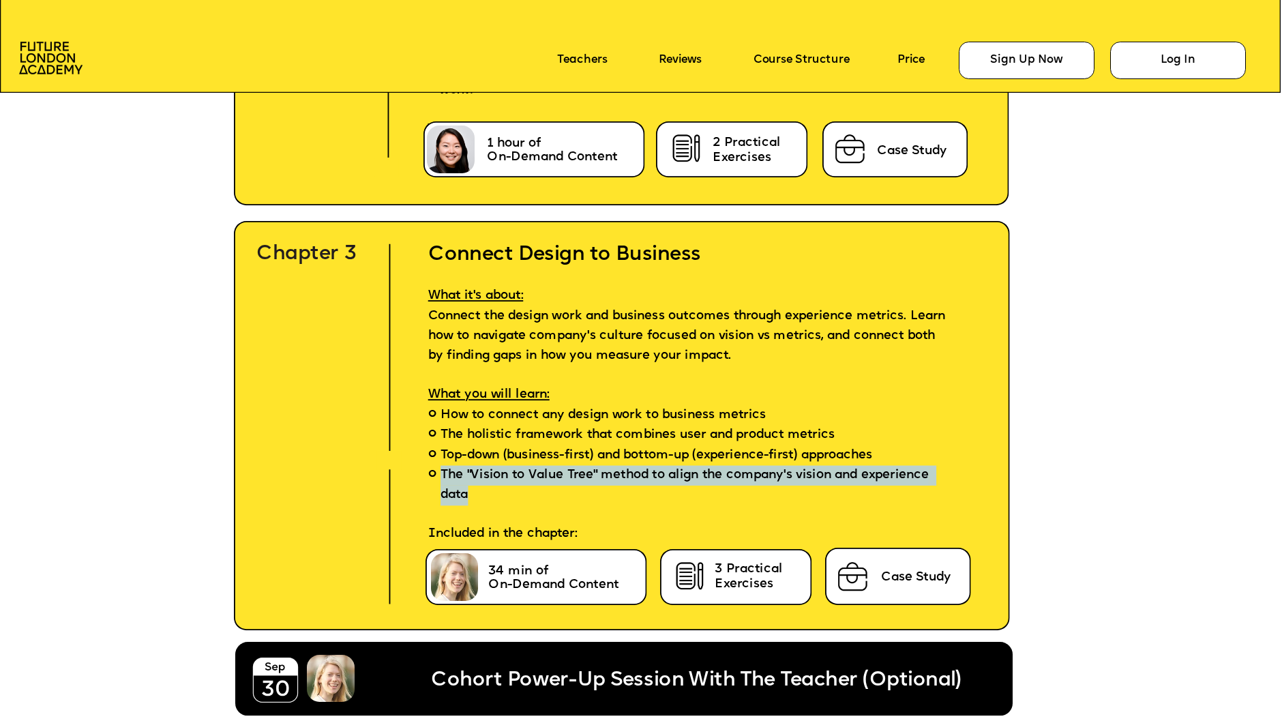
drag, startPoint x: 551, startPoint y: 484, endPoint x: 442, endPoint y: 466, distance: 109.9
click at [442, 466] on span "The "Vision to Value Tree" method to align the company's vision and experience …" at bounding box center [693, 485] width 505 height 40
copy span "The "Vision to Value Tree" method to align the company's vision and experience …"
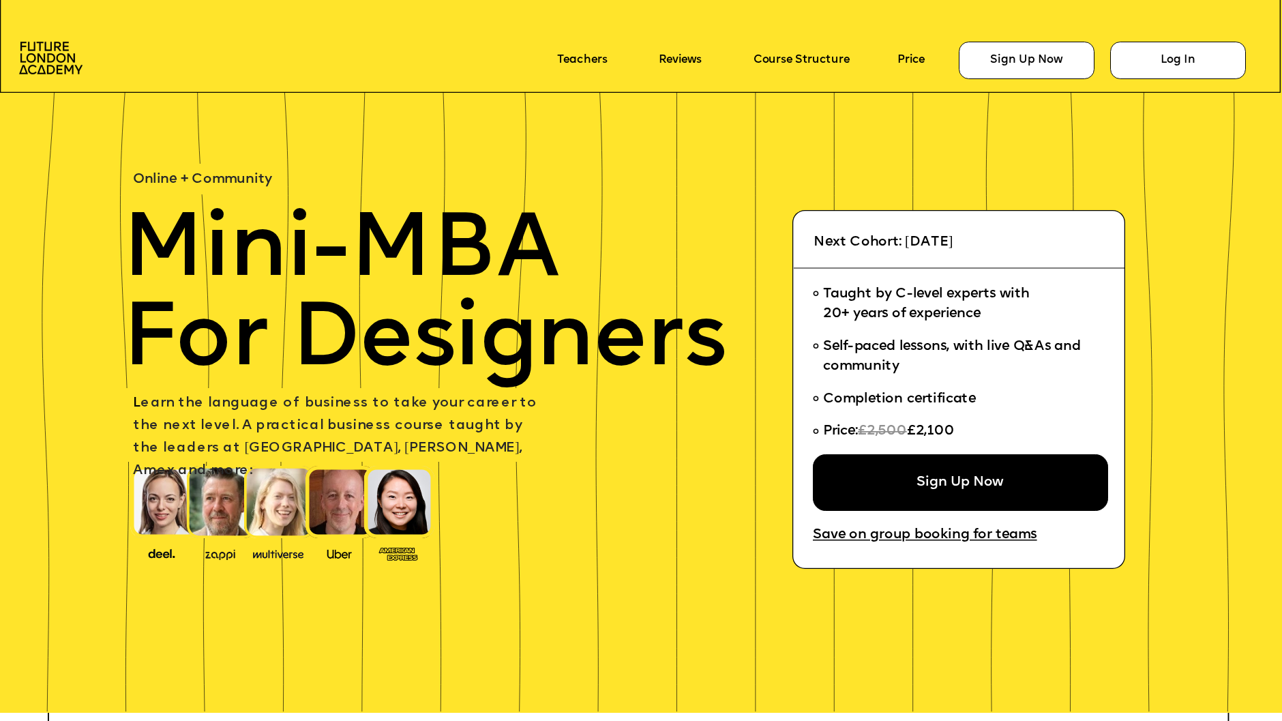
scroll to position [4726, 0]
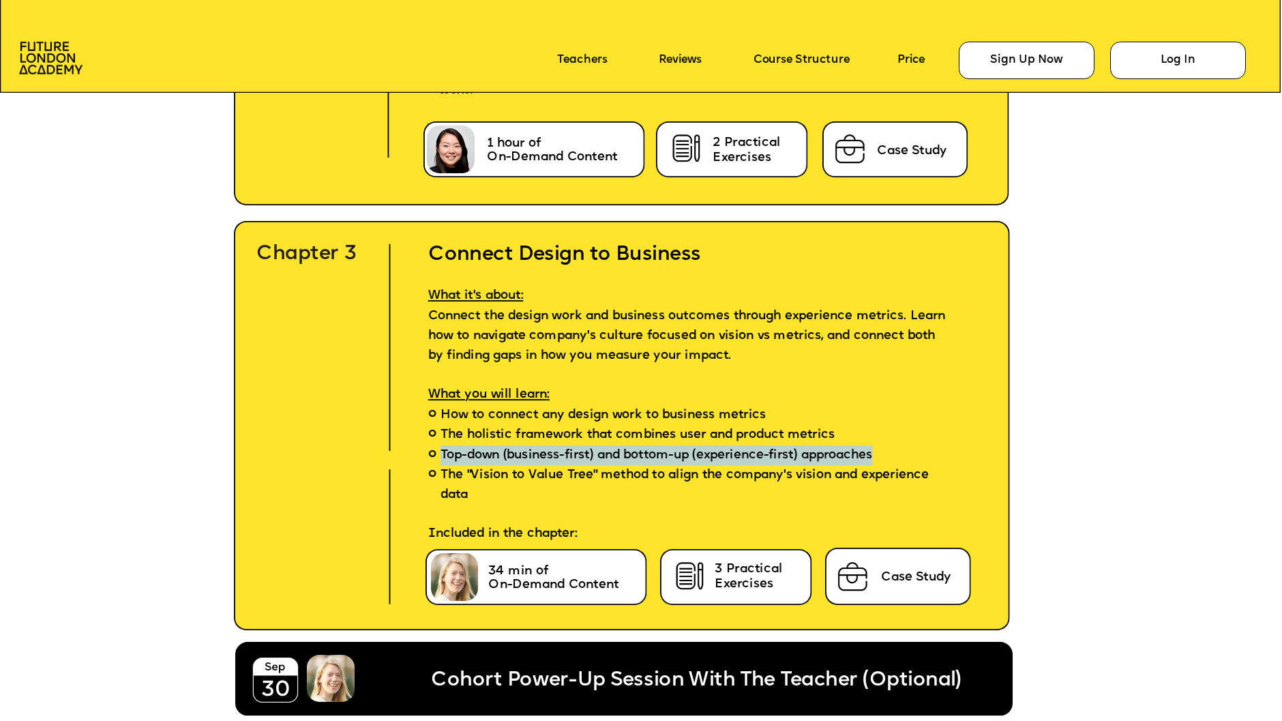
drag, startPoint x: 902, startPoint y: 448, endPoint x: 435, endPoint y: 443, distance: 466.6
click at [435, 445] on li "Top-down (business-first) and bottom-up (experience-first) approaches" at bounding box center [693, 455] width 580 height 20
copy span "Top-down (business-first) and bottom-up (experience-first) approaches"
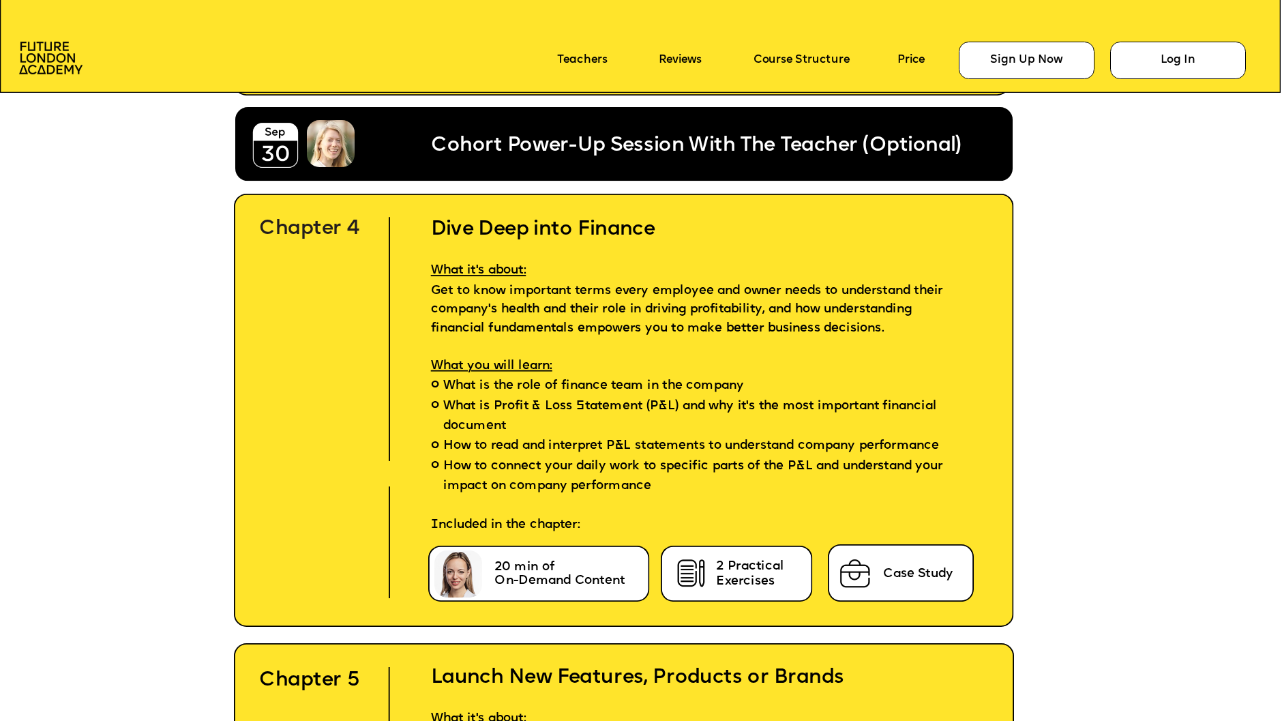
scroll to position [5260, 0]
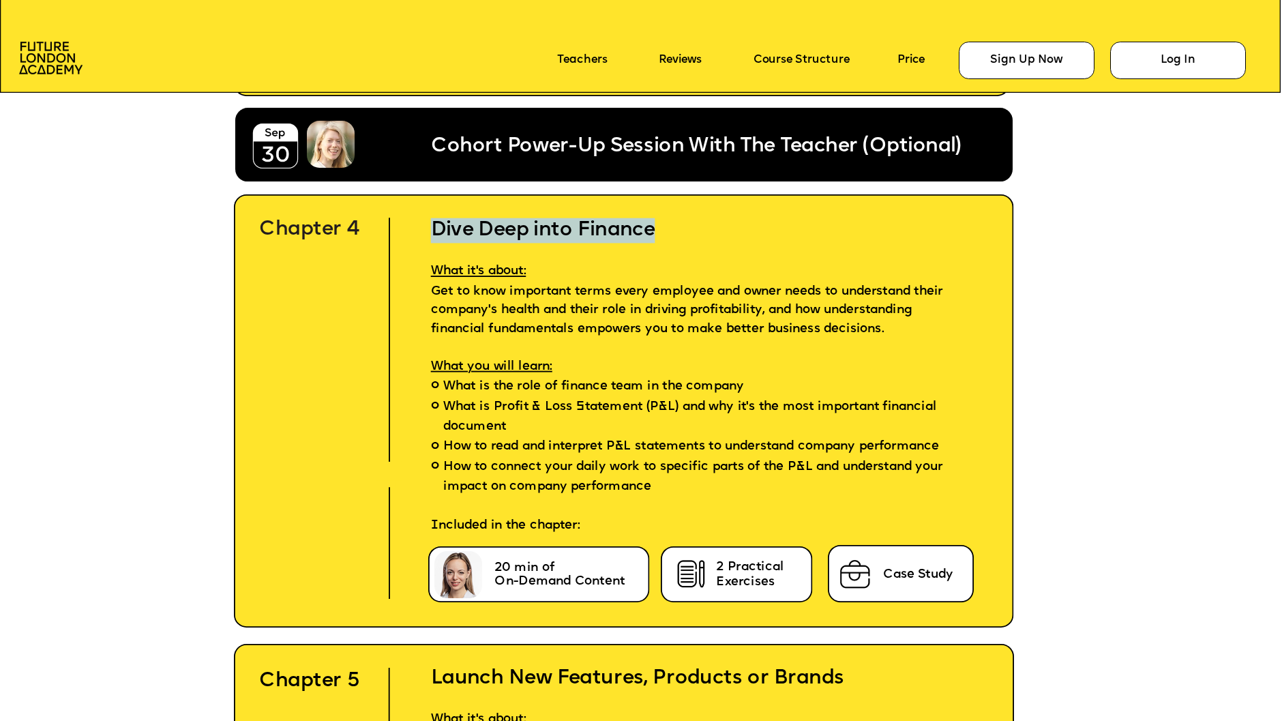
drag, startPoint x: 664, startPoint y: 229, endPoint x: 435, endPoint y: 228, distance: 229.2
click at [435, 228] on h2 "Dive Deep into Finance" at bounding box center [705, 218] width 598 height 50
copy h2 "Dive Deep into Finance"
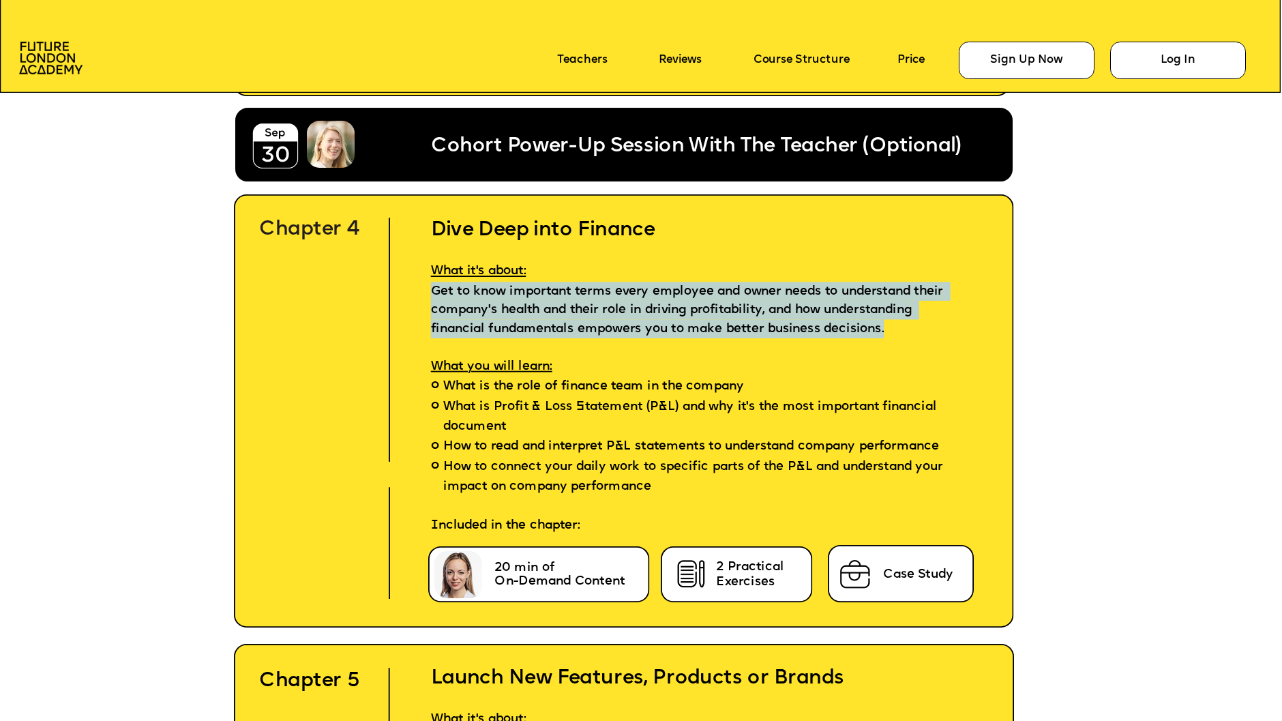
drag, startPoint x: 488, startPoint y: 336, endPoint x: 422, endPoint y: 288, distance: 81.6
click at [422, 288] on p "Get to know important terms every employee and owner needs to understand their …" at bounding box center [705, 310] width 598 height 57
copy span "Get to know important terms every employee and owner needs to understand their …"
drag, startPoint x: 765, startPoint y: 394, endPoint x: 448, endPoint y: 396, distance: 317.9
click at [447, 396] on li "What is the role of finance team in the company" at bounding box center [705, 387] width 598 height 20
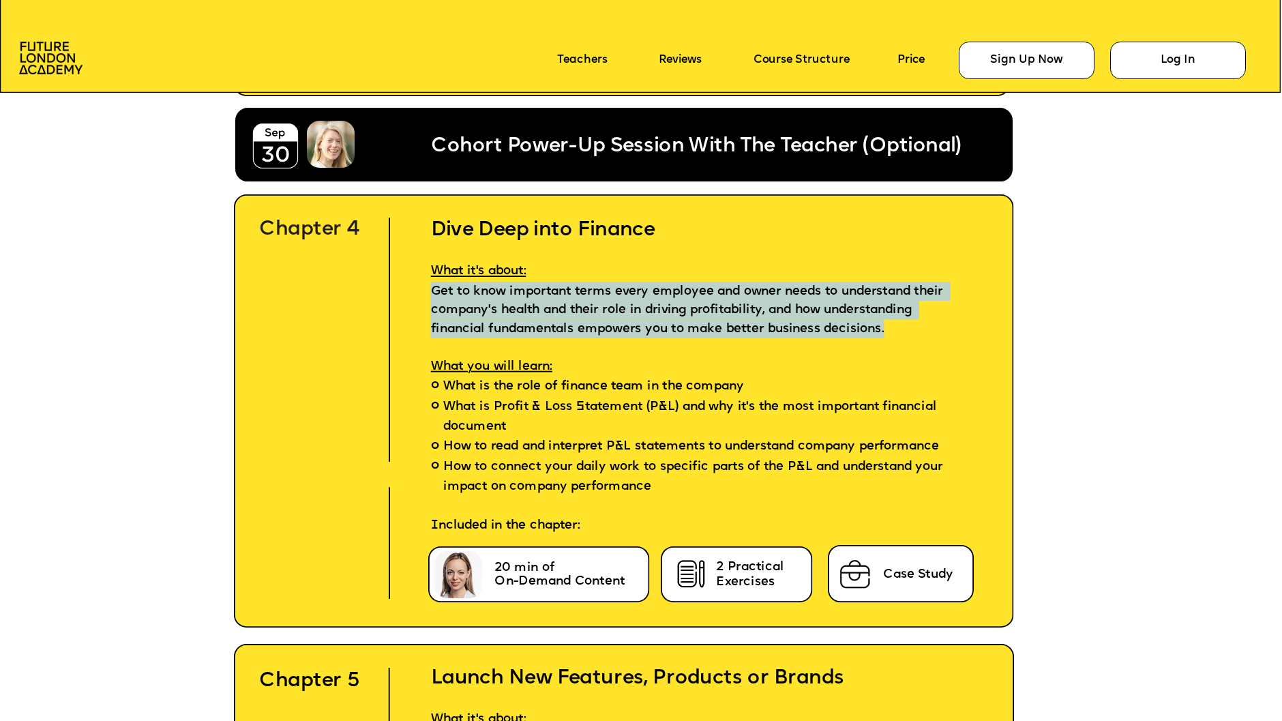
copy span "What is the role of finance team in the company"
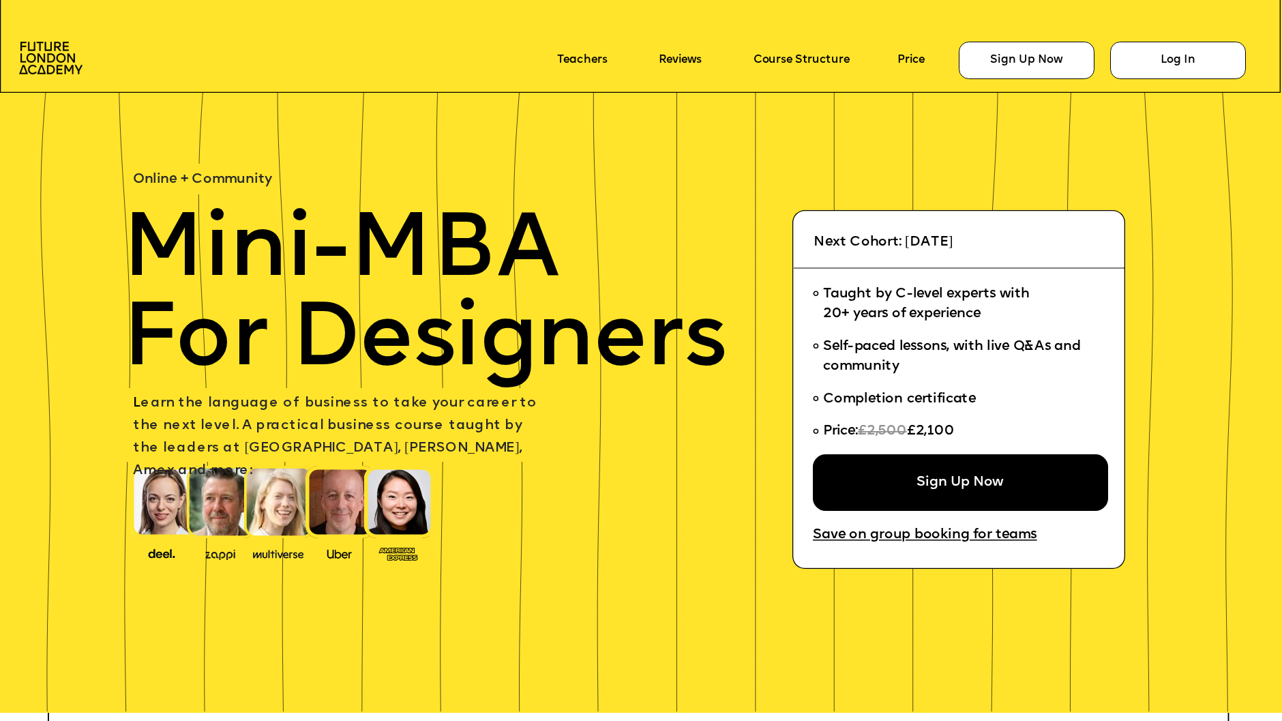
scroll to position [5260, 0]
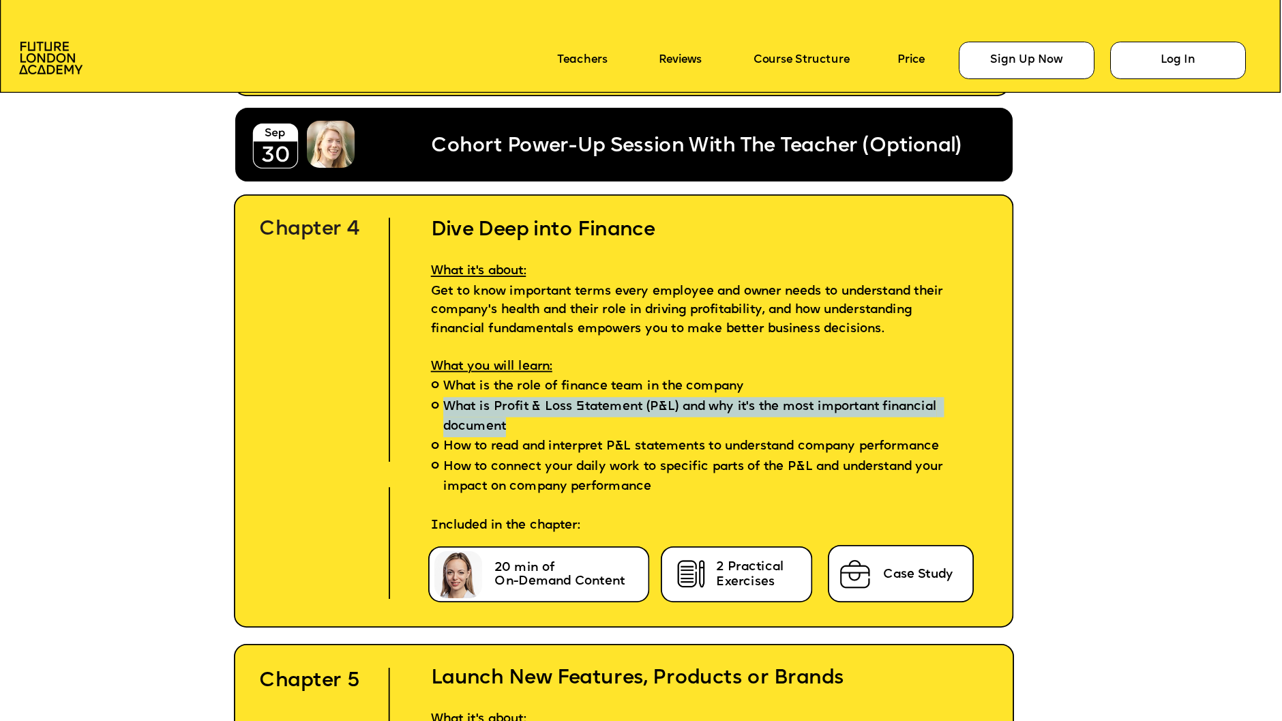
drag, startPoint x: 525, startPoint y: 430, endPoint x: 441, endPoint y: 416, distance: 84.4
click at [441, 416] on li "What is Profit & Loss Statement (P&L) and why it's the most important financial…" at bounding box center [705, 417] width 598 height 40
copy span "What is Profit & Loss Statement (P&L) and why it's the most important financial…"
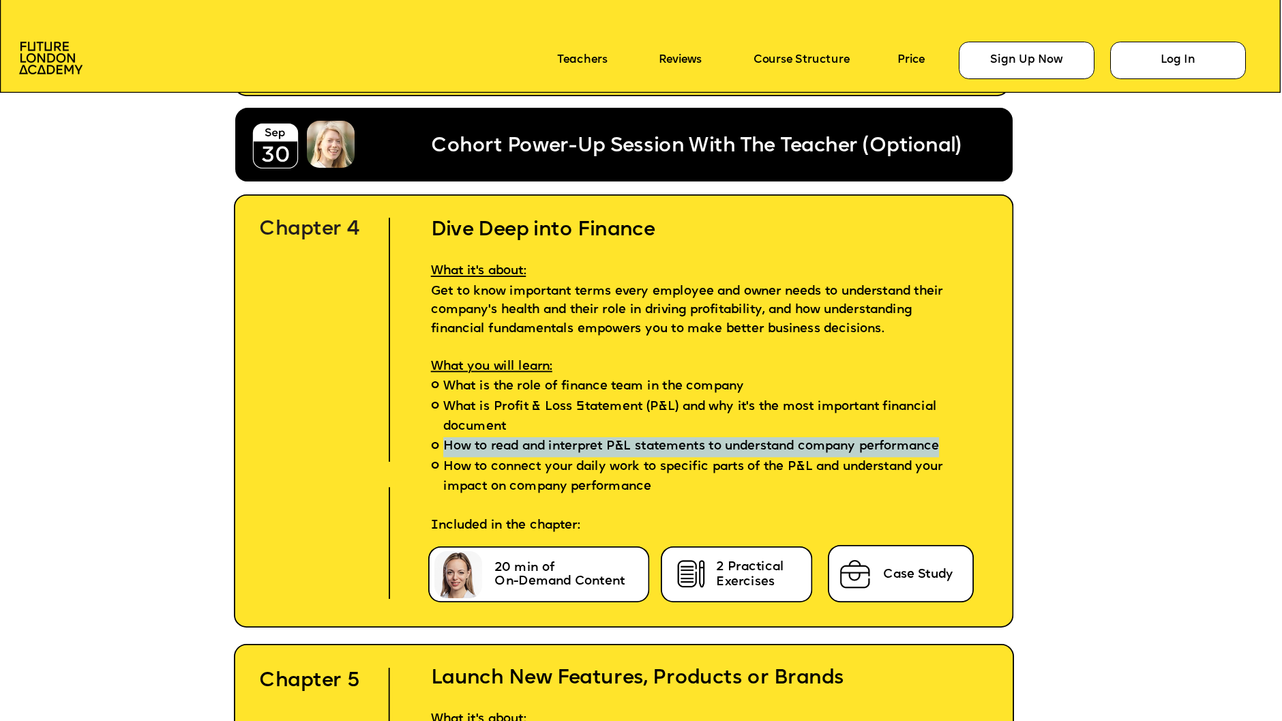
drag, startPoint x: 531, startPoint y: 475, endPoint x: 440, endPoint y: 456, distance: 93.4
click at [440, 456] on li "How to read and interpret P&L statements to understand company performance" at bounding box center [705, 447] width 598 height 20
copy span "How to read and interpret P&L statements to understand company performance"
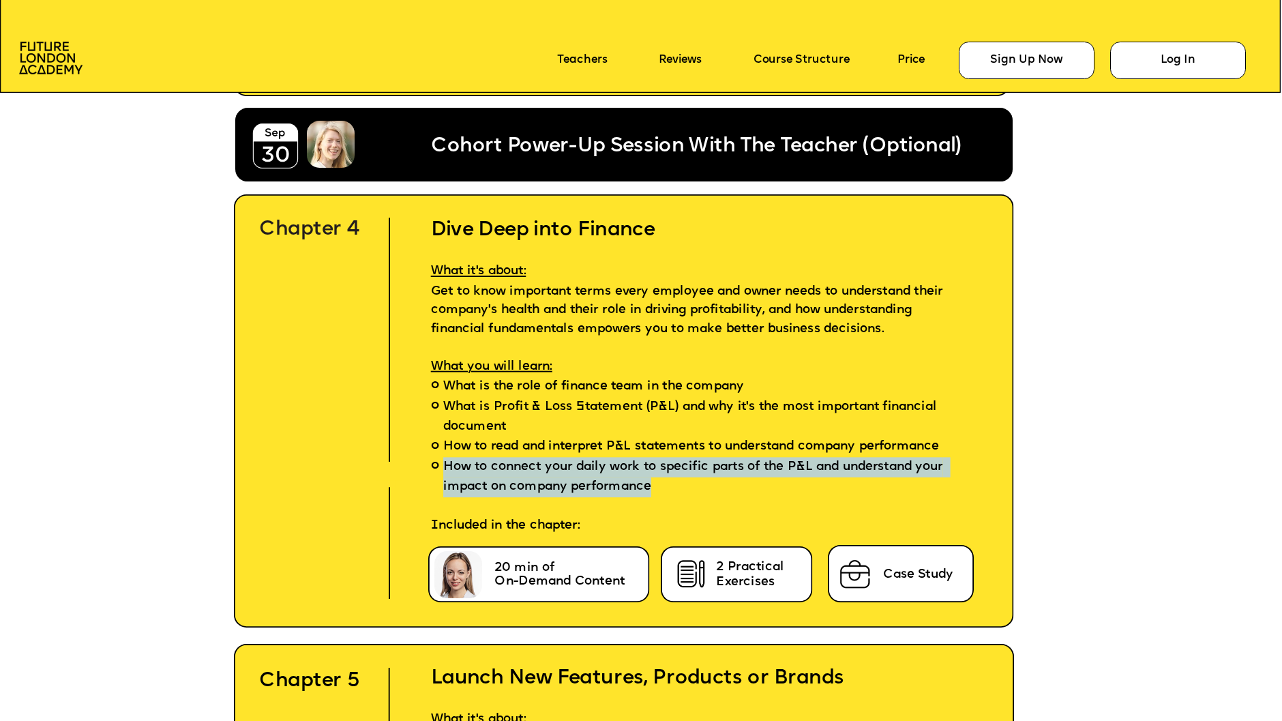
drag, startPoint x: 709, startPoint y: 512, endPoint x: 430, endPoint y: 497, distance: 278.7
click at [430, 497] on li "How to connect your daily work to specific parts of the P&L and understand your…" at bounding box center [705, 487] width 598 height 59
copy span "How to connect your daily work to specific parts of the P&L and understand your…"
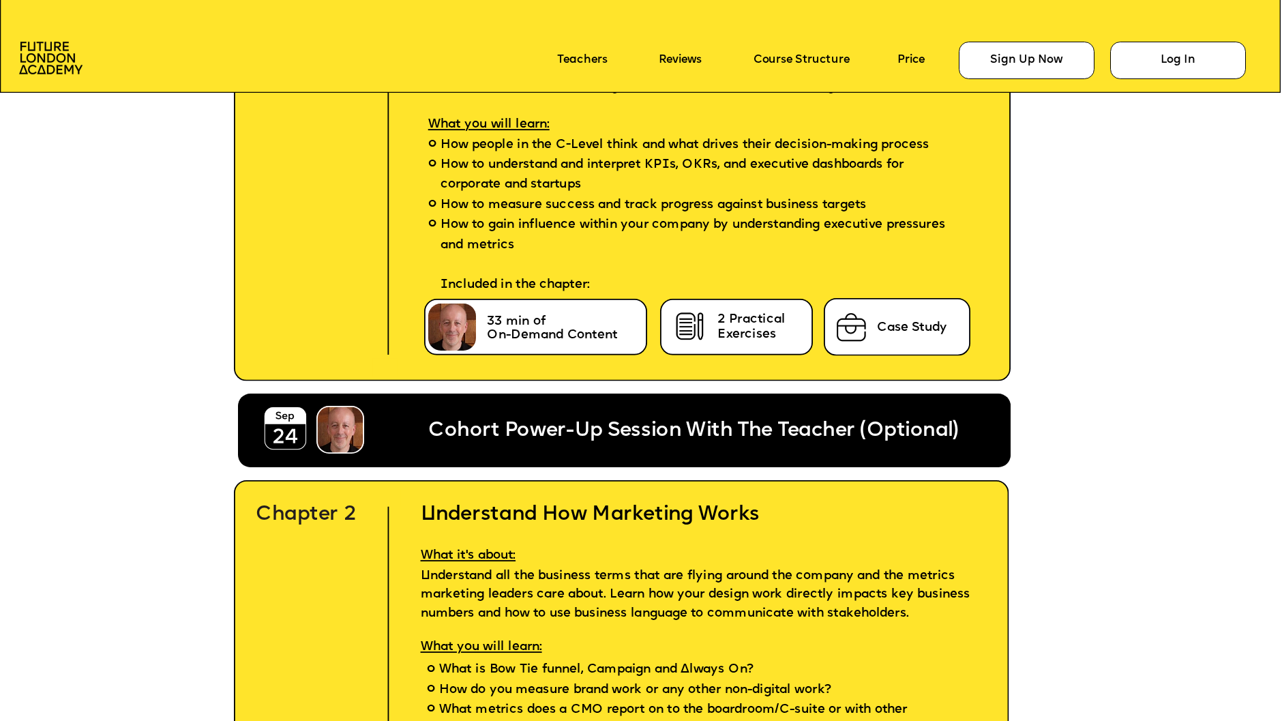
scroll to position [4046, 0]
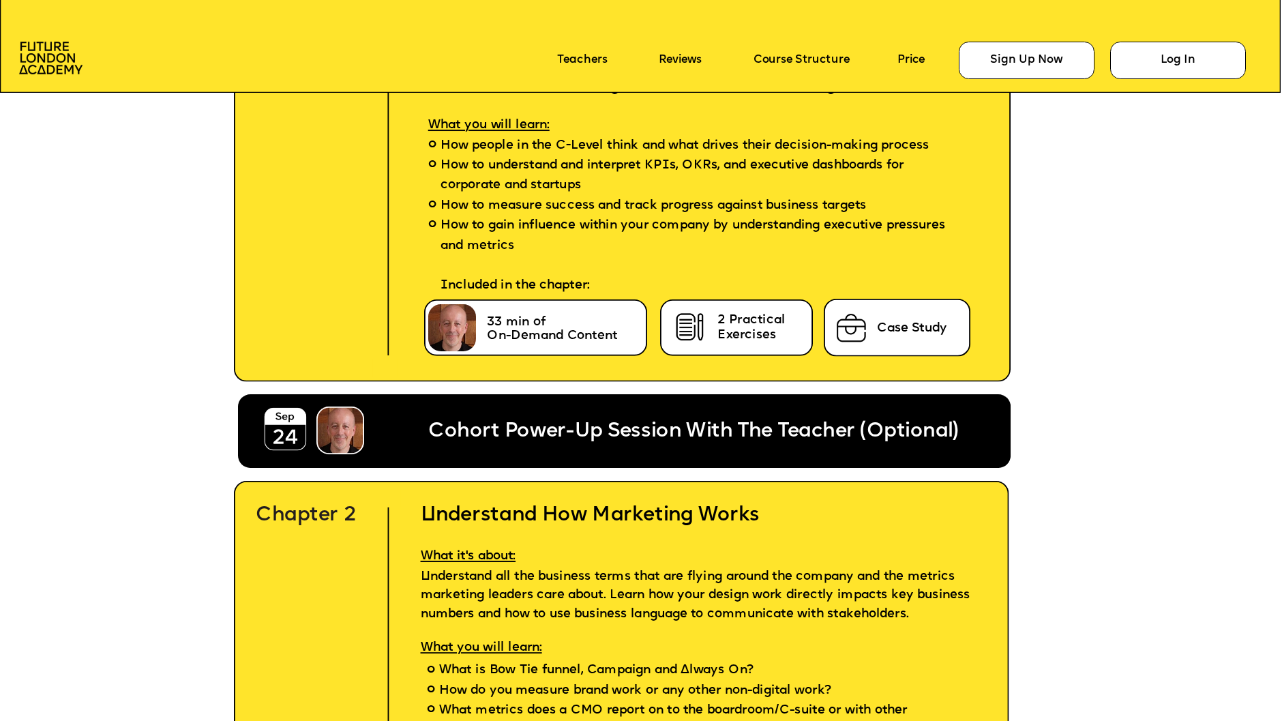
click at [505, 426] on span "Cohort Power-Up Session With The Teacher (Optional)" at bounding box center [693, 432] width 530 height 20
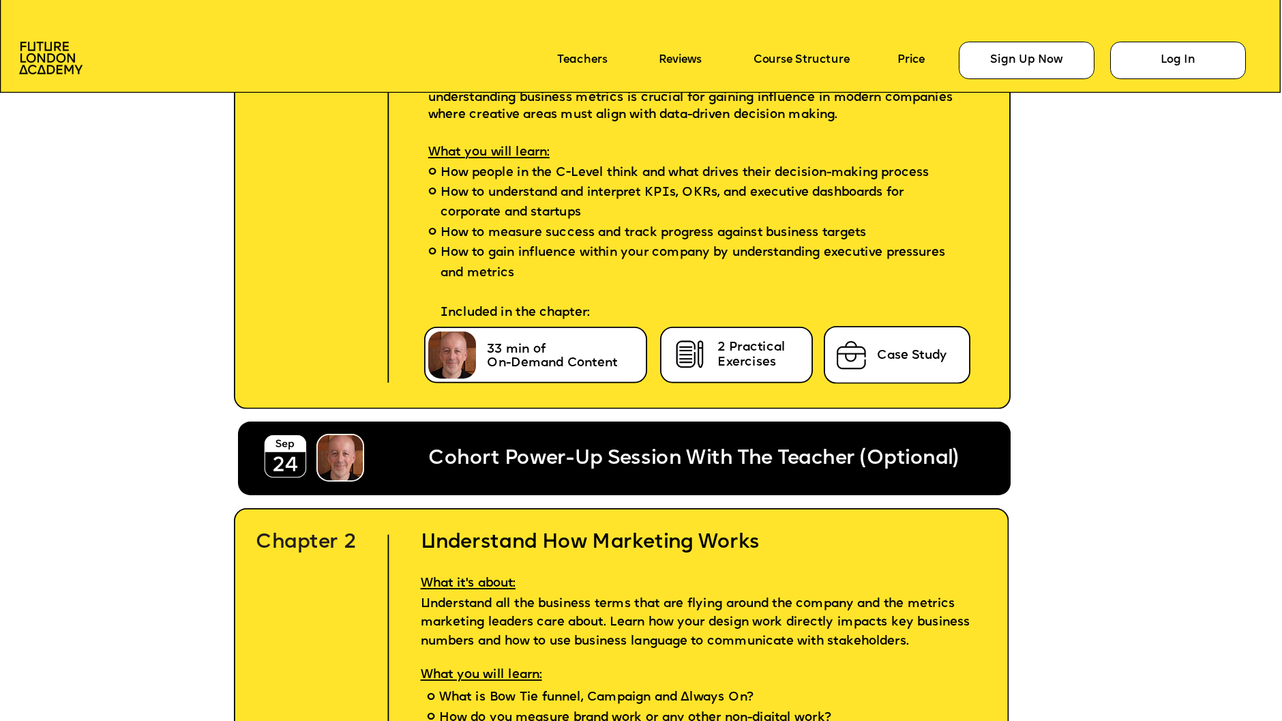
scroll to position [4013, 0]
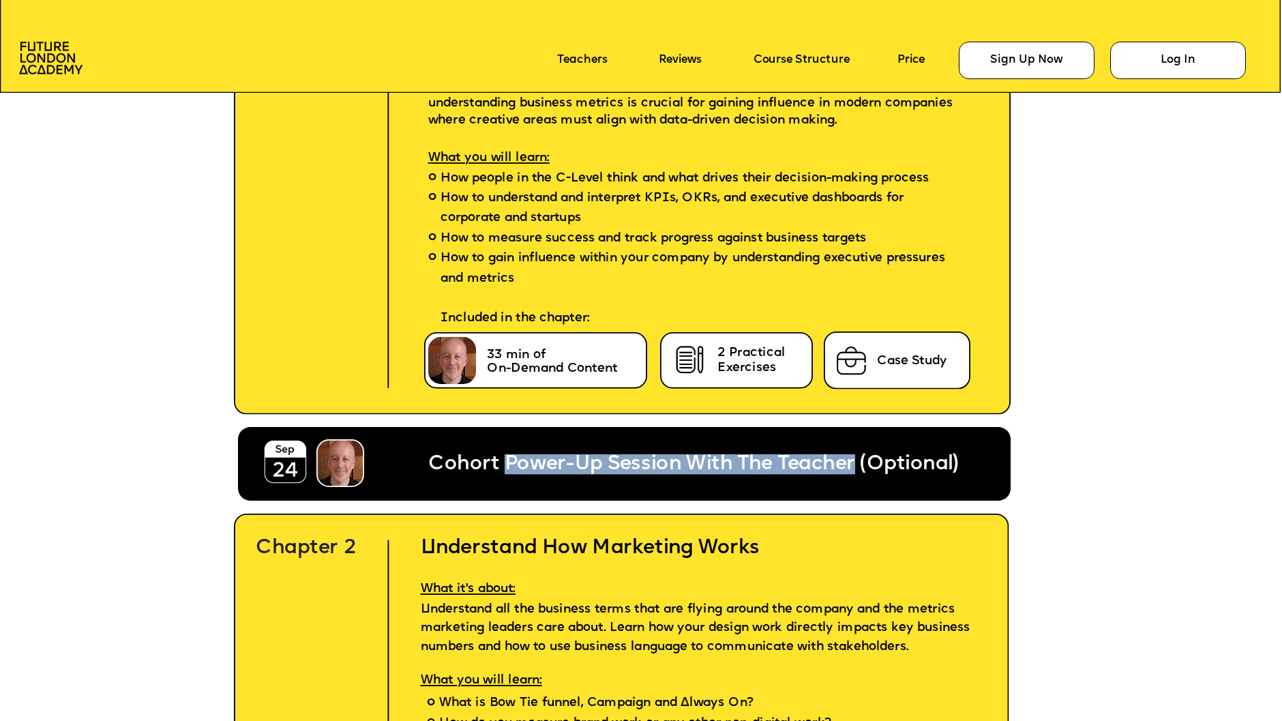
drag, startPoint x: 506, startPoint y: 463, endPoint x: 859, endPoint y: 456, distance: 352.7
click at [859, 456] on span "Cohort Power-Up Session With The Teacher (Optional)" at bounding box center [693, 464] width 530 height 20
copy span "Power-Up Session With The Teacher"
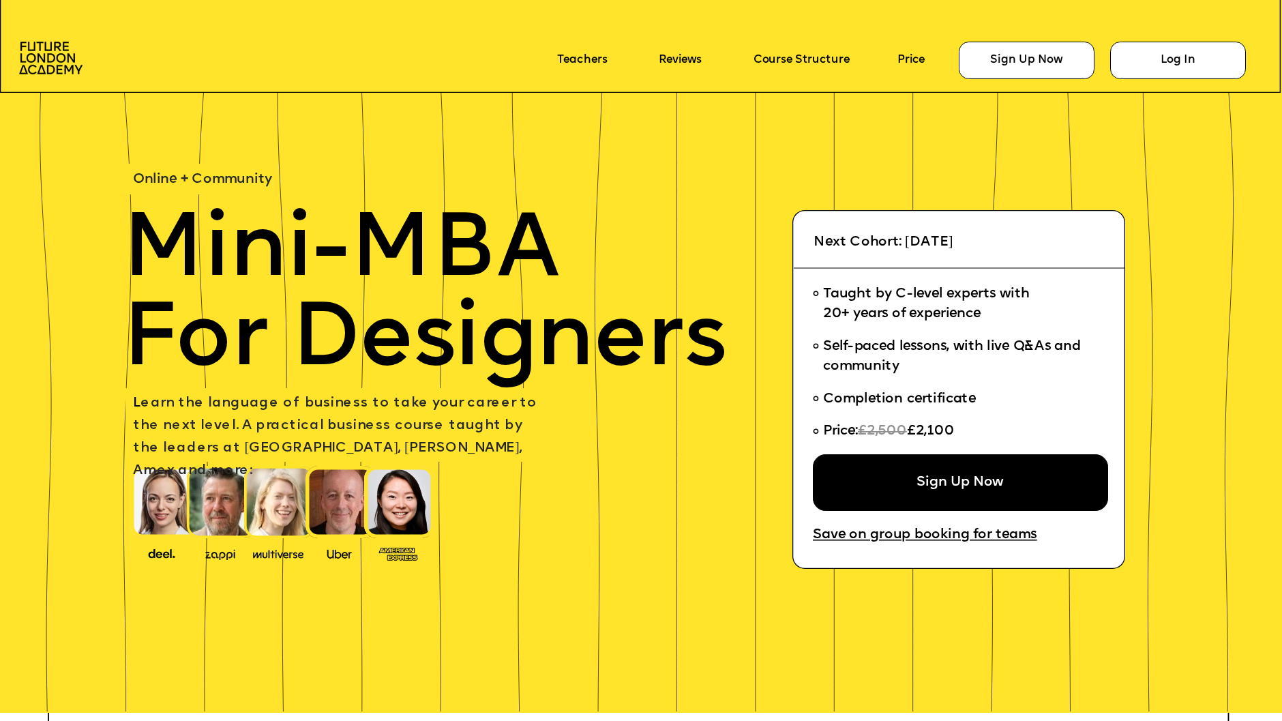
scroll to position [0, 0]
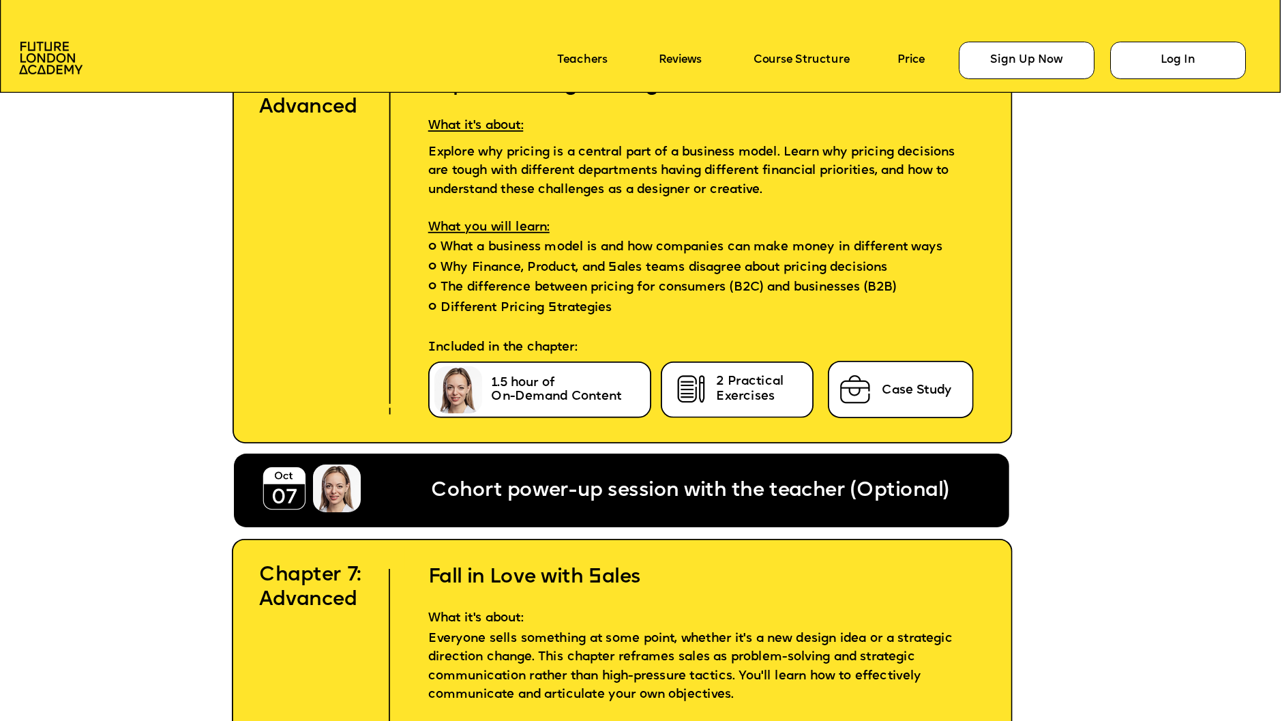
scroll to position [6305, 0]
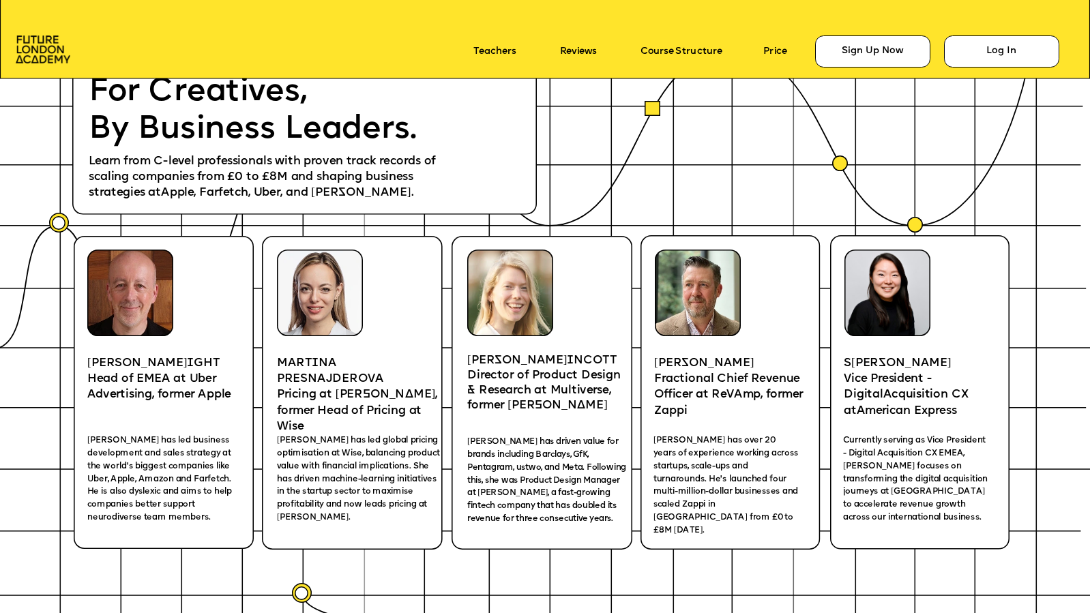
scroll to position [2079, 0]
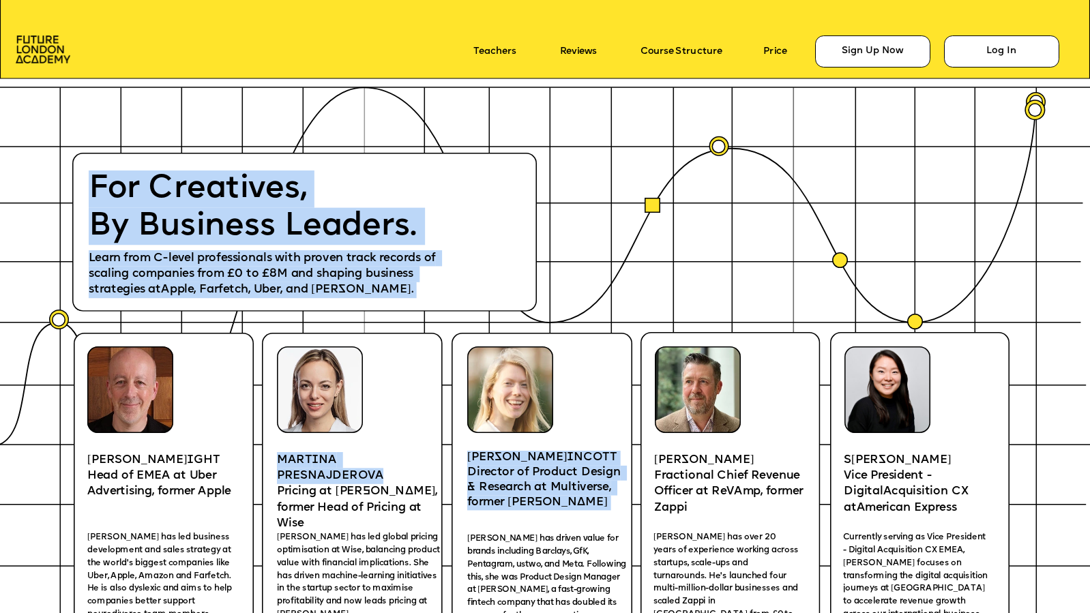
drag, startPoint x: 382, startPoint y: 475, endPoint x: 268, endPoint y: 463, distance: 114.7
click at [306, 468] on p "MART I NA PRESNAJDEROVA" at bounding box center [357, 468] width 161 height 32
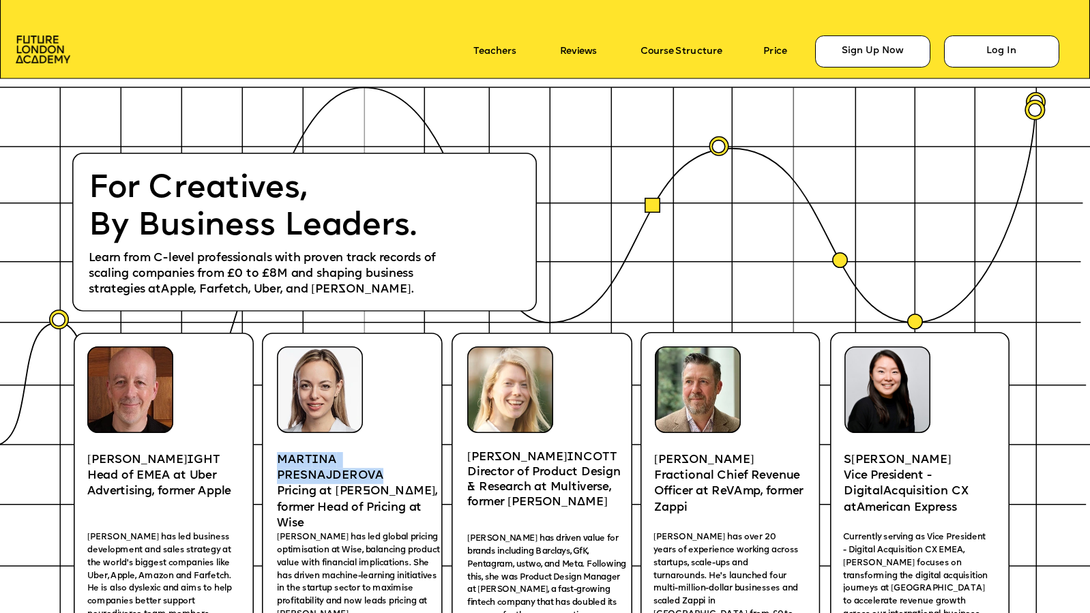
drag, startPoint x: 278, startPoint y: 459, endPoint x: 383, endPoint y: 471, distance: 105.8
click at [383, 471] on p "MART I NA PRESNAJDEROVA" at bounding box center [357, 468] width 161 height 32
copy p "MART I NA PRESNAJDEROVA"
